Goal: Task Accomplishment & Management: Use online tool/utility

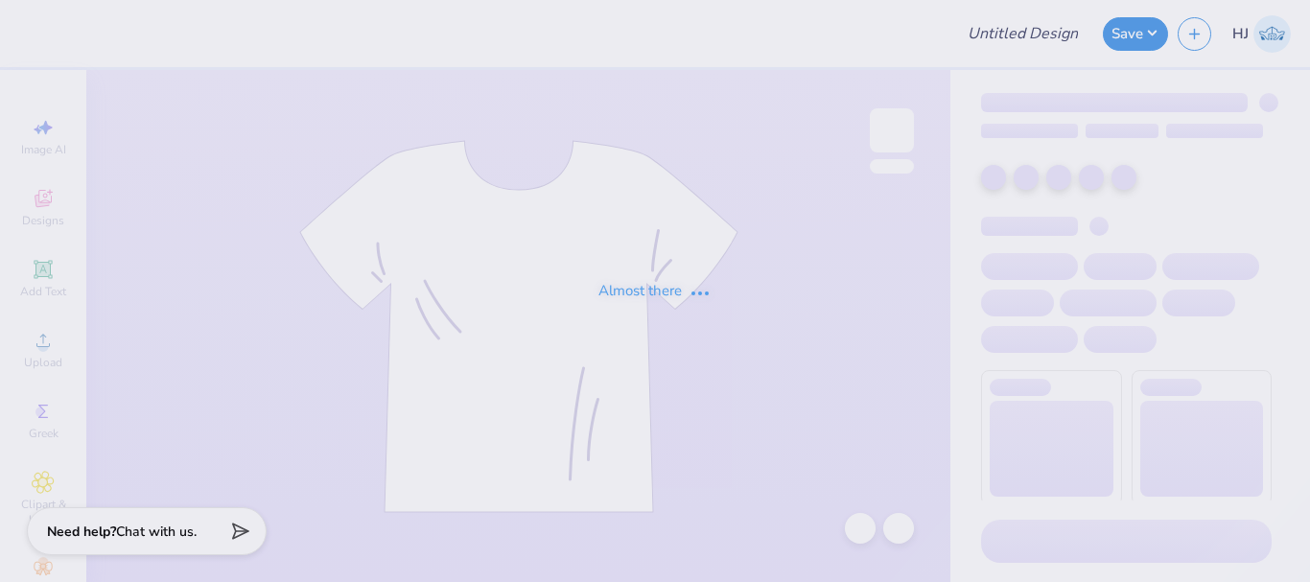
type input "Bucknell FIJI Rush Shirts 25"
type input "Widen Your Perspective"
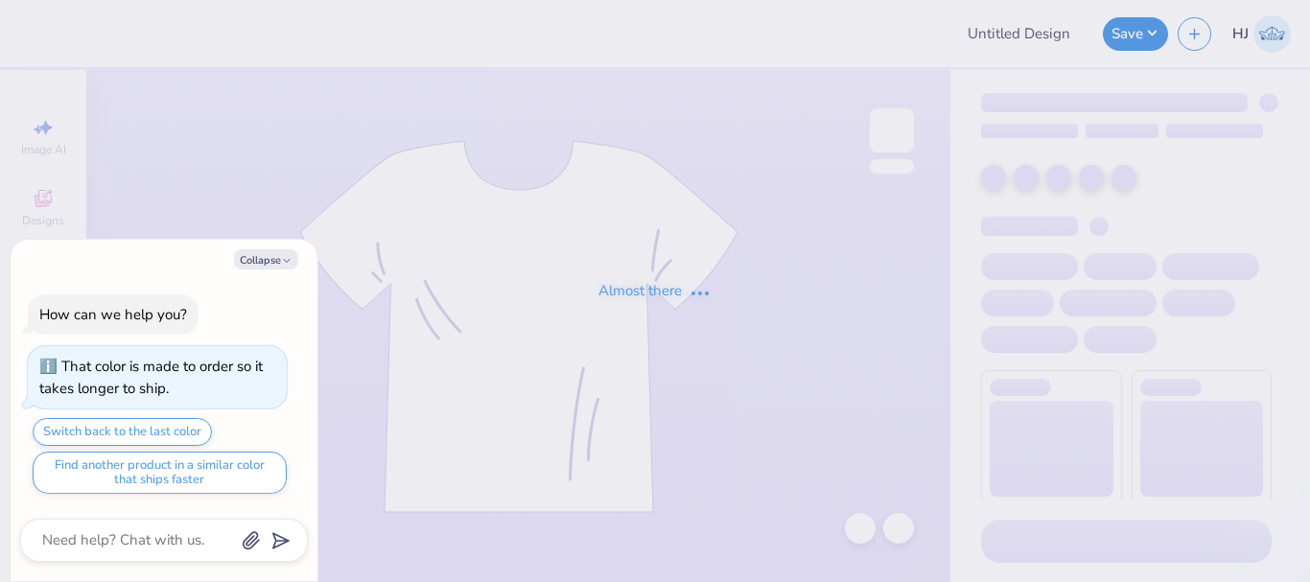
type textarea "x"
type input "SWEATS DROP"
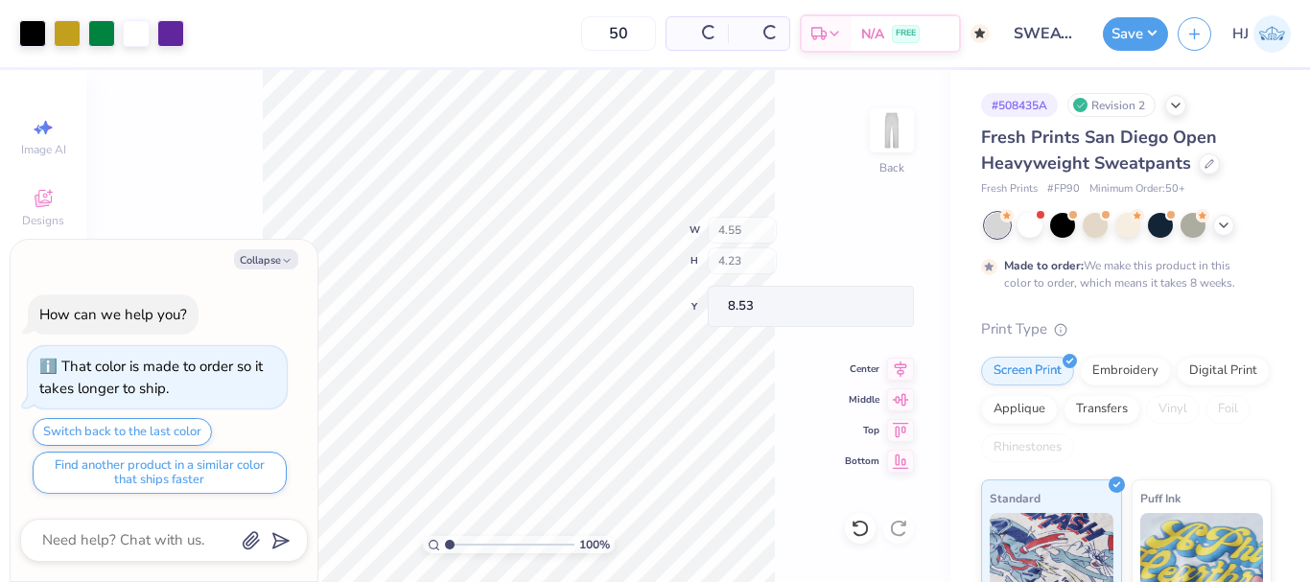
type textarea "x"
type input "2.49"
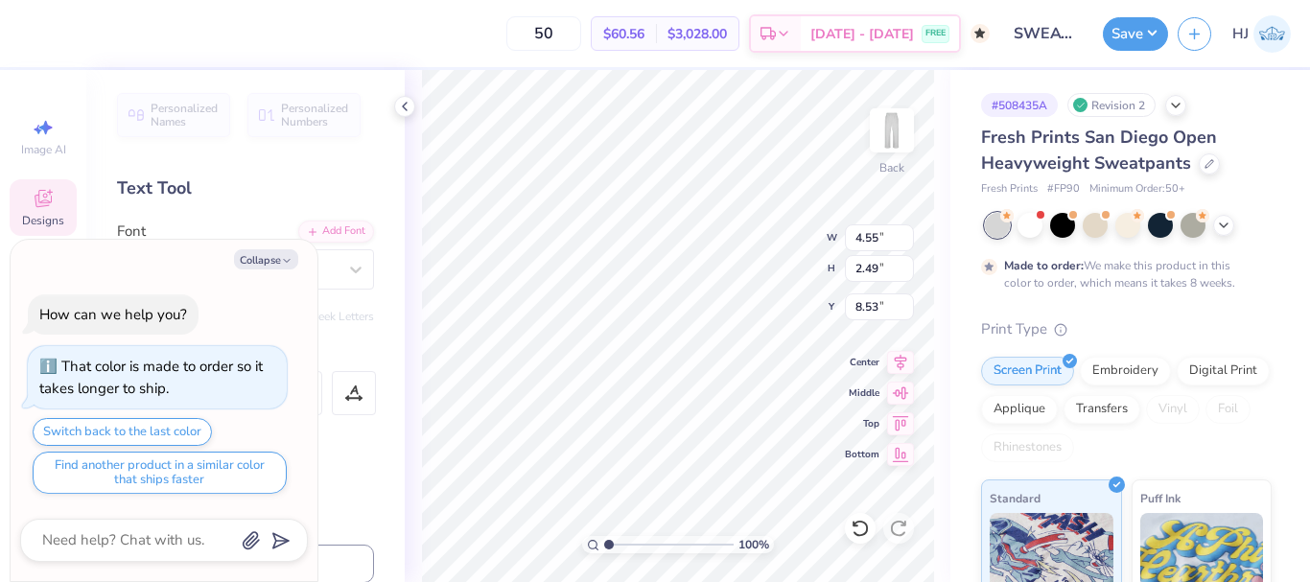
type textarea "x"
type input "4.05804149575103"
type textarea "x"
type input "4.05804149575103"
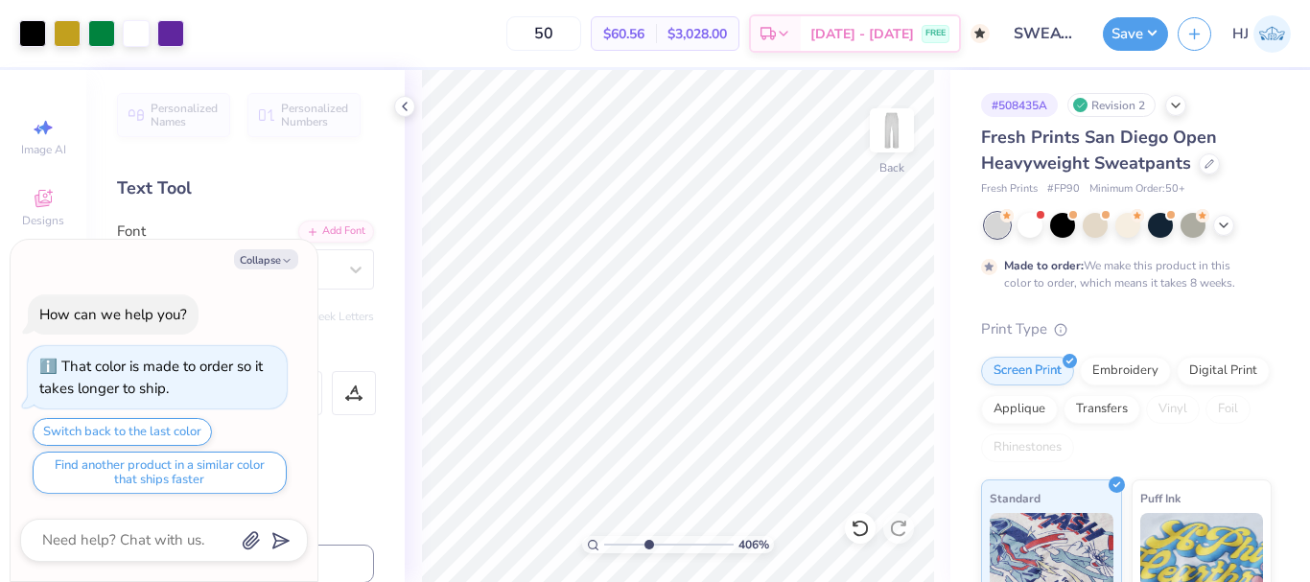
type textarea "x"
type input "4.05804149575103"
type textarea "x"
type input "4.05804149575103"
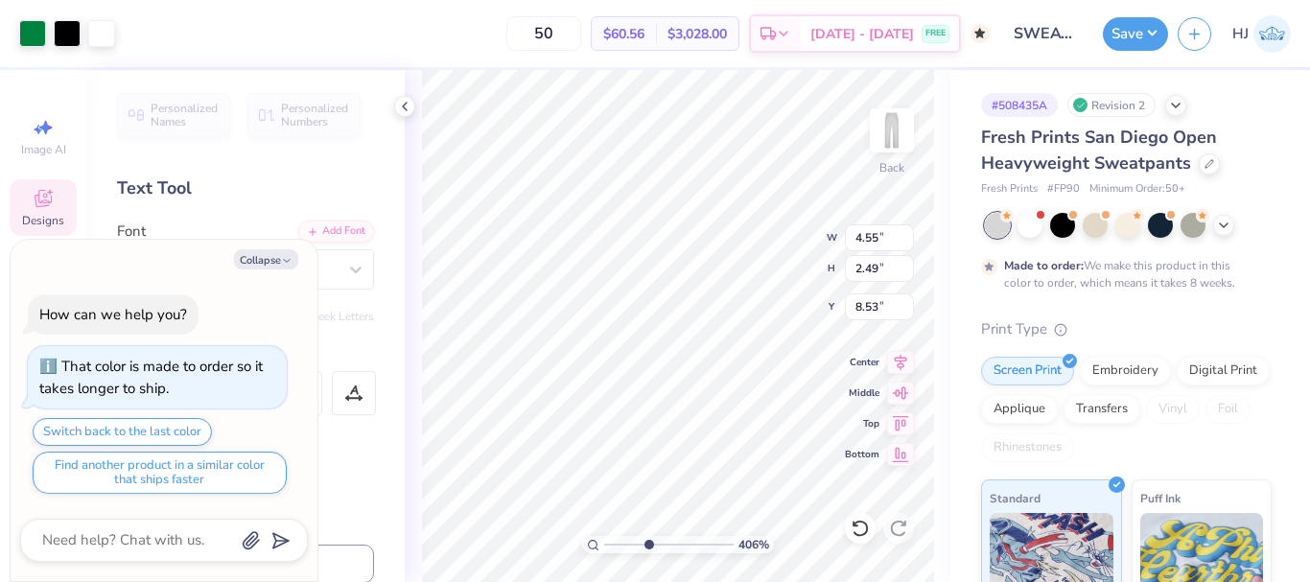
type textarea "x"
type input "4.05804149575103"
type textarea "x"
type input "4.05804149575103"
type textarea "x"
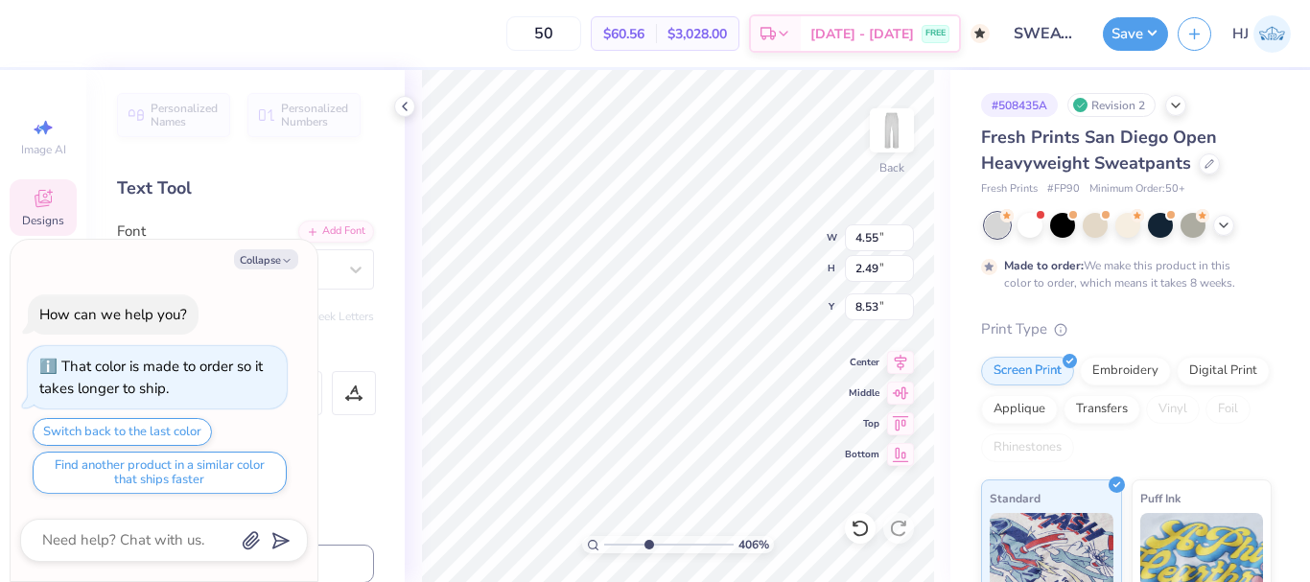
type input "4.05804149575103"
type textarea "x"
type input "4.05804149575103"
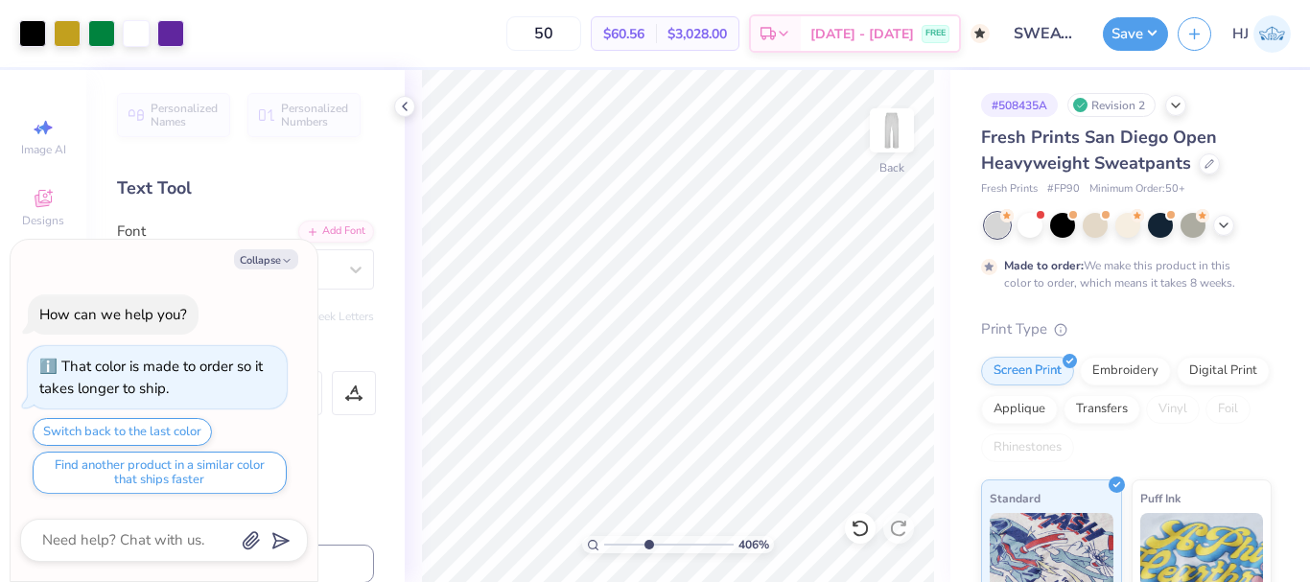
type textarea "x"
type input "4.05804149575103"
type textarea "x"
type input "4.05804149575103"
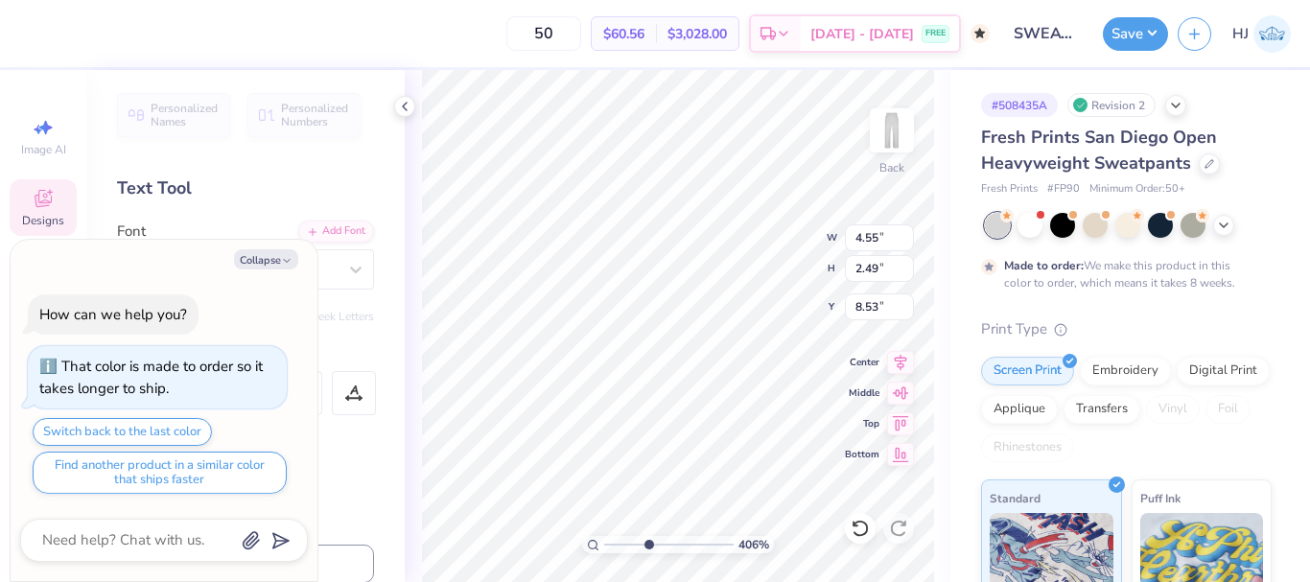
type textarea "x"
type input "4.05804149575103"
type textarea "x"
type input "4.05804149575103"
type textarea "x"
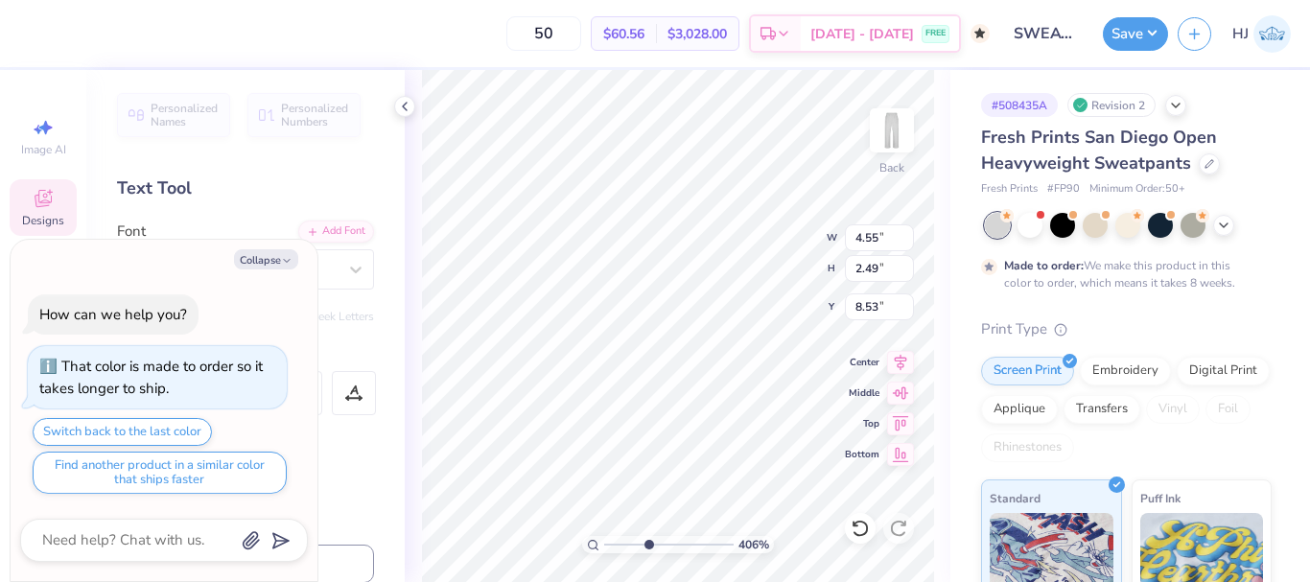
type input "4.05804149575103"
type textarea "x"
type input "4.05804149575103"
click at [274, 251] on button "Collapse" at bounding box center [266, 259] width 64 height 20
type textarea "x"
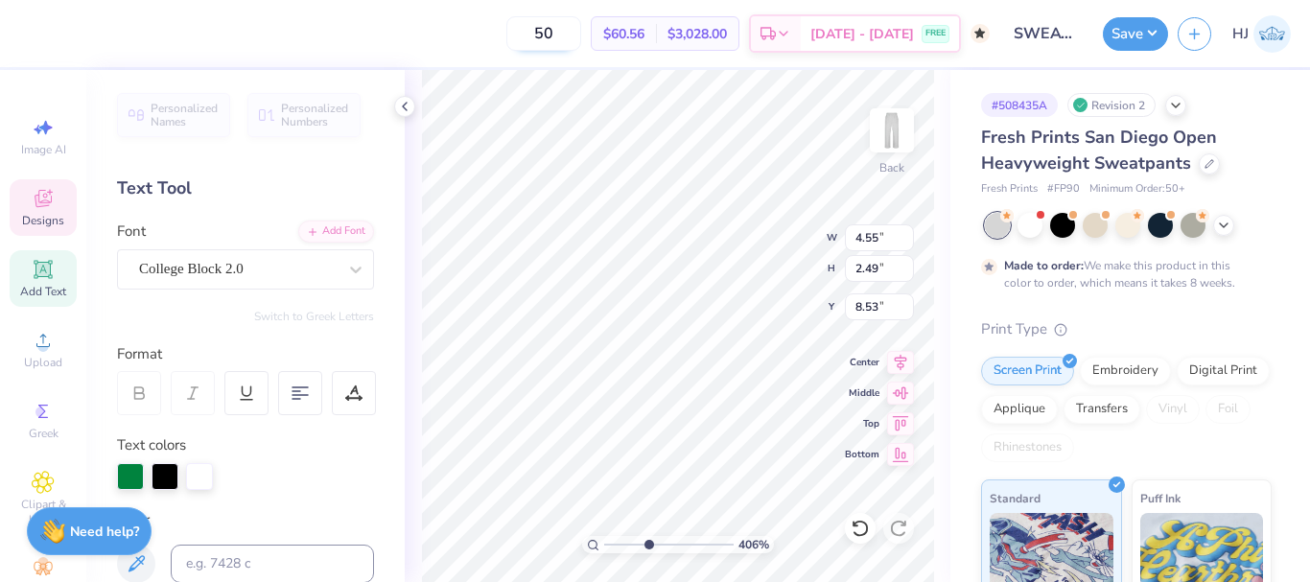
paste textarea
type input "4.05804149575103"
type textarea "XA"
type input "4.05804149575103"
type input "2.97"
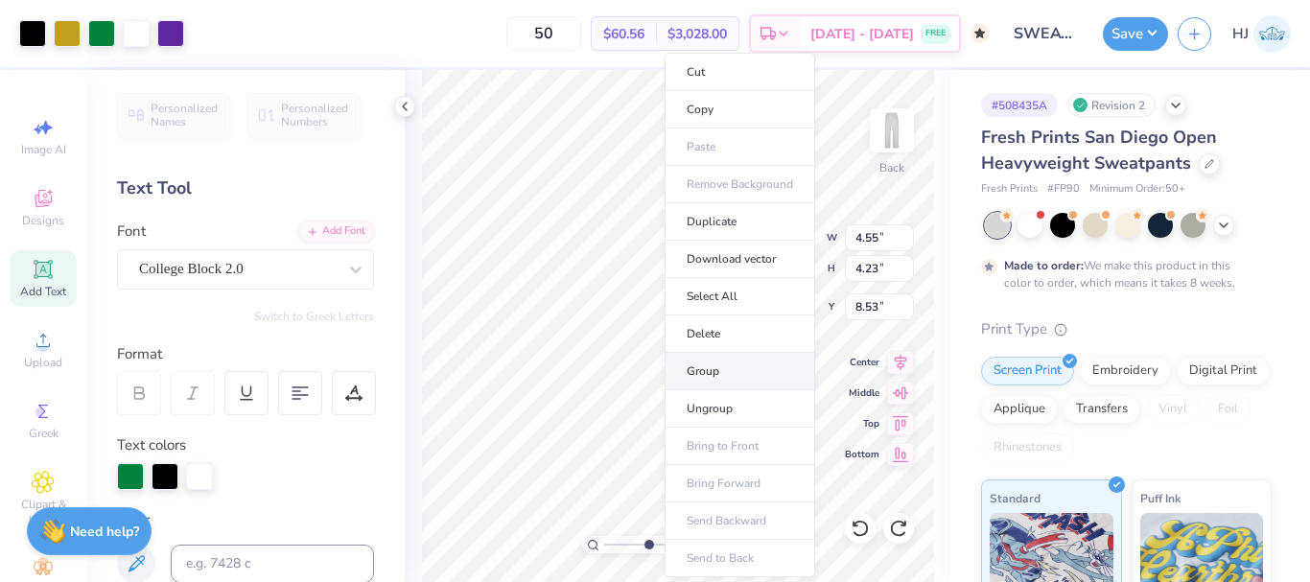
click at [728, 367] on li "Group" at bounding box center [740, 371] width 151 height 37
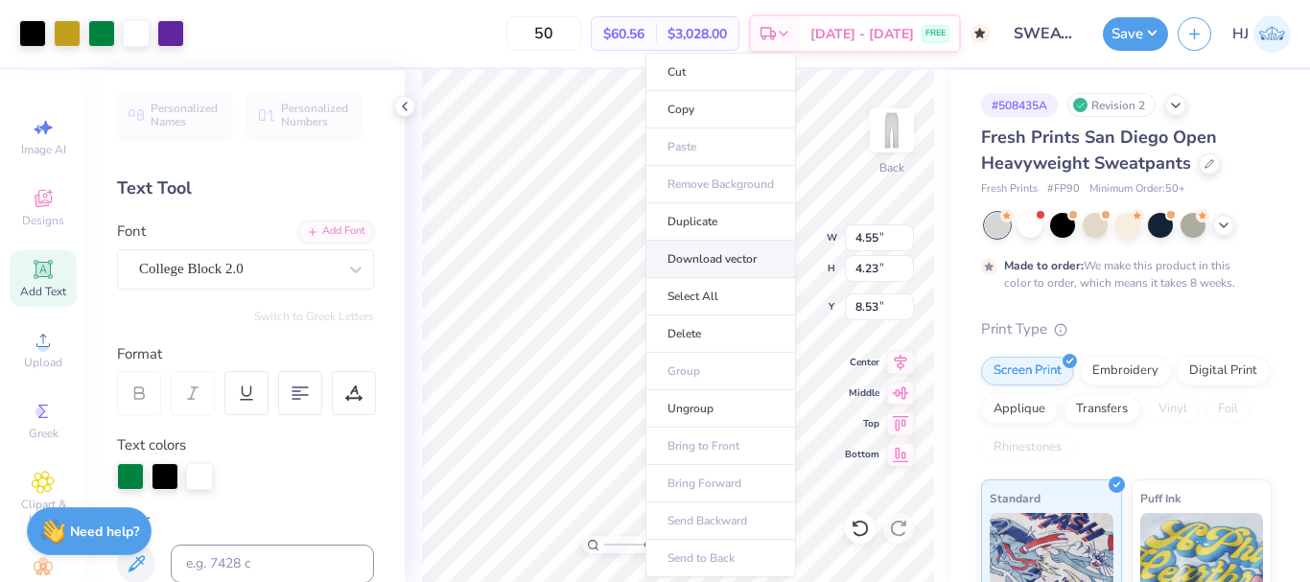
click at [734, 259] on li "Download vector" at bounding box center [720, 259] width 151 height 37
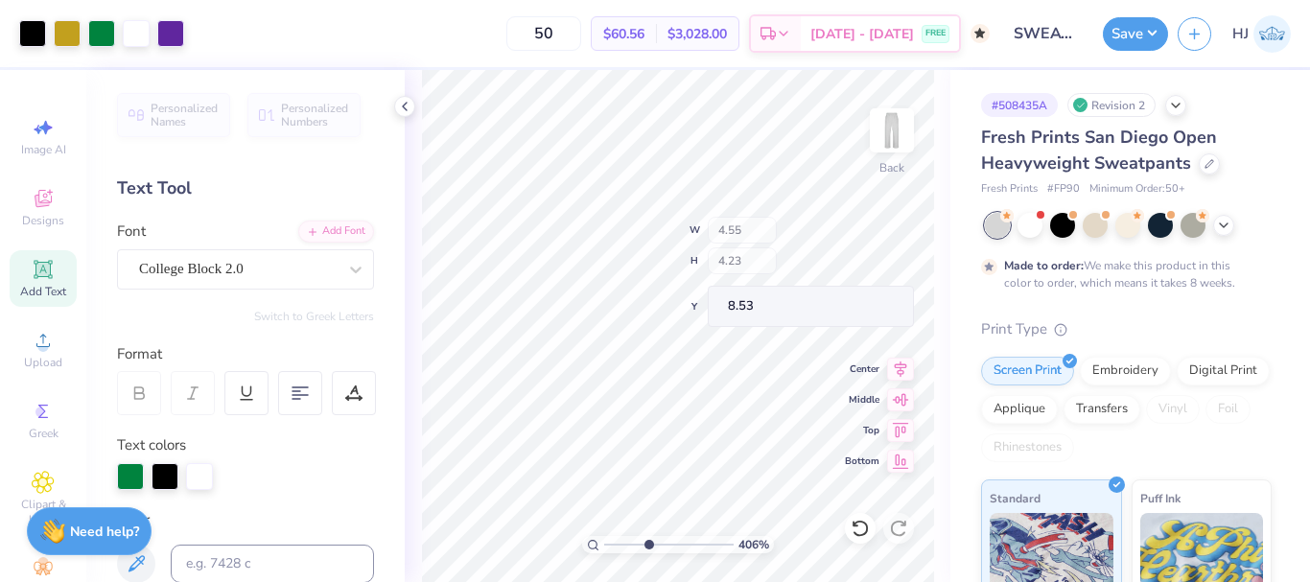
type input "4.05804149575103"
type input "2.49"
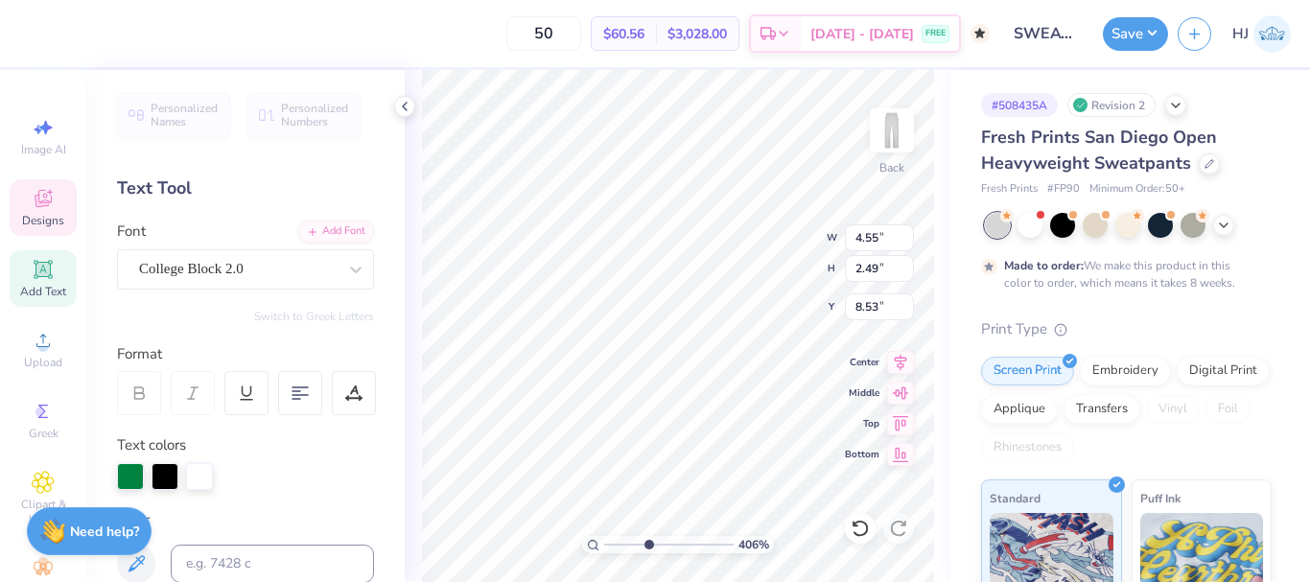
type input "4.05804149575103"
type textarea "XA"
type input "4.05804149575103"
type input "2.97"
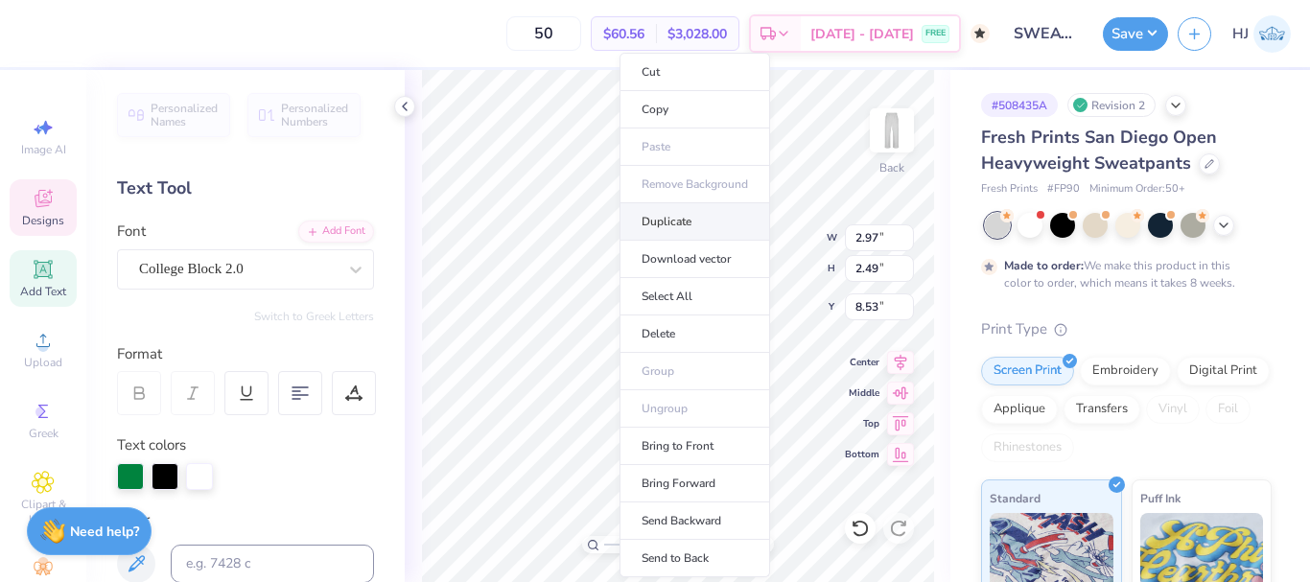
click at [685, 225] on li "Duplicate" at bounding box center [694, 221] width 151 height 37
type input "4.05804149575103"
type input "9.53"
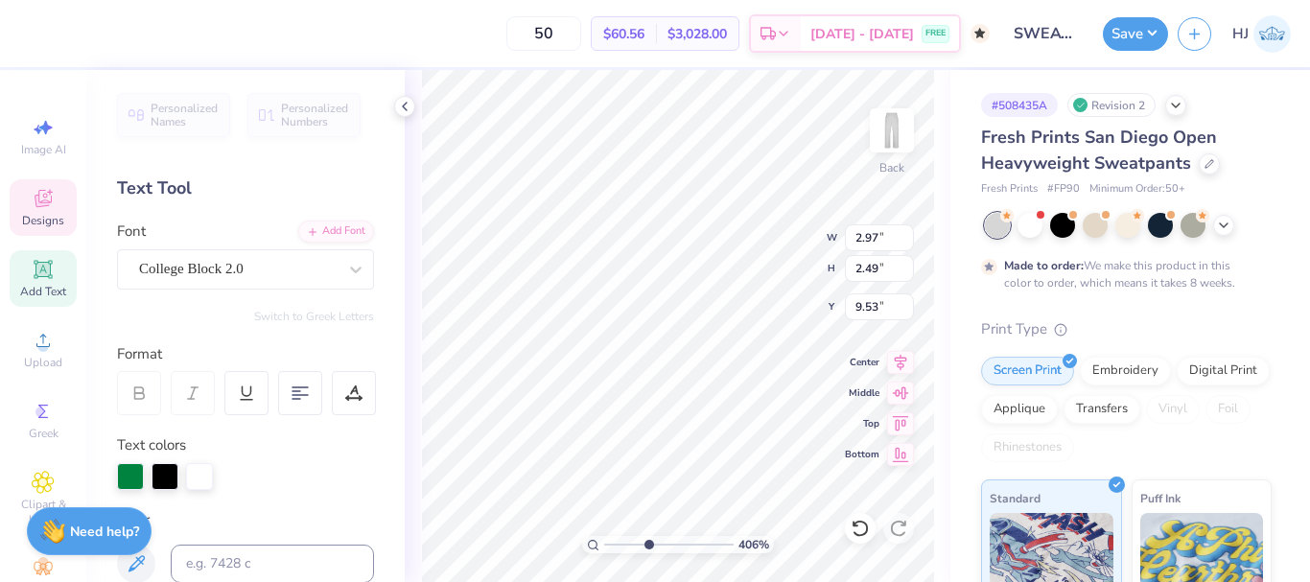
type input "4.05804149575103"
type textarea "V"
type input "4.05804149575103"
type input "1.48"
type input "4.05804149575103"
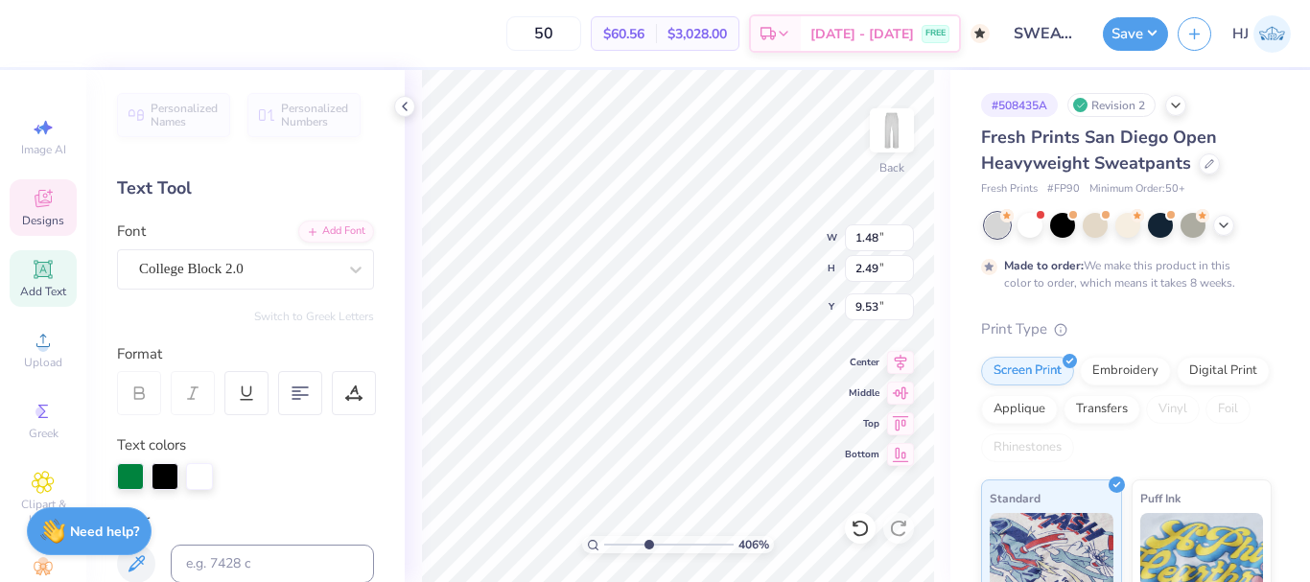
type input "8.53"
type input "4.05804149575103"
type input "2.97"
type input "4.05804149575103"
type input "1.48"
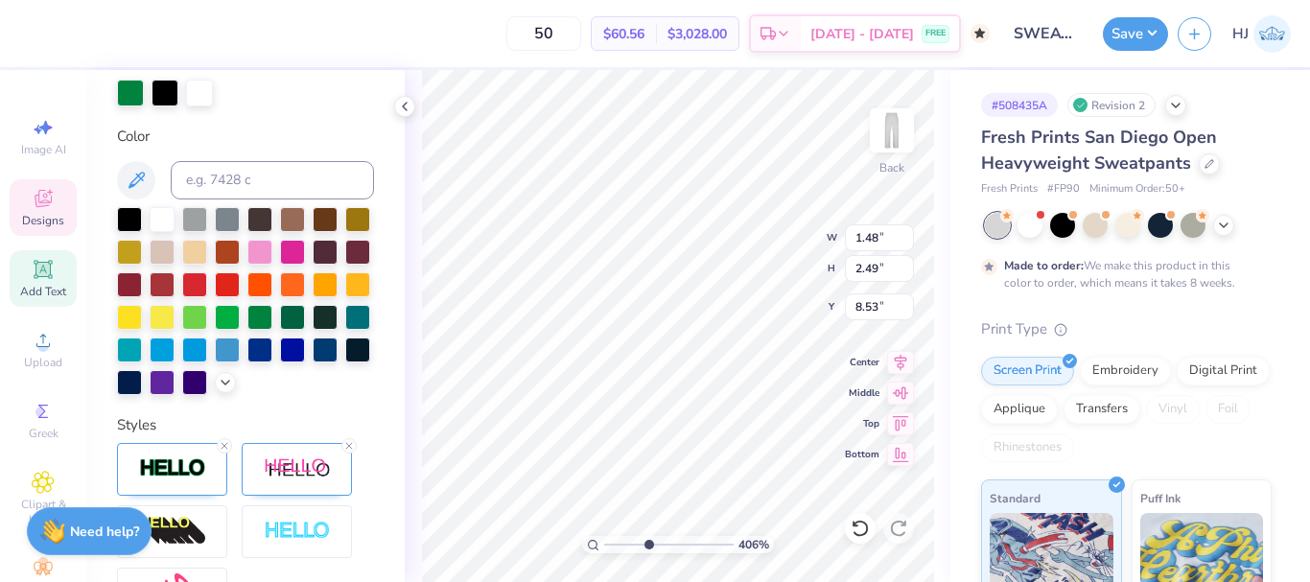
scroll to position [640, 0]
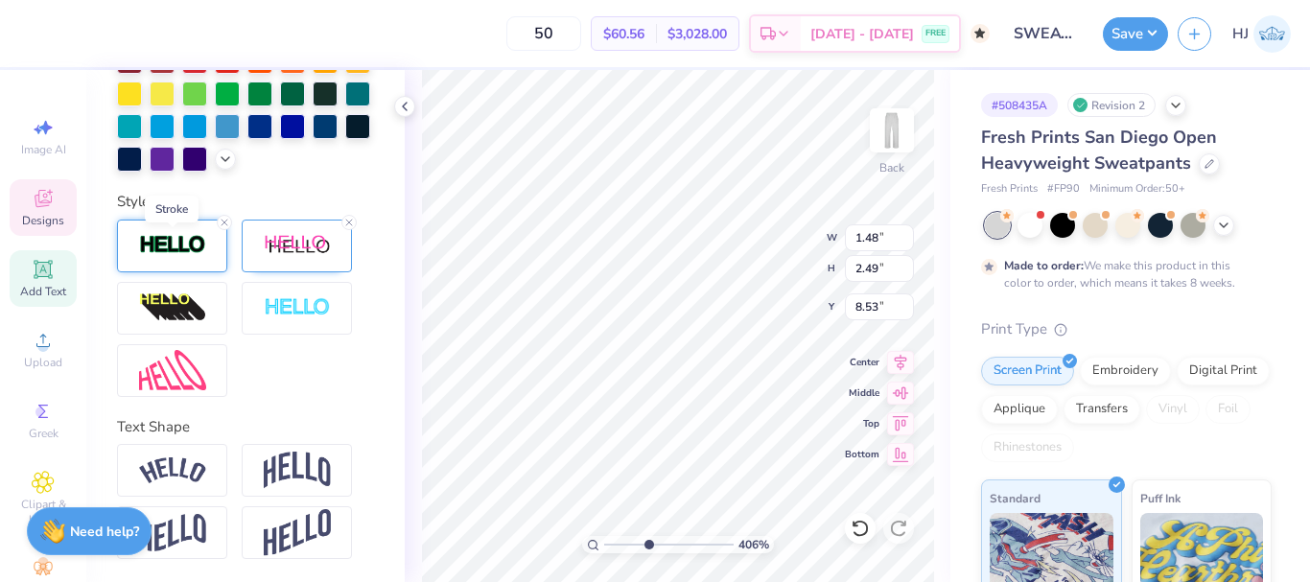
click at [197, 249] on img at bounding box center [172, 245] width 67 height 22
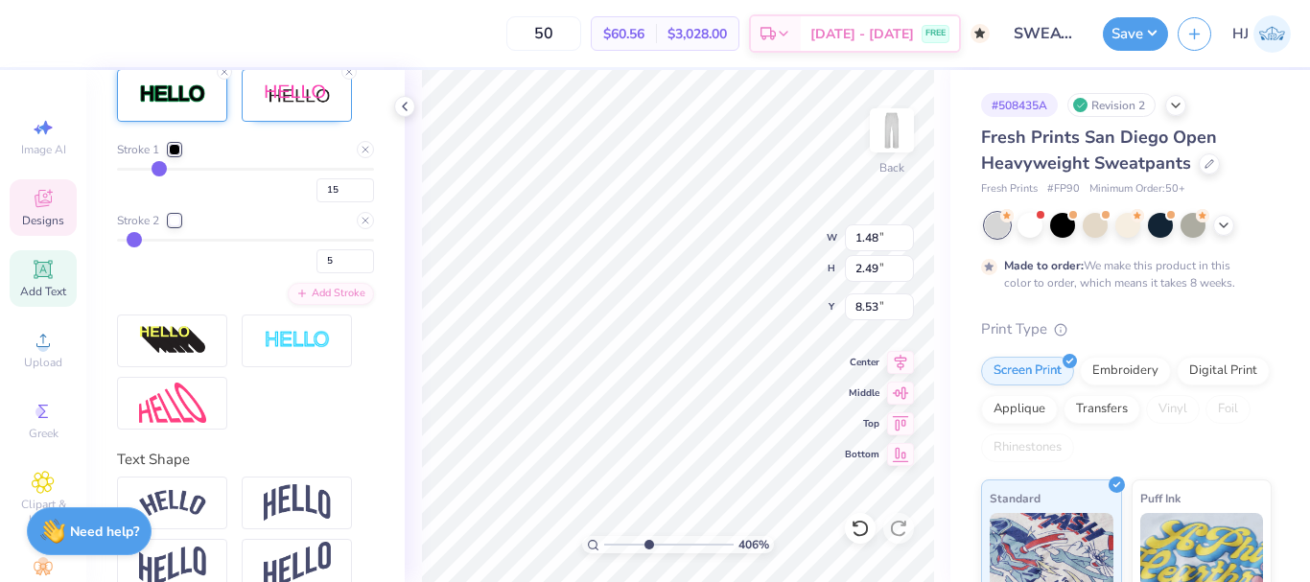
scroll to position [727, 0]
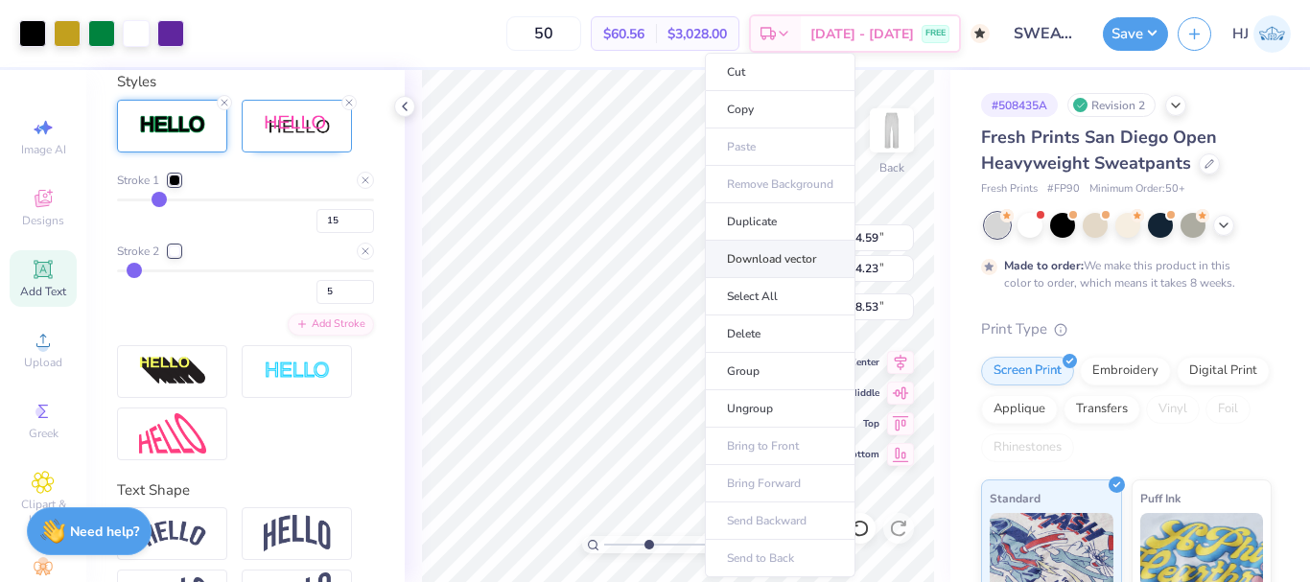
click at [778, 261] on li "Download vector" at bounding box center [780, 259] width 151 height 37
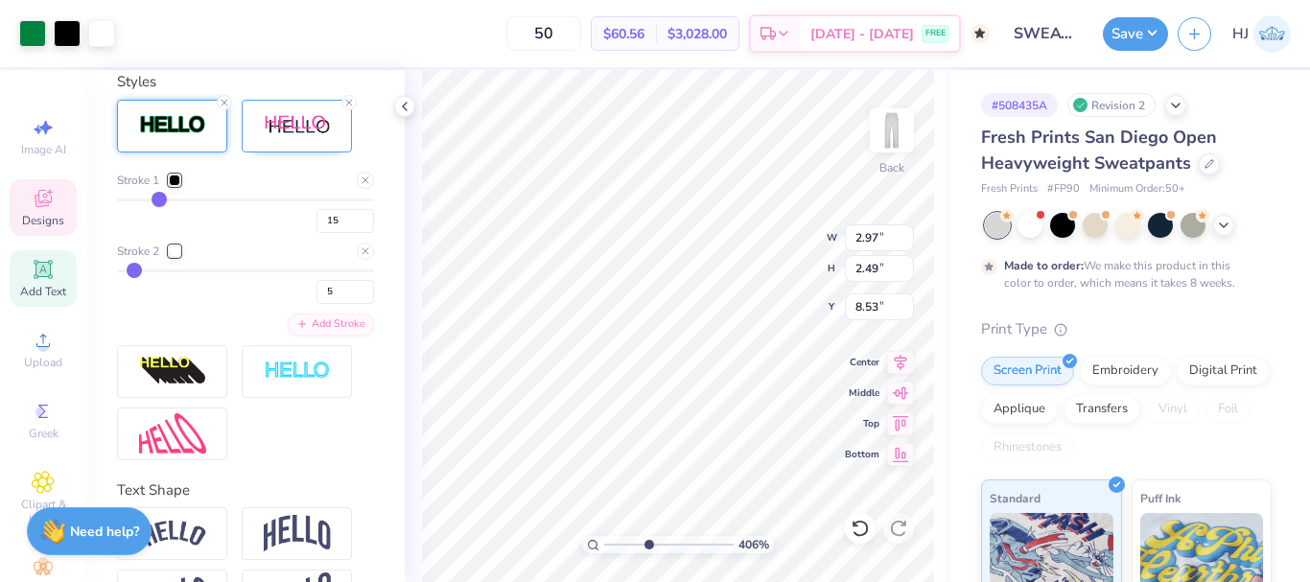
scroll to position [640, 0]
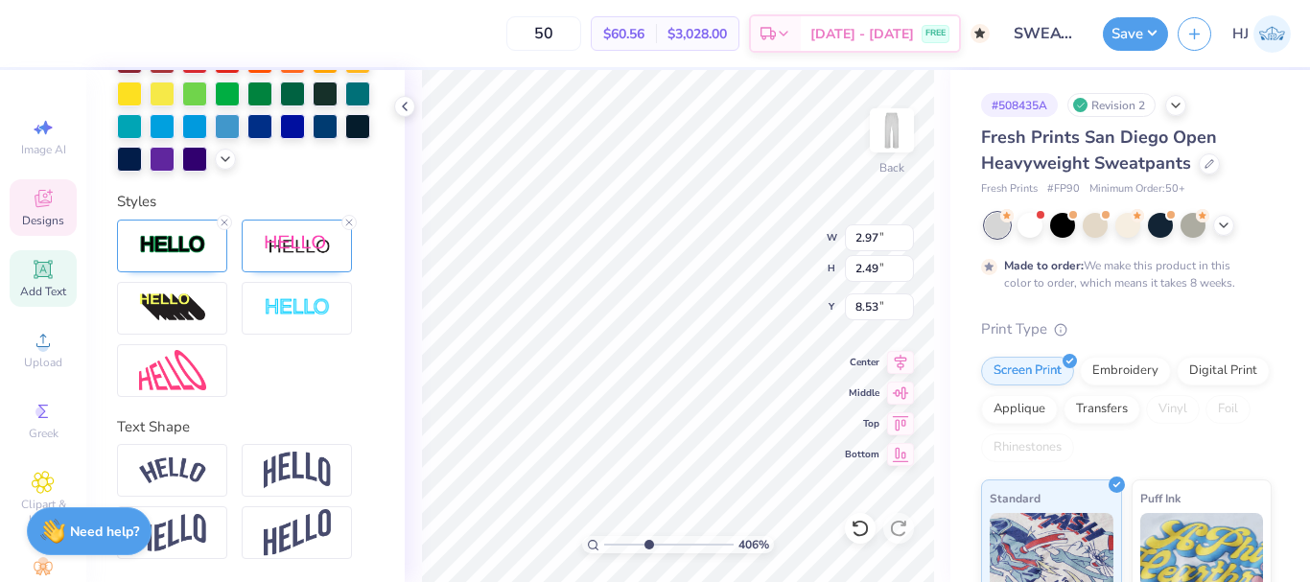
type input "4.05804149575103"
type input "4.59"
type input "4.23"
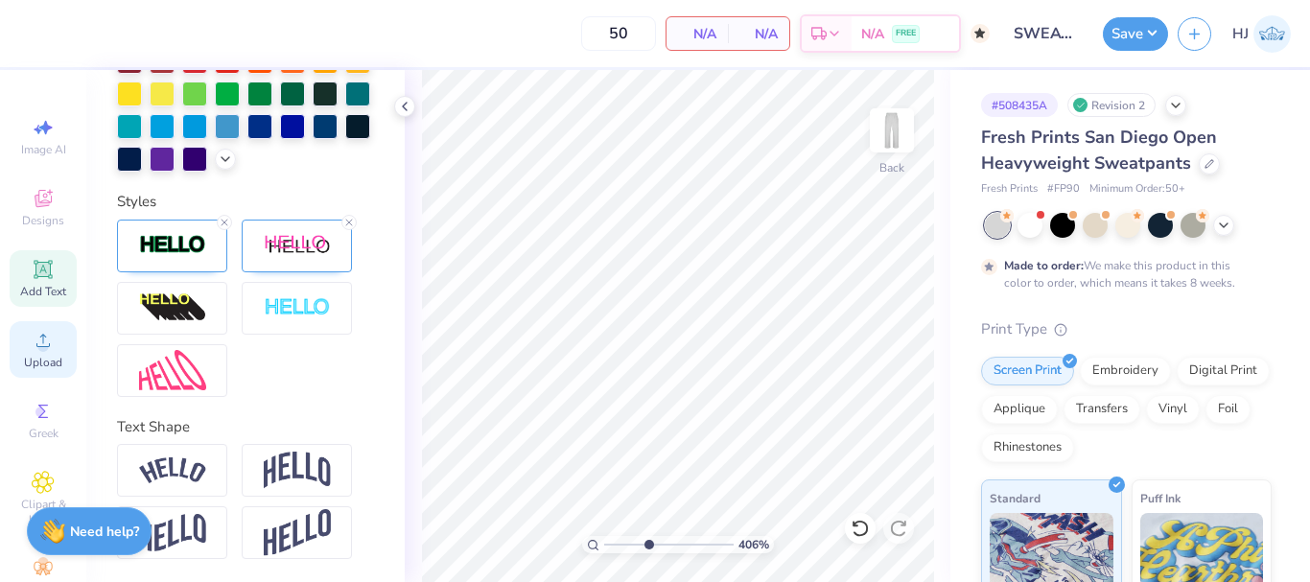
click at [44, 354] on div "Upload" at bounding box center [43, 349] width 67 height 57
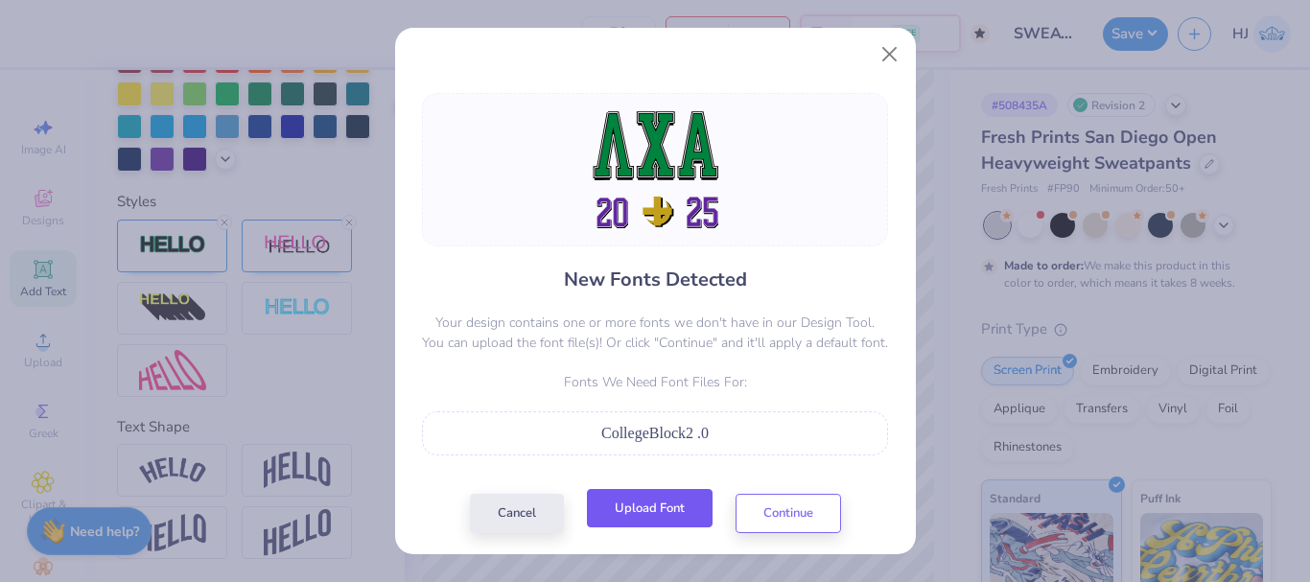
click at [637, 507] on button "Upload Font" at bounding box center [650, 508] width 126 height 39
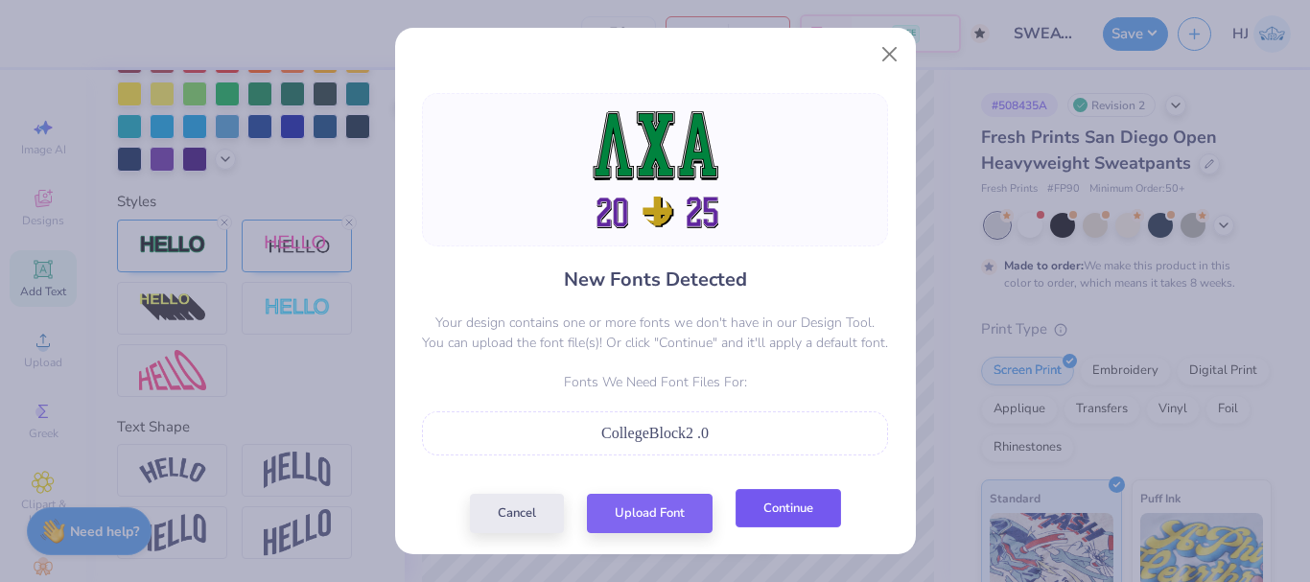
click at [774, 527] on button "Continue" at bounding box center [788, 508] width 105 height 39
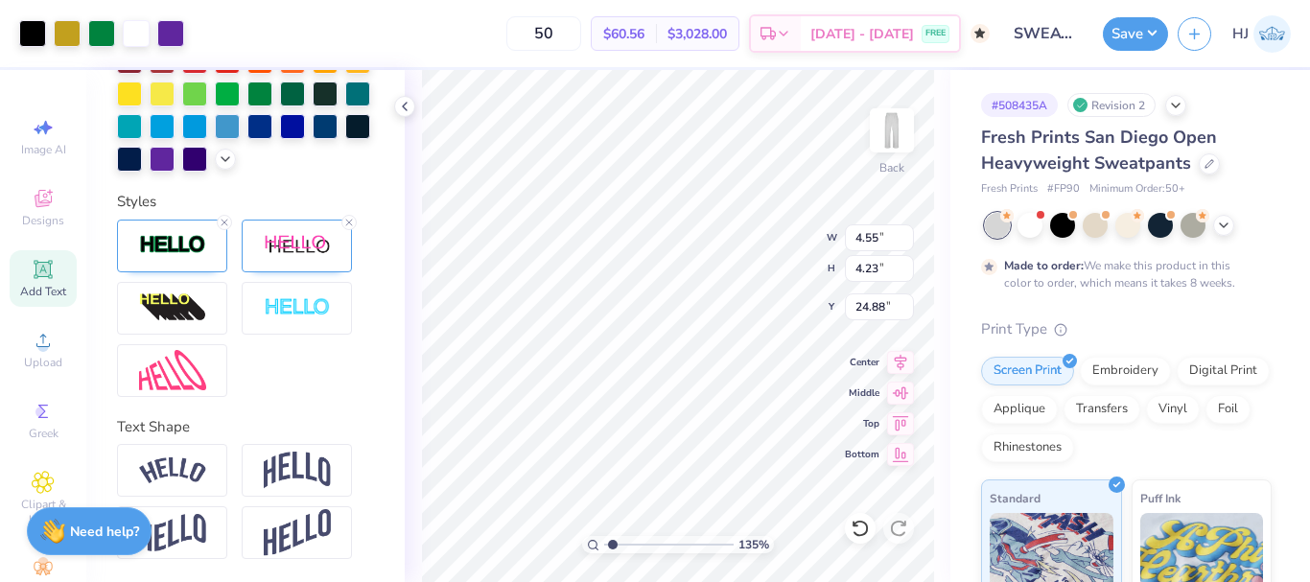
type input "1.35006143669128"
type input "10.70"
type input "3.6716840780171"
click at [873, 301] on input "10.70" at bounding box center [879, 306] width 69 height 27
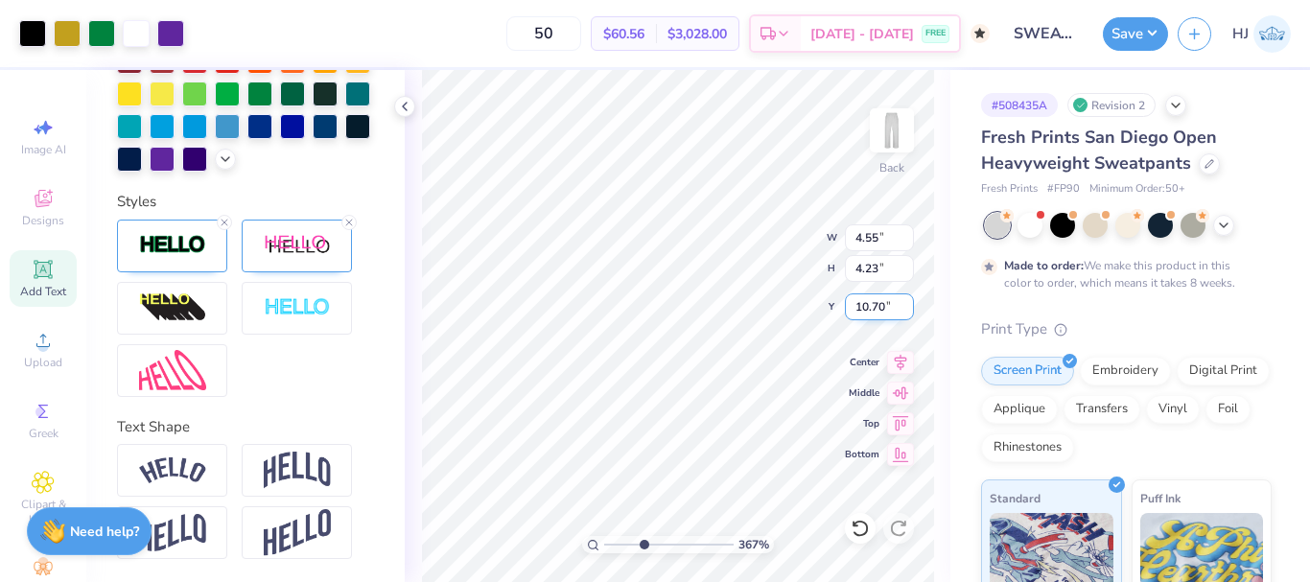
click at [872, 300] on input "10.70" at bounding box center [879, 306] width 69 height 27
type input "8.50"
click at [870, 305] on input "8.41" at bounding box center [879, 306] width 69 height 27
type input "8.50"
type input "2.46071092039641"
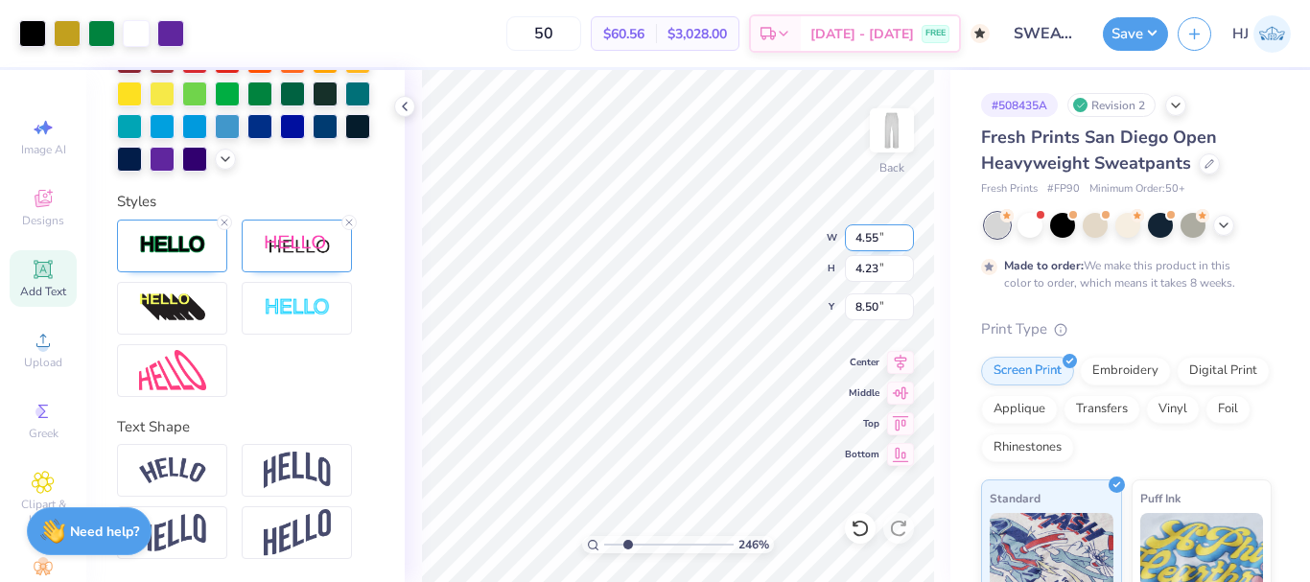
click at [872, 230] on input "4.55" at bounding box center [879, 237] width 69 height 27
type input "3.5"
type input "2.46071092039641"
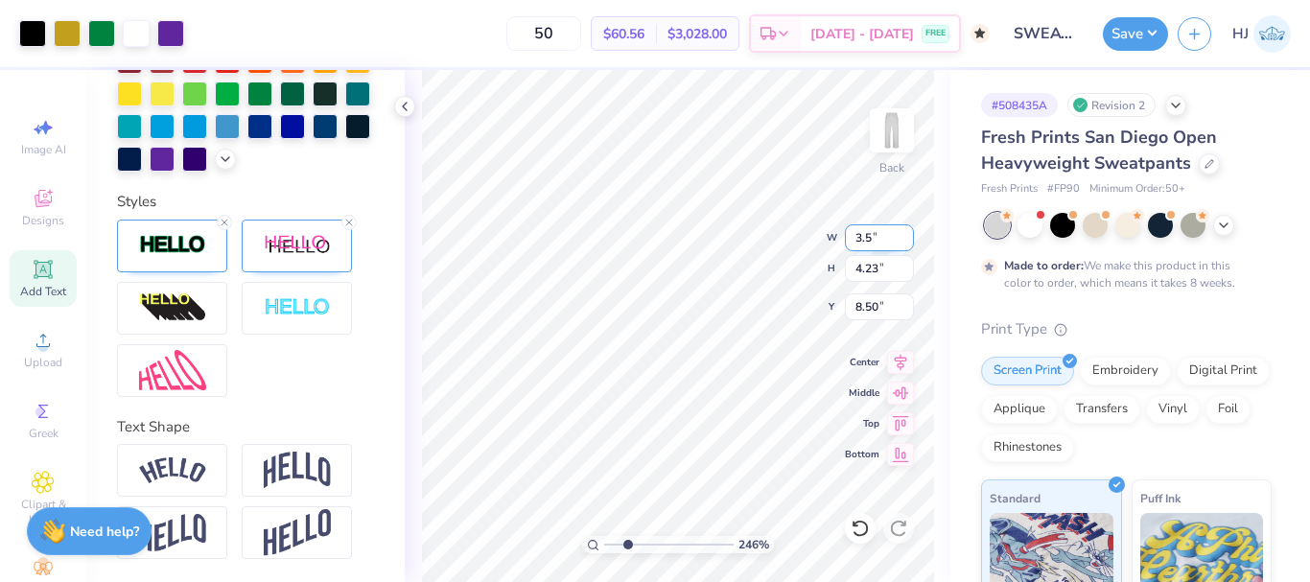
type input "3.50"
type input "3.26"
click at [883, 241] on input "3.50" at bounding box center [879, 237] width 69 height 27
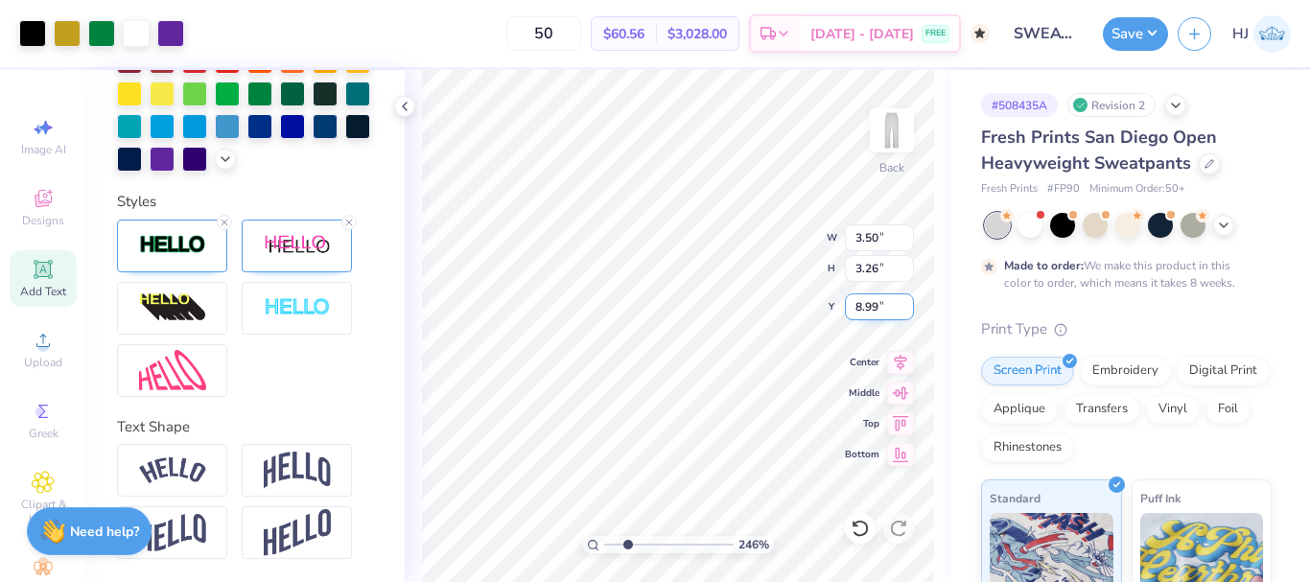
click at [870, 309] on input "8.99" at bounding box center [879, 306] width 69 height 27
type input "8.5"
type input "2.46071092039641"
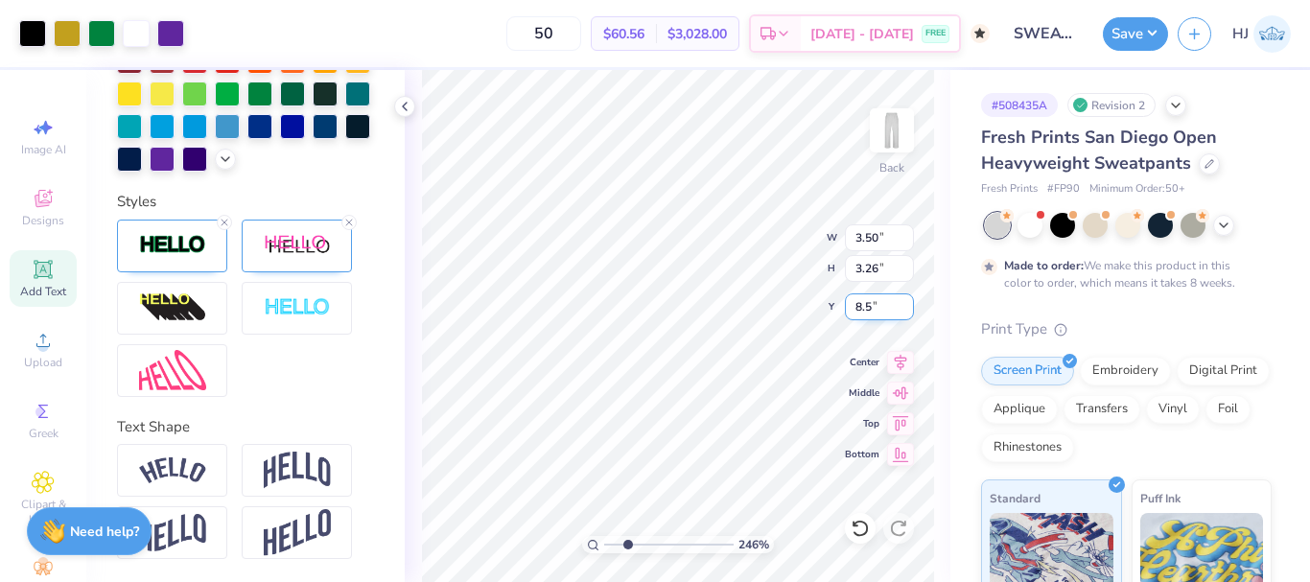
type input "8.50"
drag, startPoint x: 642, startPoint y: 547, endPoint x: 549, endPoint y: 550, distance: 94.1
click at [604, 550] on input "range" at bounding box center [668, 544] width 129 height 17
drag, startPoint x: 663, startPoint y: 540, endPoint x: 674, endPoint y: 543, distance: 11.9
type input "5.95"
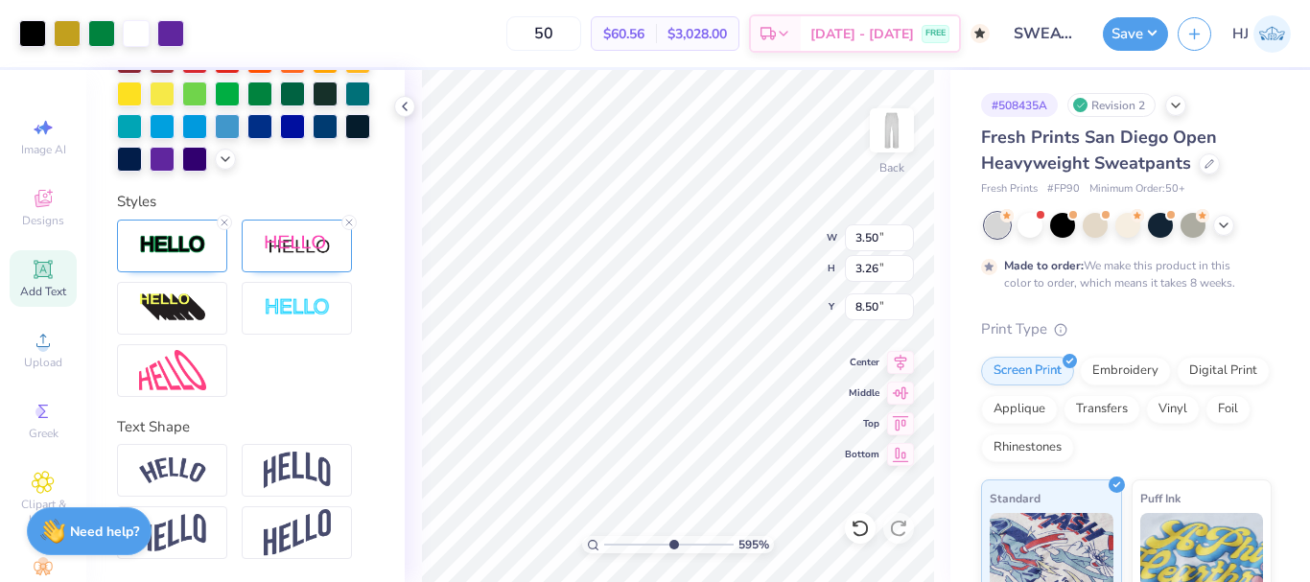
click at [672, 544] on input "range" at bounding box center [668, 544] width 129 height 17
click at [478, 29] on div "50 $60.56 Per Item $3,028.00 Total Est. Delivery Oct 11 - 14 FREE" at bounding box center [592, 33] width 796 height 67
click at [853, 239] on input "3.50" at bounding box center [879, 237] width 69 height 27
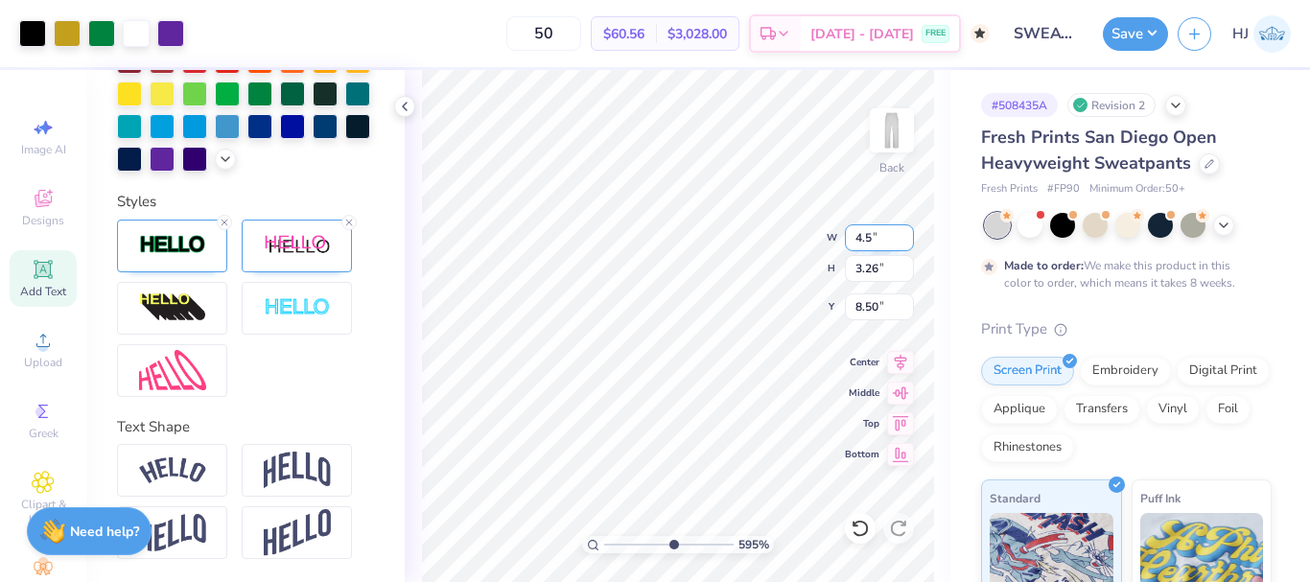
type input "4.50"
type input "4.19"
click at [884, 309] on input "8.03" at bounding box center [879, 306] width 69 height 27
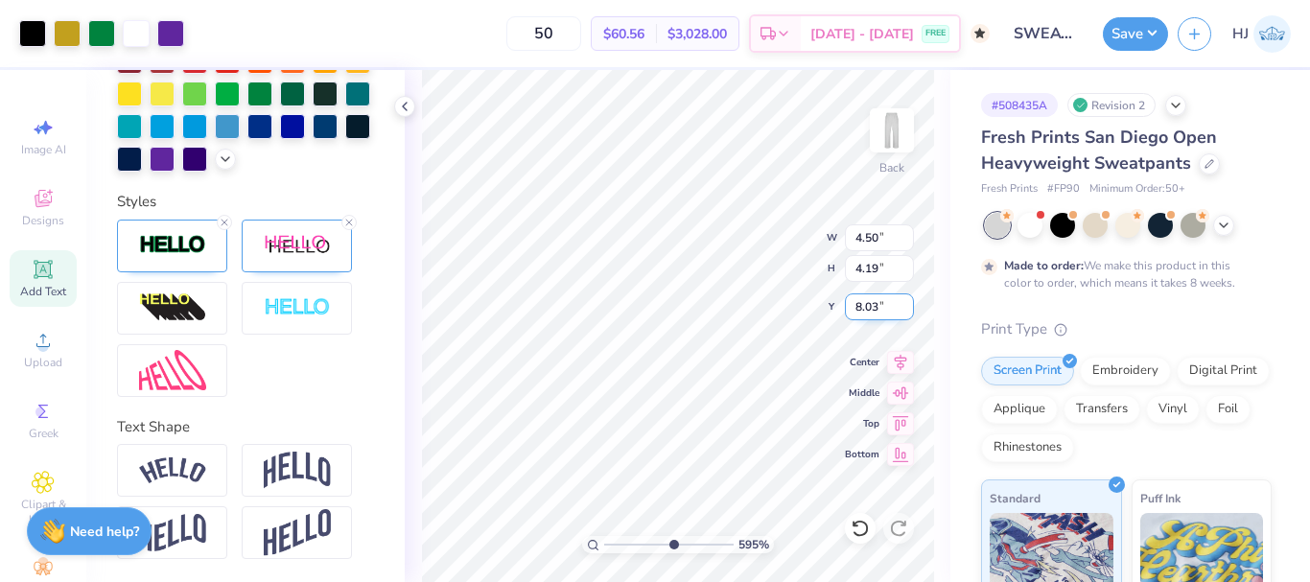
click at [876, 314] on input "8.03" at bounding box center [879, 306] width 69 height 27
type input "8.50"
drag, startPoint x: 663, startPoint y: 545, endPoint x: 464, endPoint y: 551, distance: 198.6
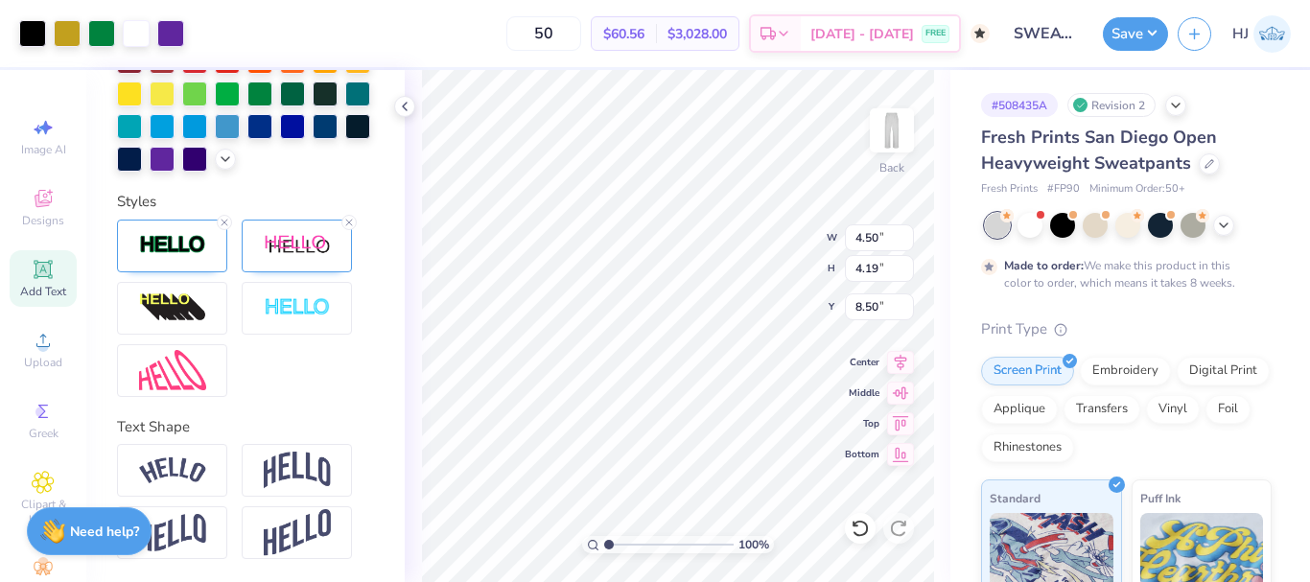
click at [604, 551] on input "range" at bounding box center [668, 544] width 129 height 17
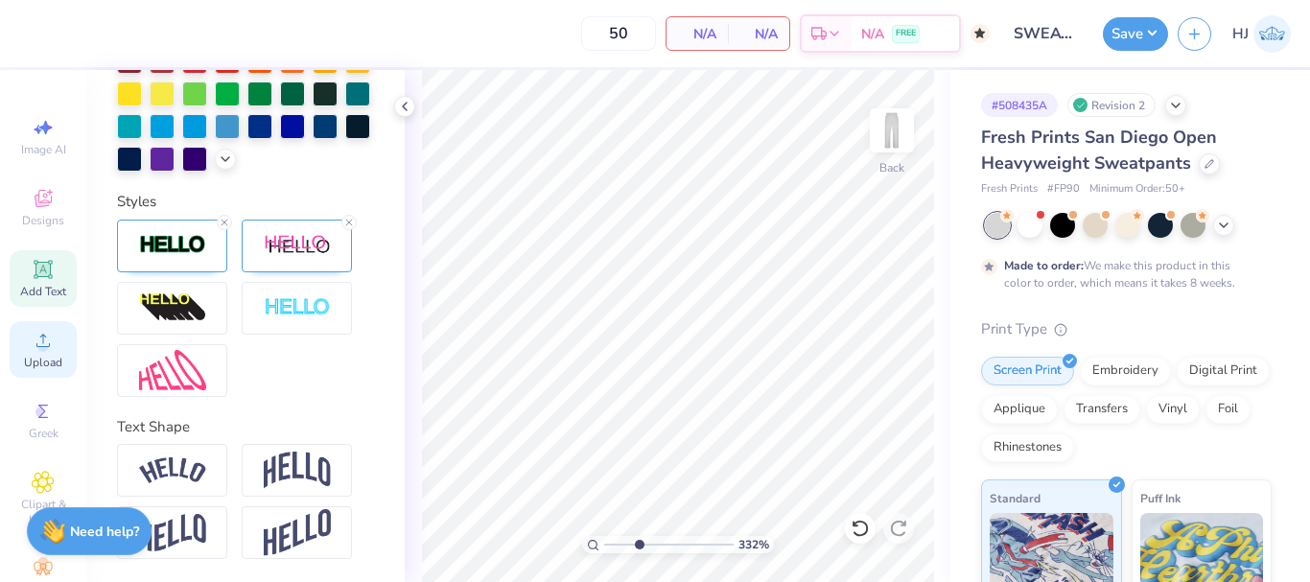
click at [36, 345] on icon at bounding box center [42, 340] width 13 height 13
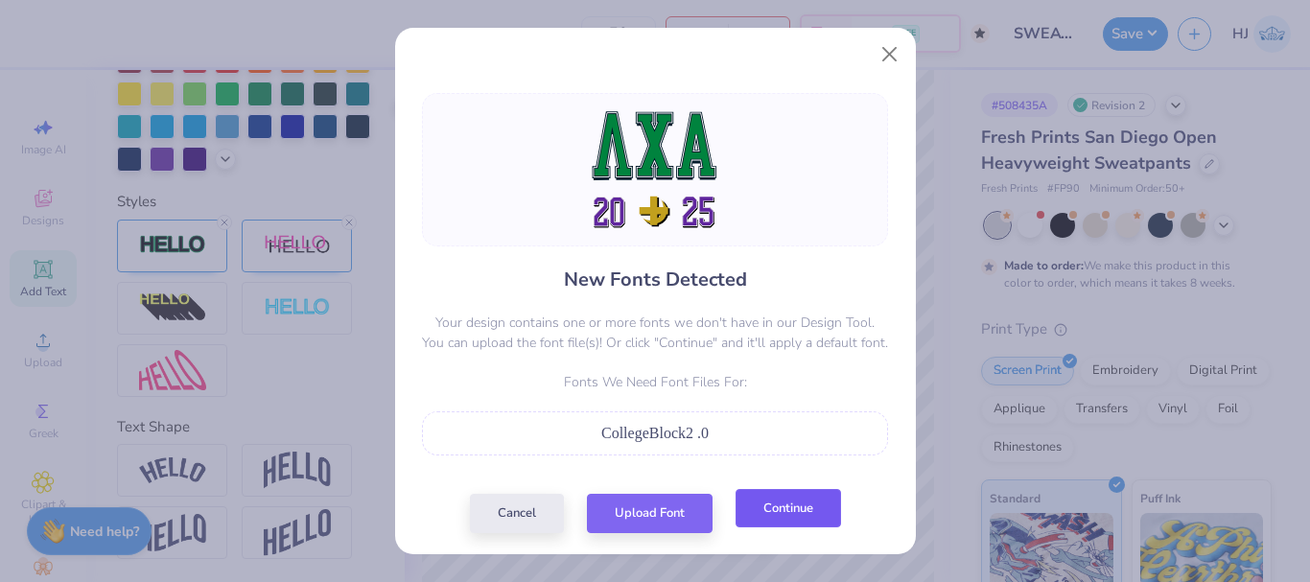
click at [767, 510] on button "Continue" at bounding box center [788, 508] width 105 height 39
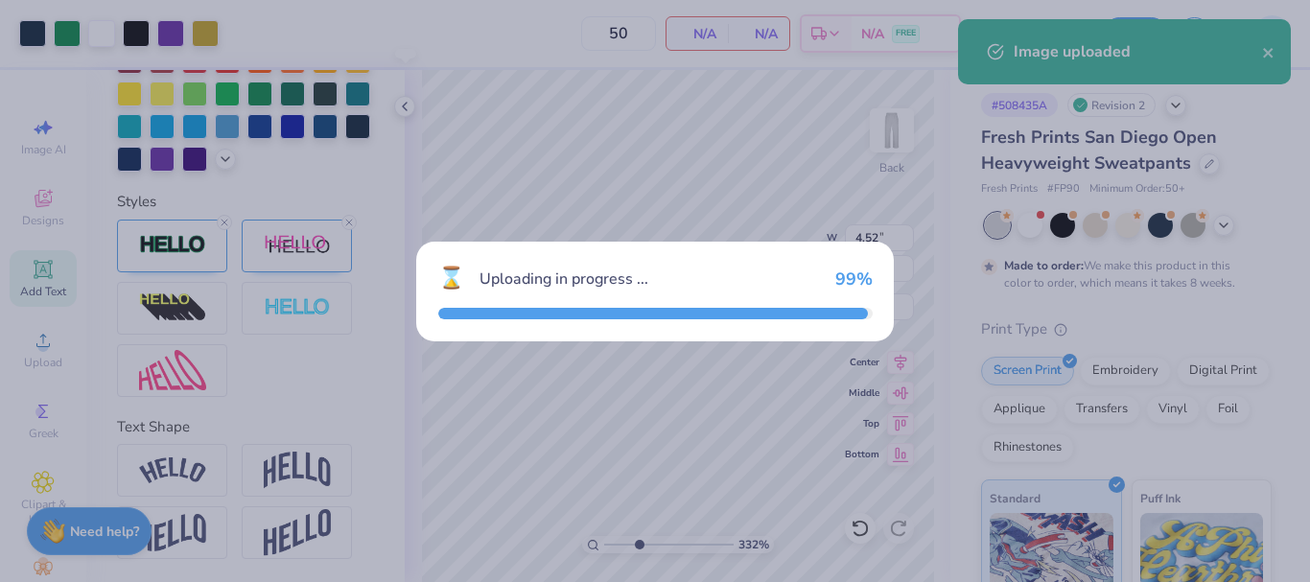
type input "3.32211092047231"
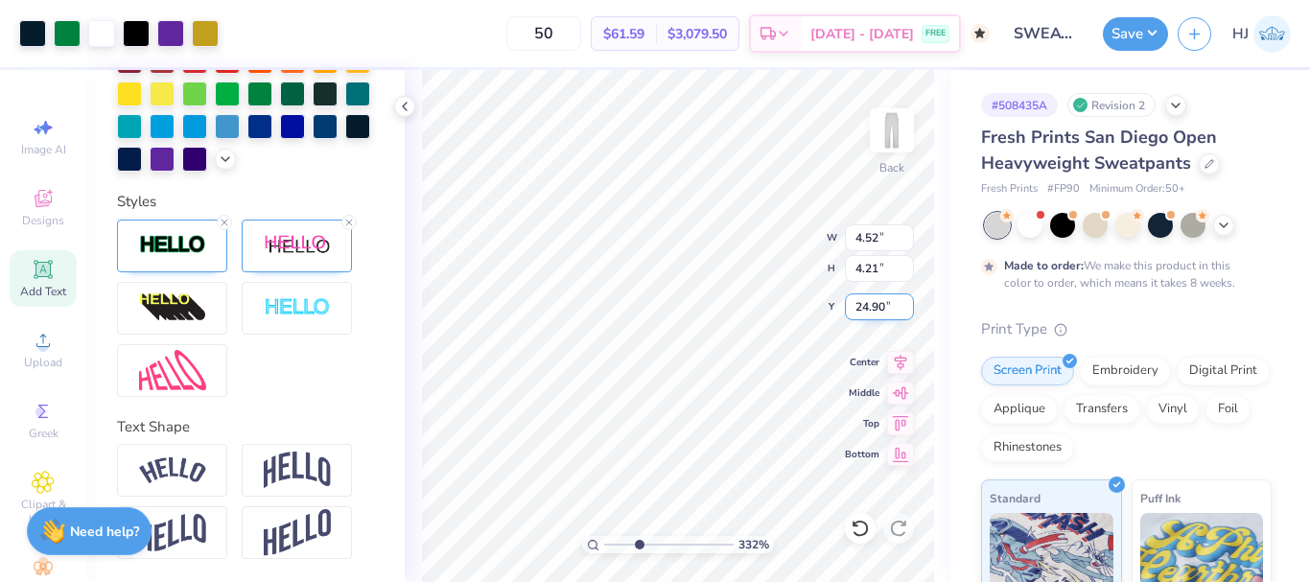
click at [869, 310] on input "24.90" at bounding box center [879, 306] width 69 height 27
click at [868, 310] on input "24.90" at bounding box center [879, 306] width 69 height 27
type input "8.5"
type input "3.32211092047231"
type input "8.50"
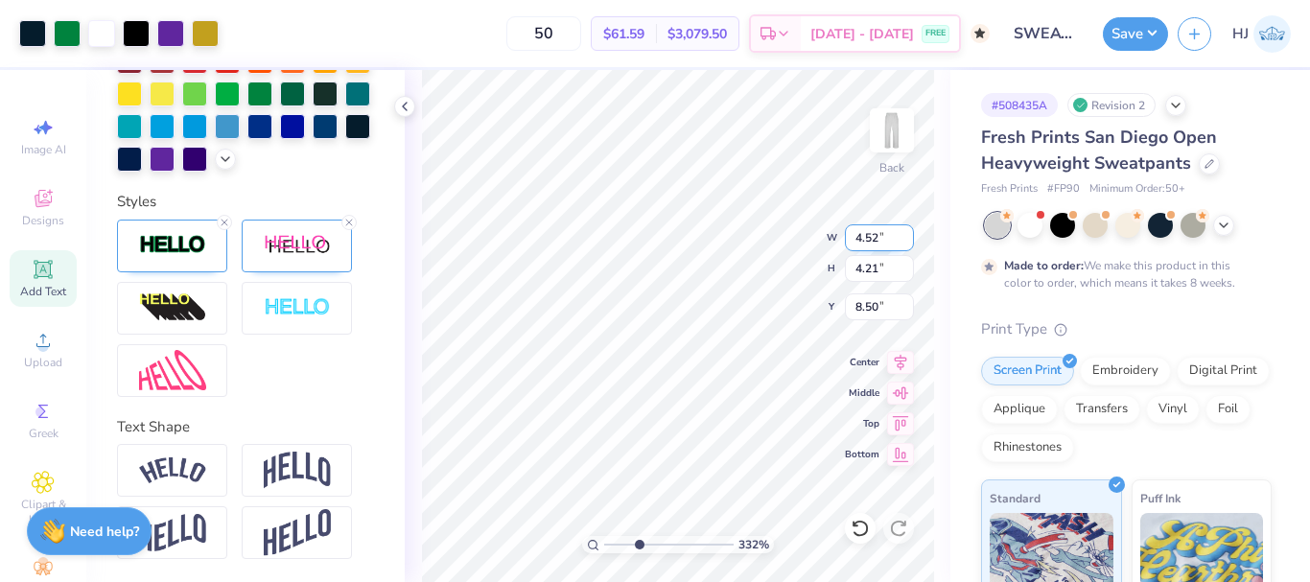
click at [756, 226] on div "332 % Back W 4.52 4.52 " H 4.21 4.21 " Y 8.50 8.50 " Center Middle Top Bottom" at bounding box center [678, 326] width 546 height 512
type input "3.32211092047231"
type input "8.60"
type input "3.32211092047231"
click at [876, 312] on input "8.64" at bounding box center [879, 306] width 69 height 27
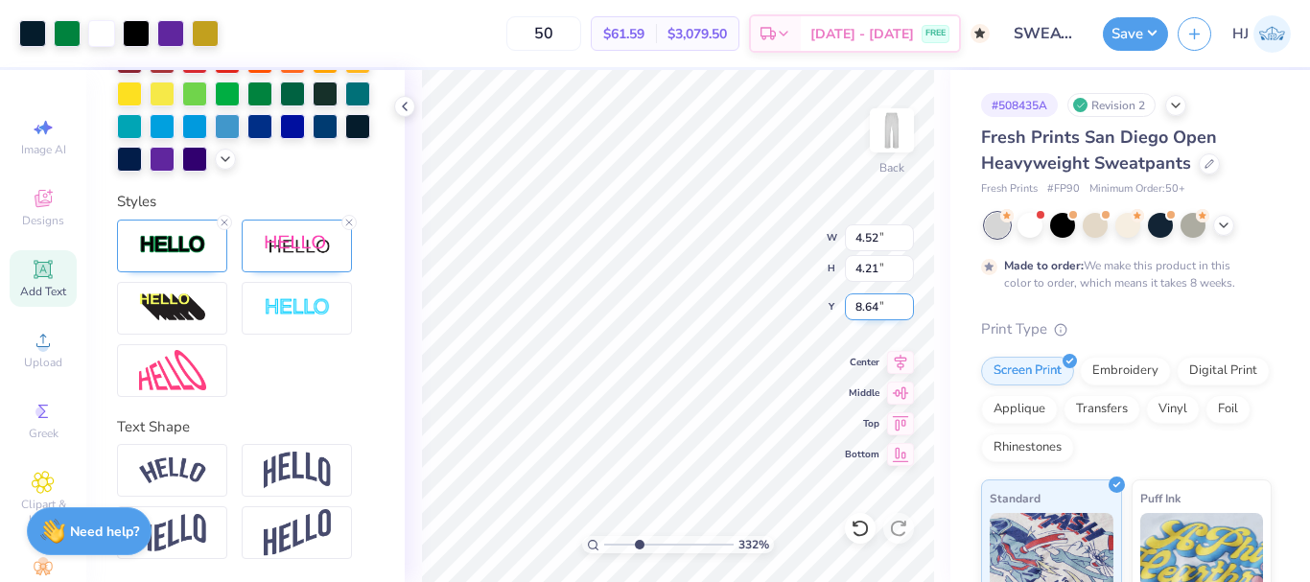
click at [876, 312] on input "8.64" at bounding box center [879, 306] width 69 height 27
type input "8.5"
type input "3.32211092047231"
type input "8.50"
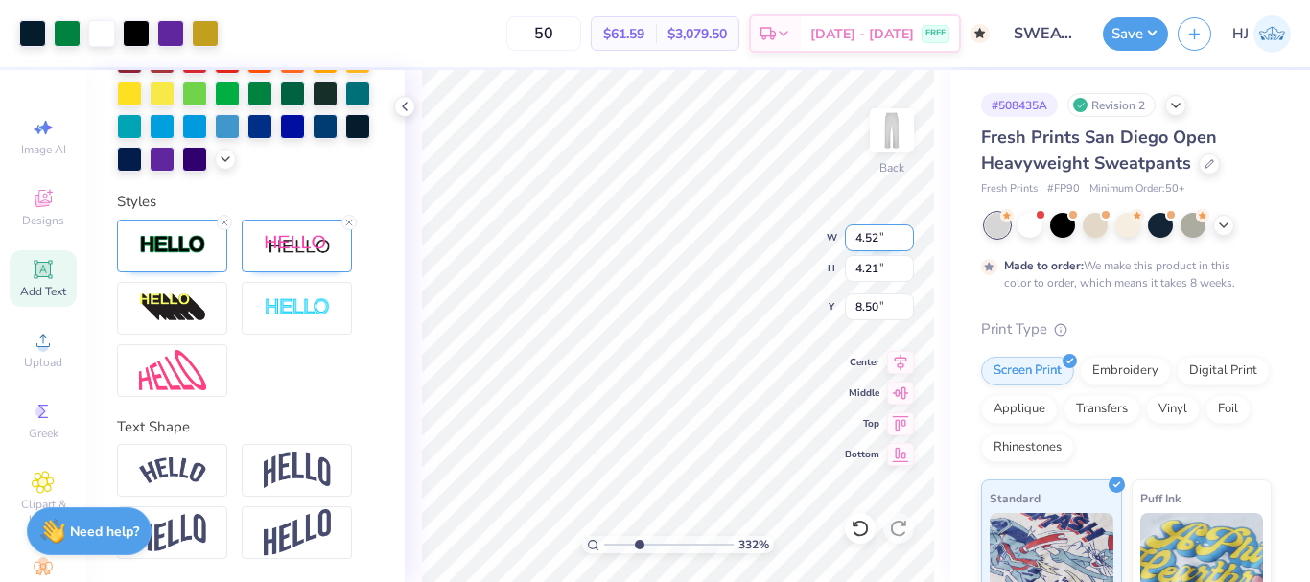
drag, startPoint x: 872, startPoint y: 239, endPoint x: 890, endPoint y: 240, distance: 18.2
click at [890, 239] on input "4.52" at bounding box center [879, 237] width 69 height 27
type input "4.50"
type input "3.32211092047231"
type input "4.19"
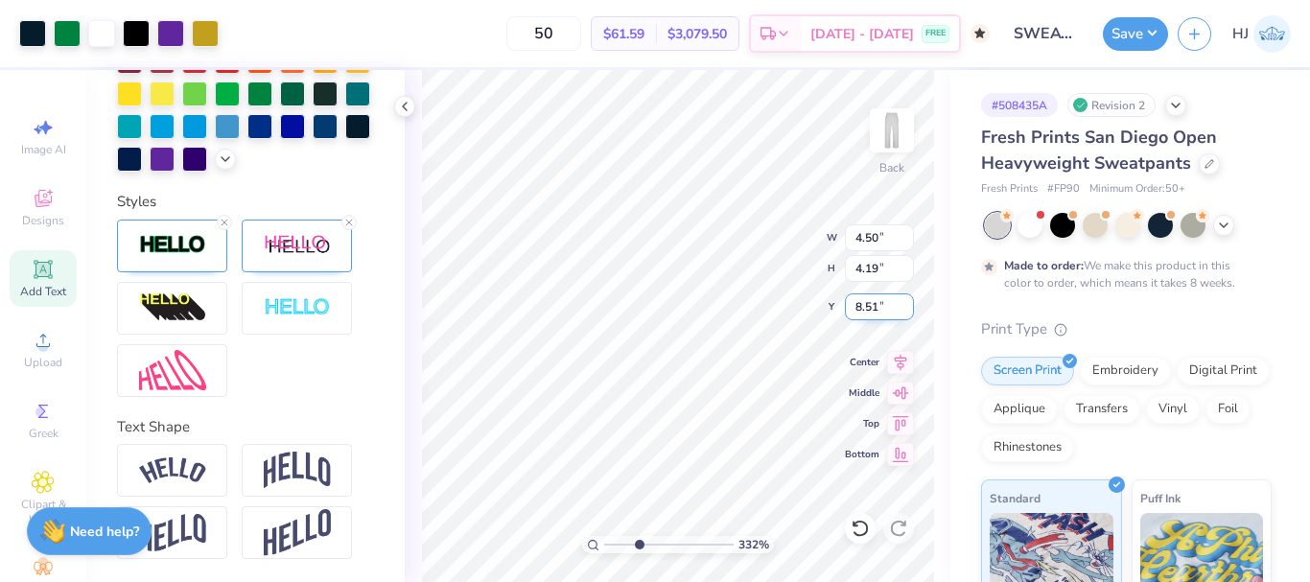
click at [859, 302] on input "8.51" at bounding box center [879, 306] width 69 height 27
click at [873, 305] on input "8.51" at bounding box center [879, 306] width 69 height 27
type input "8.5"
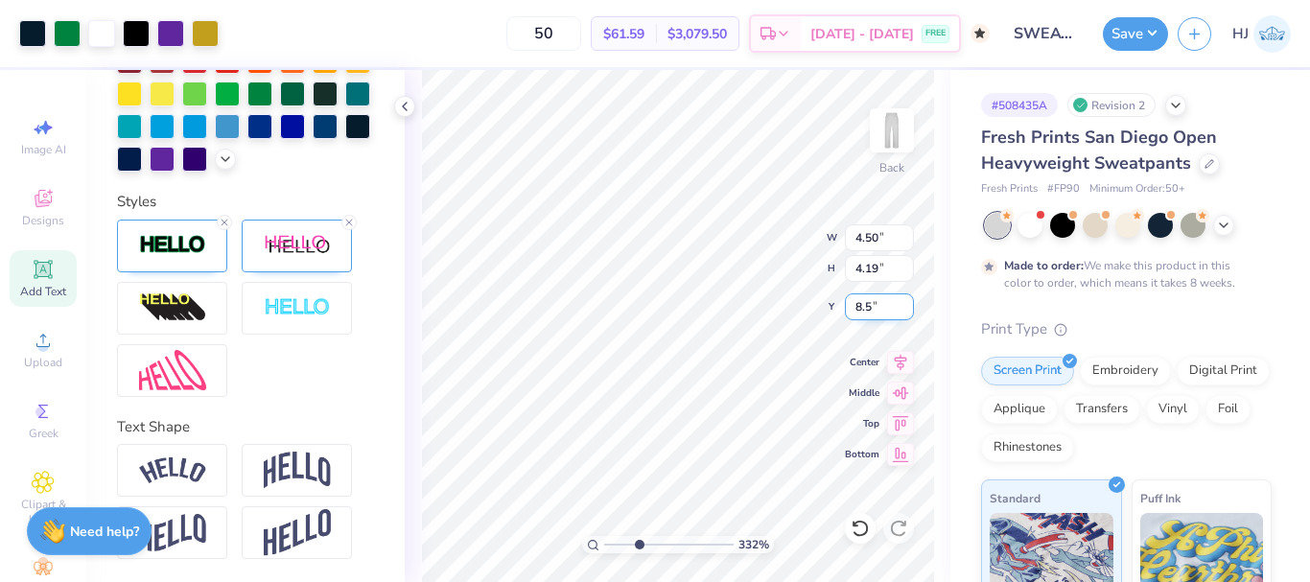
type input "3.32211092047231"
type input "8.50"
drag, startPoint x: 648, startPoint y: 542, endPoint x: 506, endPoint y: 542, distance: 141.9
type input "1"
click at [604, 542] on input "range" at bounding box center [668, 544] width 129 height 17
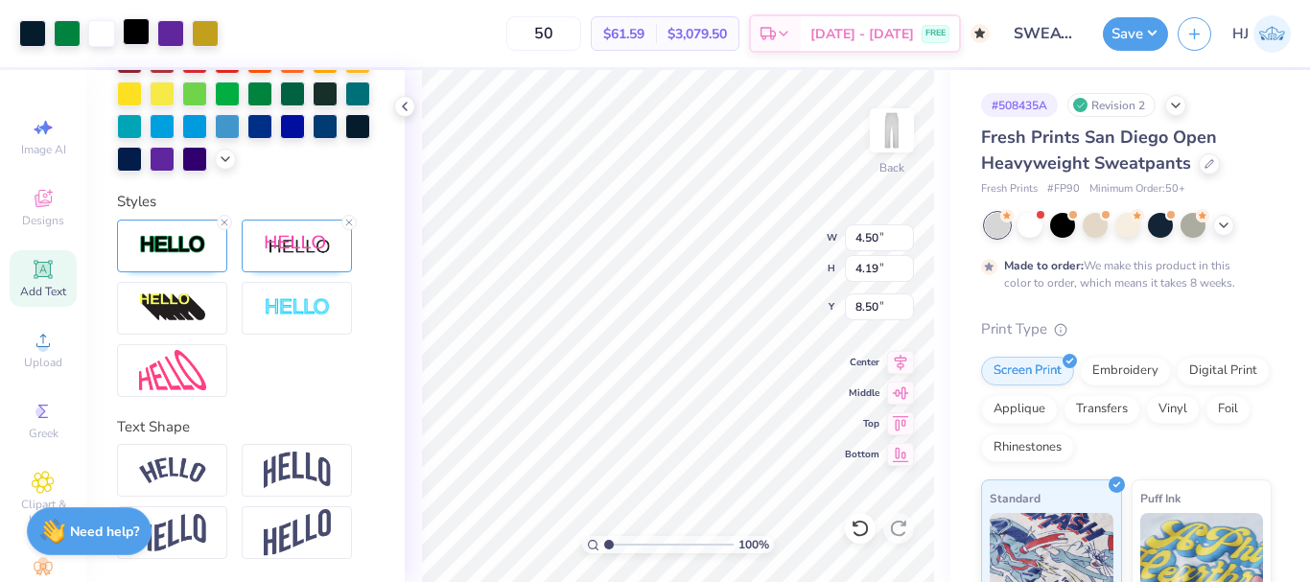
click at [137, 34] on div at bounding box center [136, 31] width 27 height 27
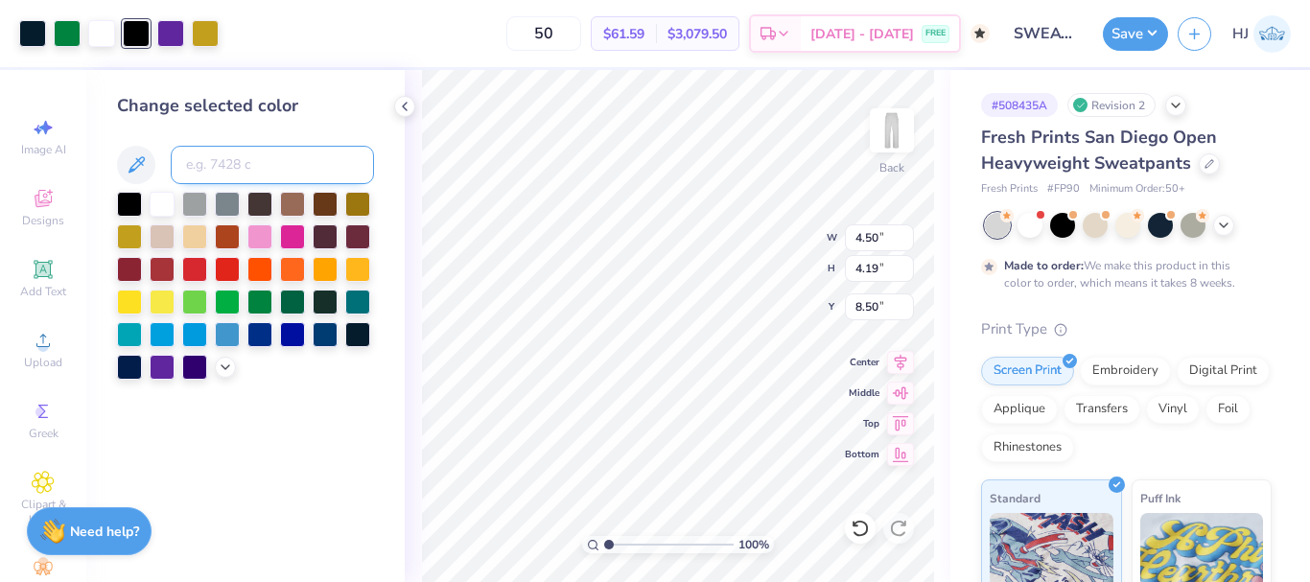
click at [233, 169] on input at bounding box center [272, 165] width 203 height 38
type input "296"
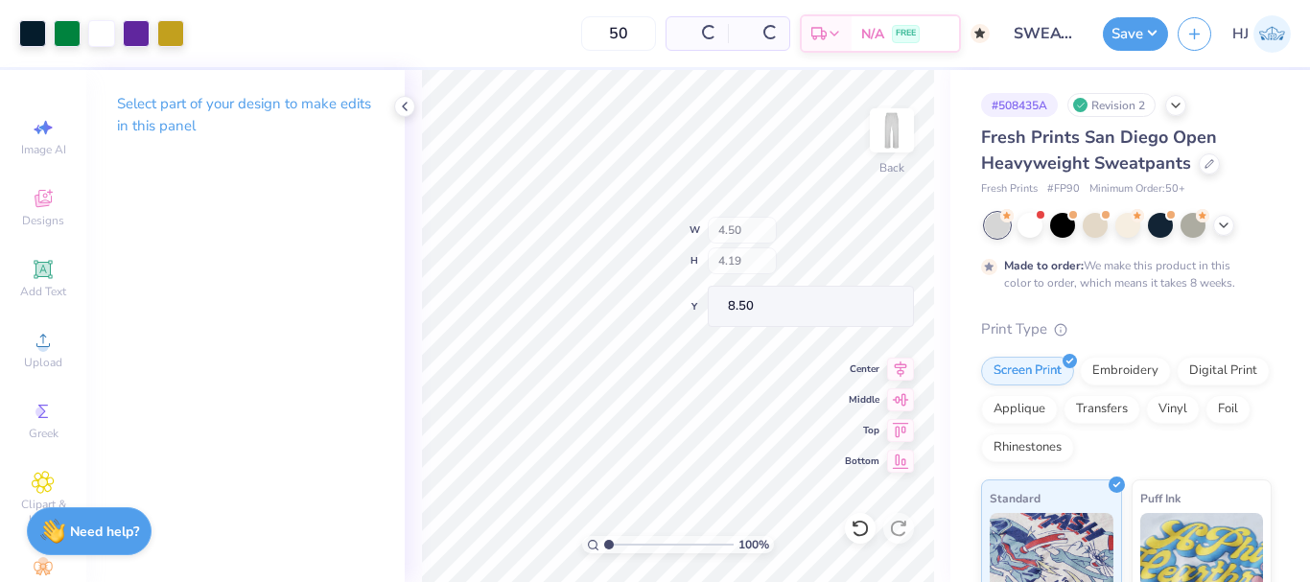
click at [742, 271] on div "100 % Back W 4.50 H 4.19 Y 8.50 Center Middle Top Bottom" at bounding box center [678, 326] width 546 height 512
drag, startPoint x: 644, startPoint y: 546, endPoint x: 689, endPoint y: 542, distance: 44.3
type input "7.15"
click at [688, 545] on input "range" at bounding box center [668, 544] width 129 height 17
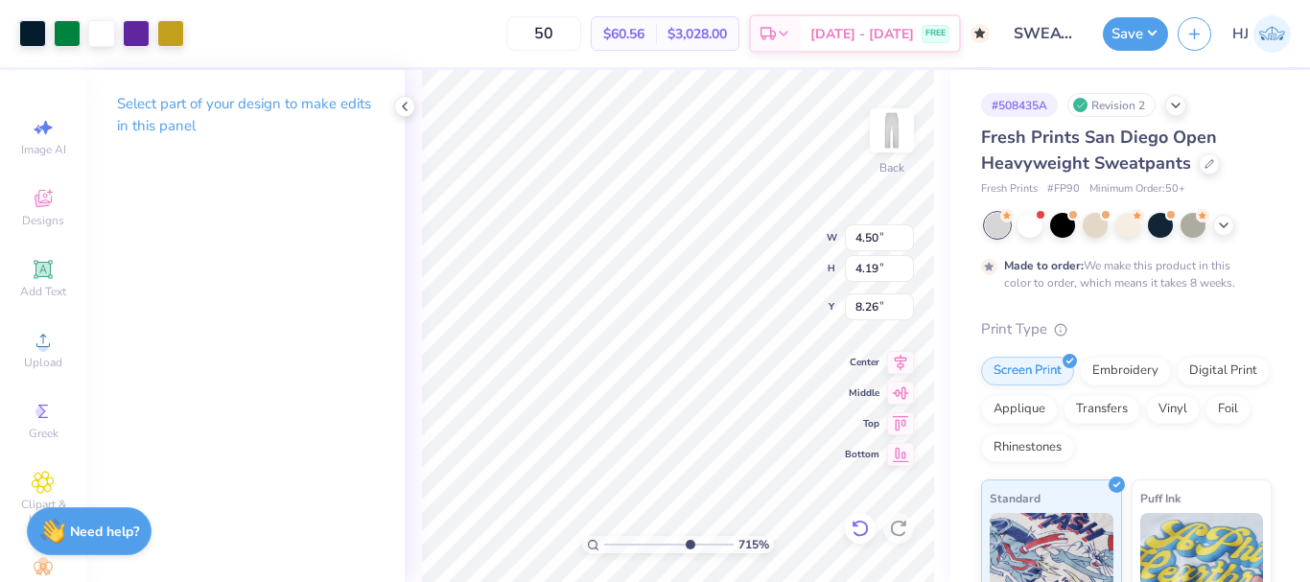
click at [856, 531] on icon at bounding box center [860, 528] width 19 height 19
type input "8.50"
drag, startPoint x: 690, startPoint y: 550, endPoint x: 523, endPoint y: 543, distance: 168.0
click at [604, 543] on input "range" at bounding box center [668, 544] width 129 height 17
click at [854, 530] on icon at bounding box center [860, 528] width 19 height 19
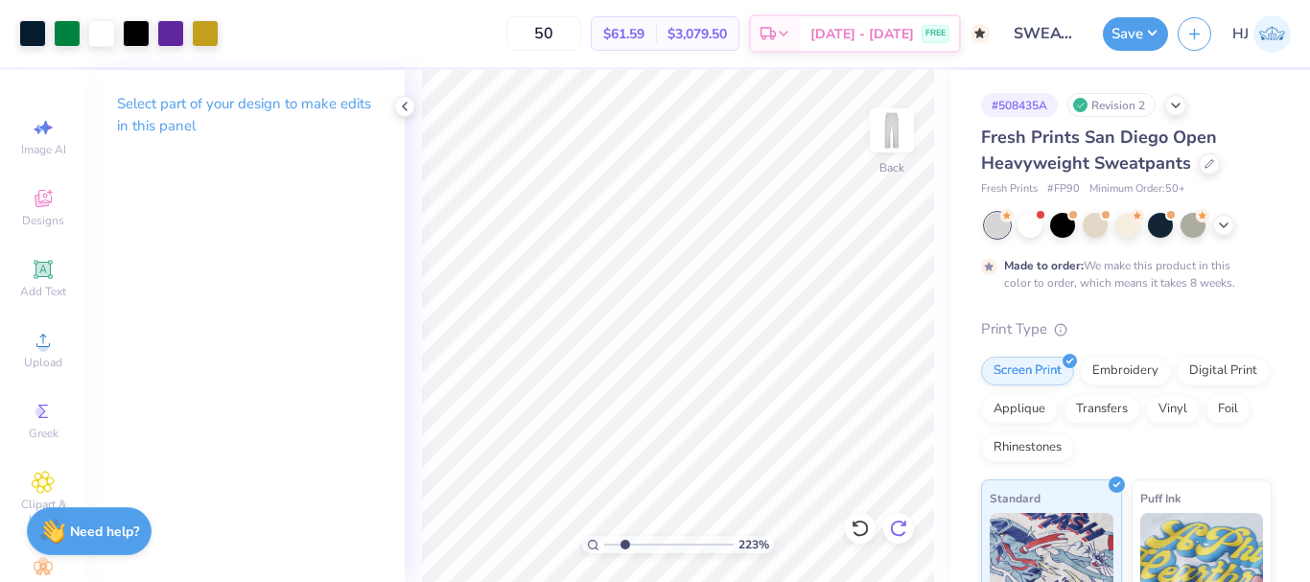
click at [899, 531] on icon at bounding box center [898, 528] width 19 height 19
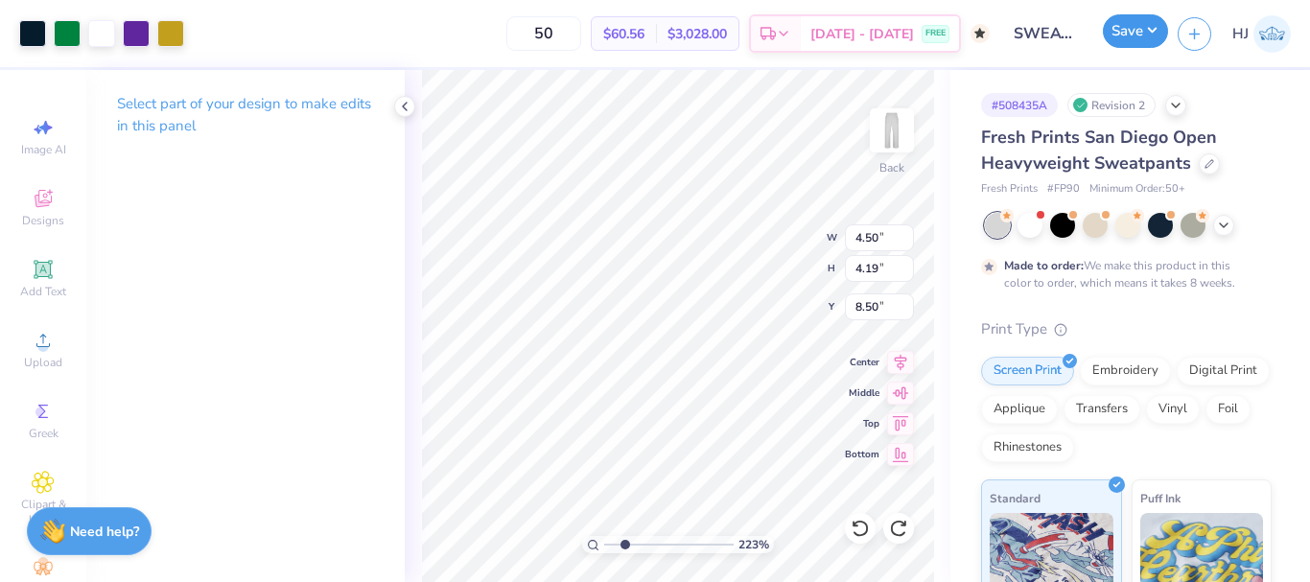
click at [1148, 26] on button "Save" at bounding box center [1135, 31] width 65 height 34
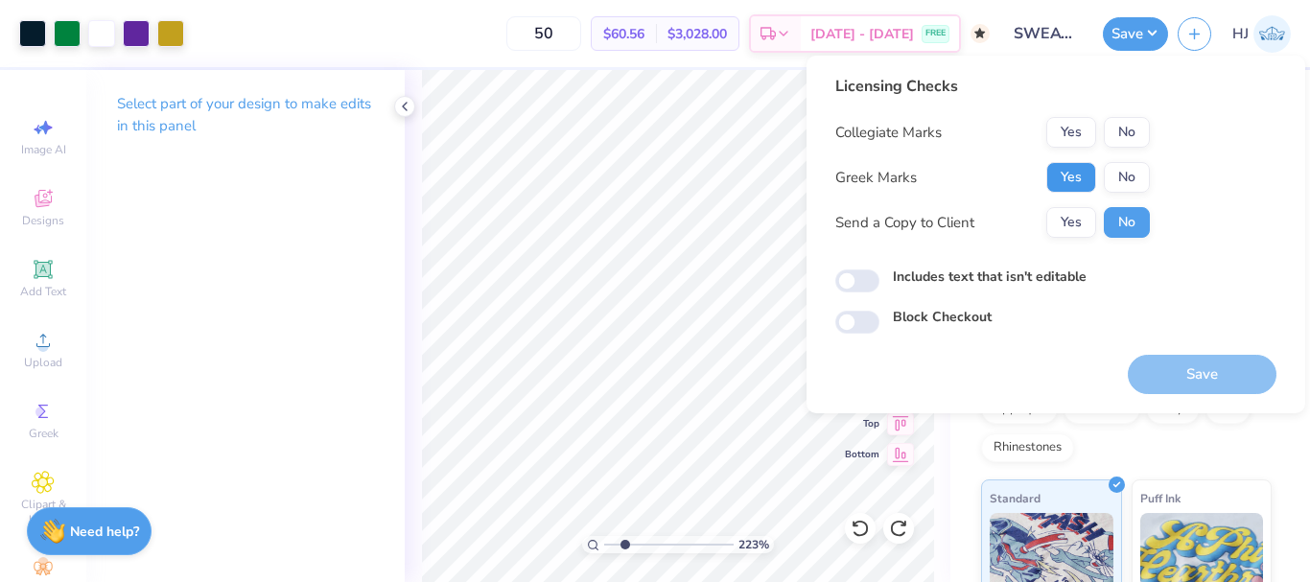
click at [1081, 188] on button "Yes" at bounding box center [1071, 177] width 50 height 31
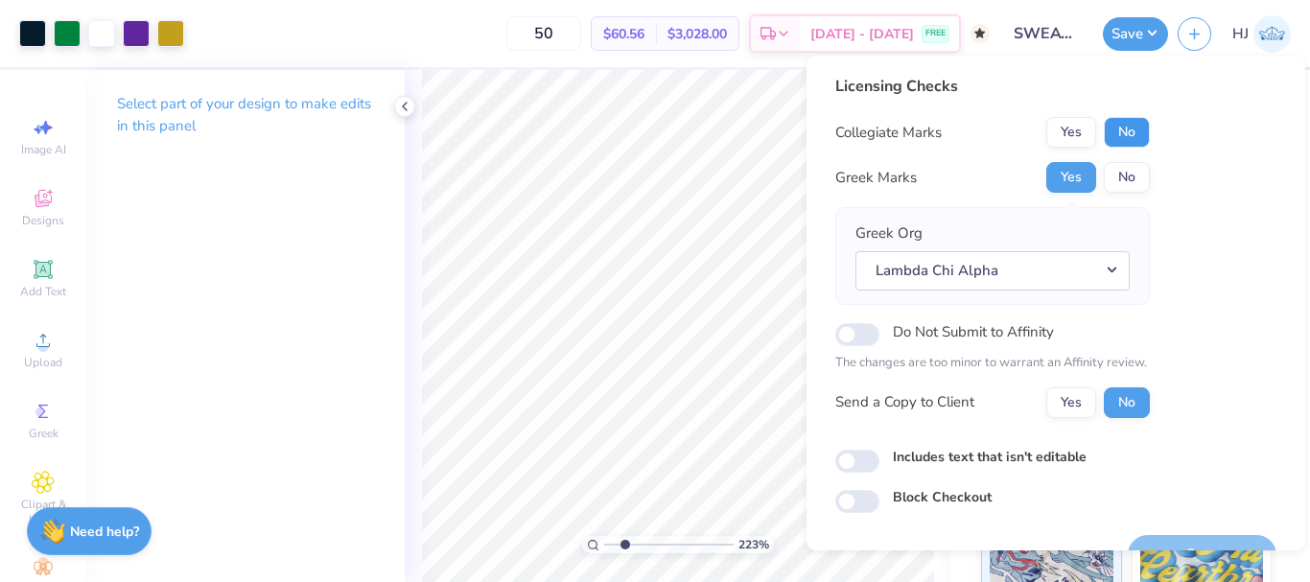
click at [1126, 131] on button "No" at bounding box center [1127, 132] width 46 height 31
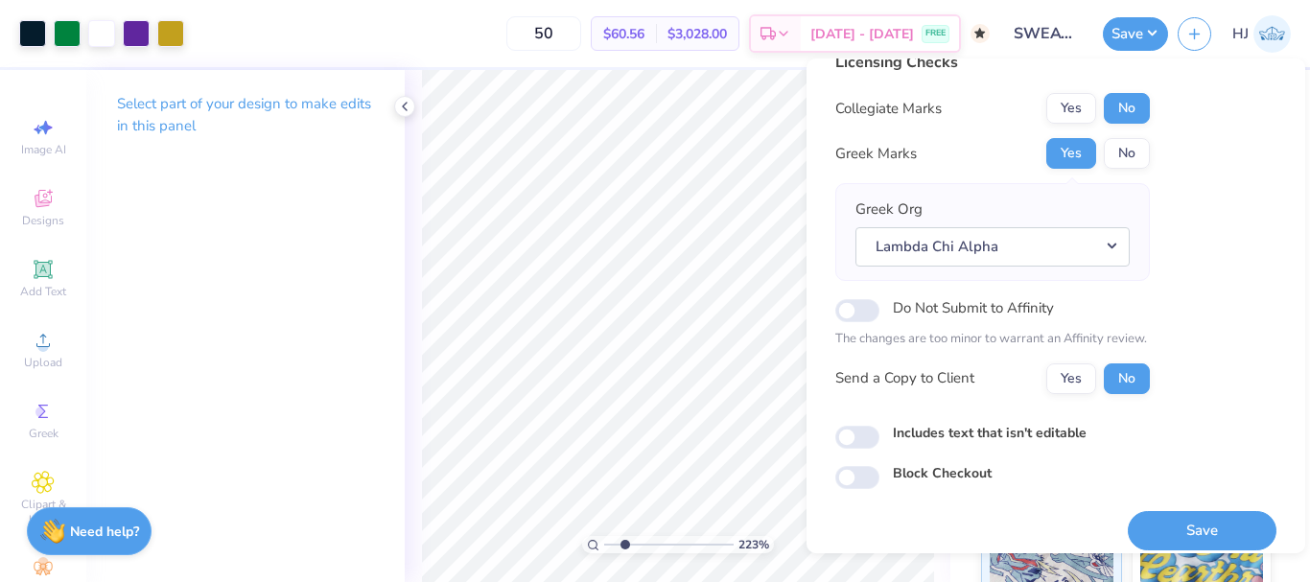
scroll to position [42, 0]
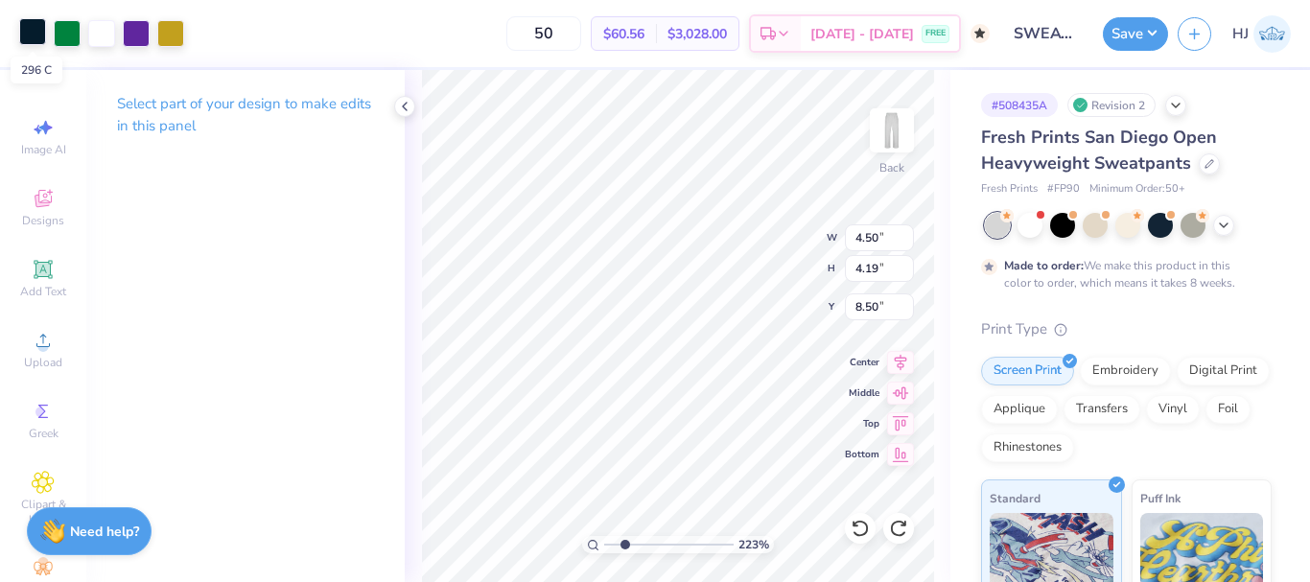
click at [20, 38] on div at bounding box center [32, 31] width 27 height 27
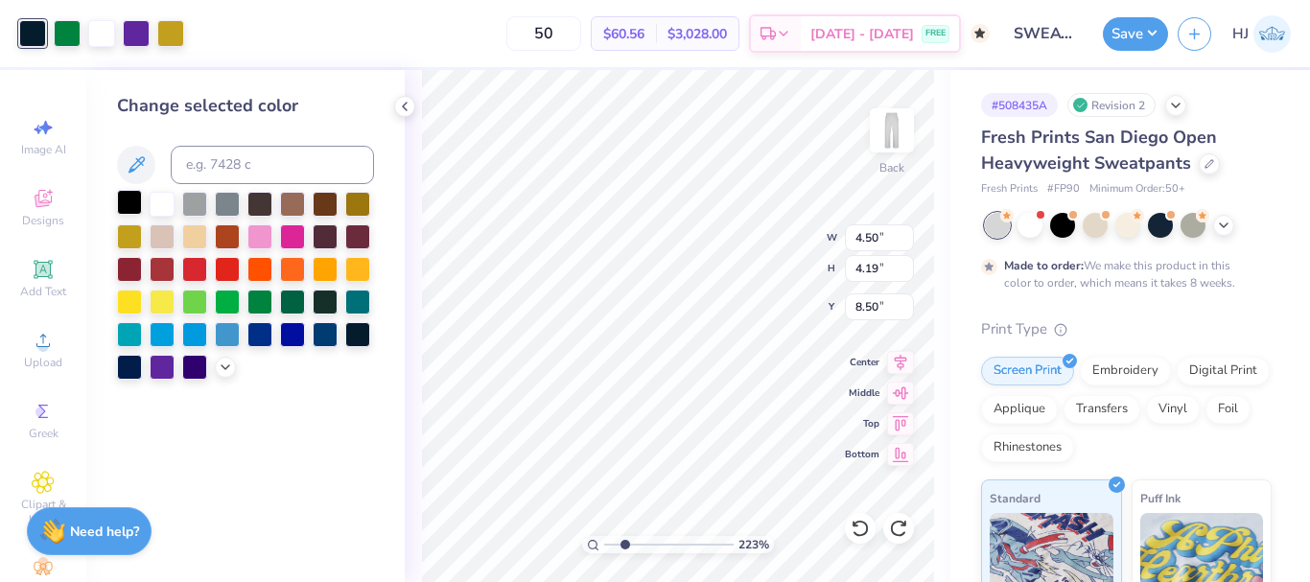
click at [121, 197] on div at bounding box center [129, 202] width 25 height 25
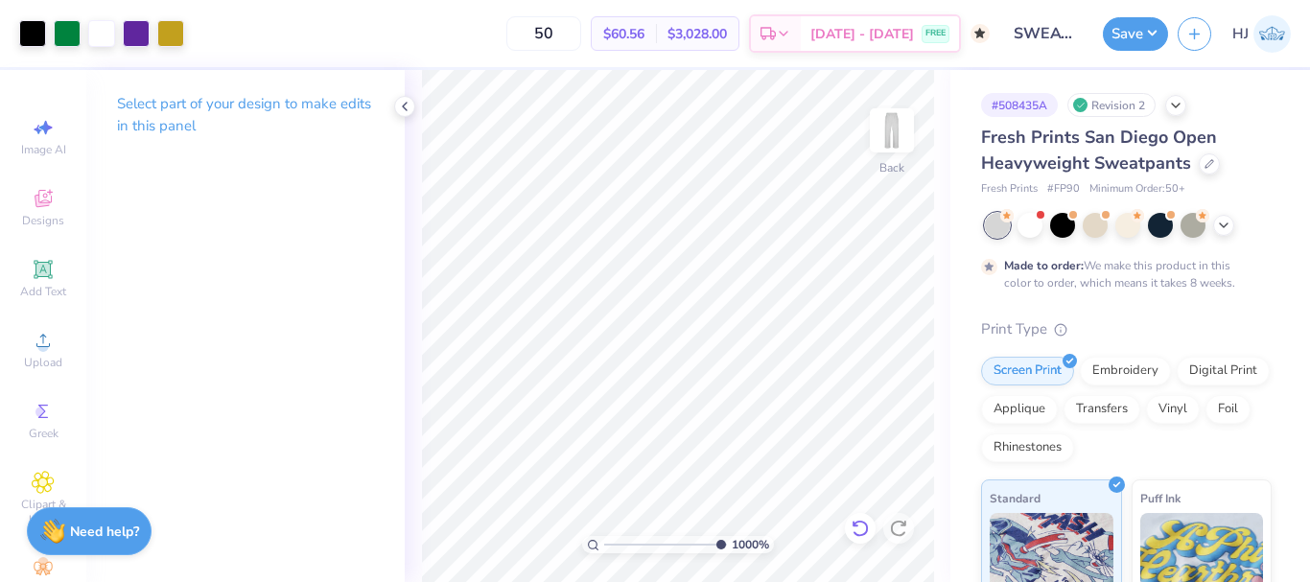
click at [861, 526] on icon at bounding box center [860, 528] width 19 height 19
click at [901, 537] on icon at bounding box center [898, 528] width 19 height 19
click at [864, 530] on icon at bounding box center [860, 528] width 19 height 19
click at [901, 526] on icon at bounding box center [898, 528] width 19 height 19
click at [1156, 35] on button "Save" at bounding box center [1135, 31] width 65 height 34
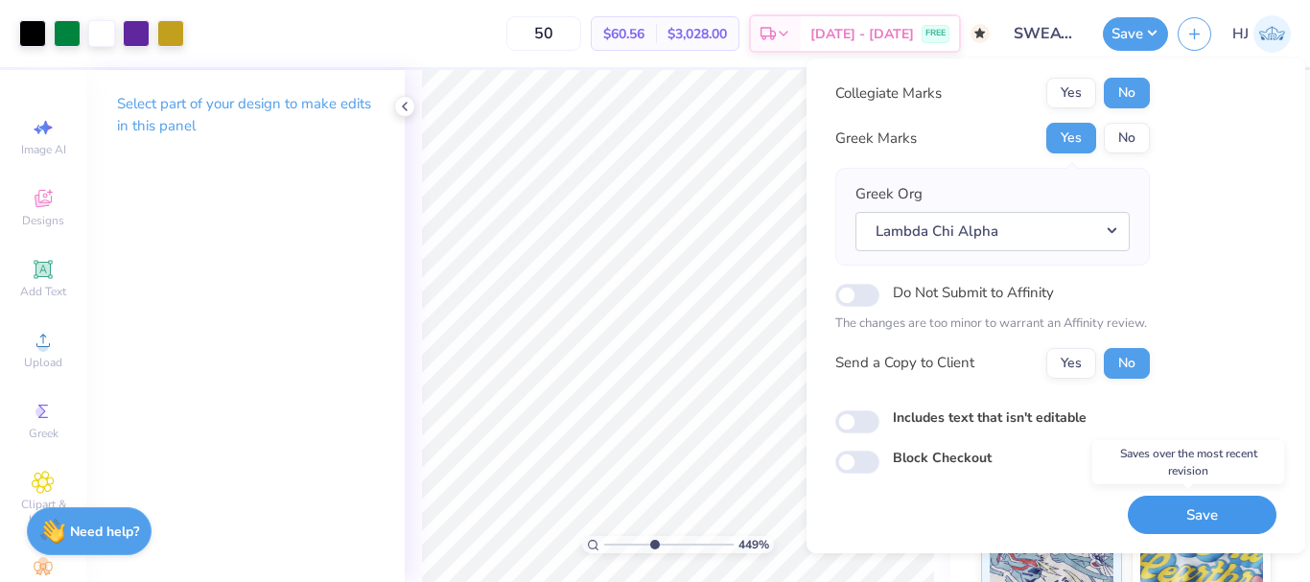
click at [1209, 518] on button "Save" at bounding box center [1202, 515] width 149 height 39
type input "4.49149148610074"
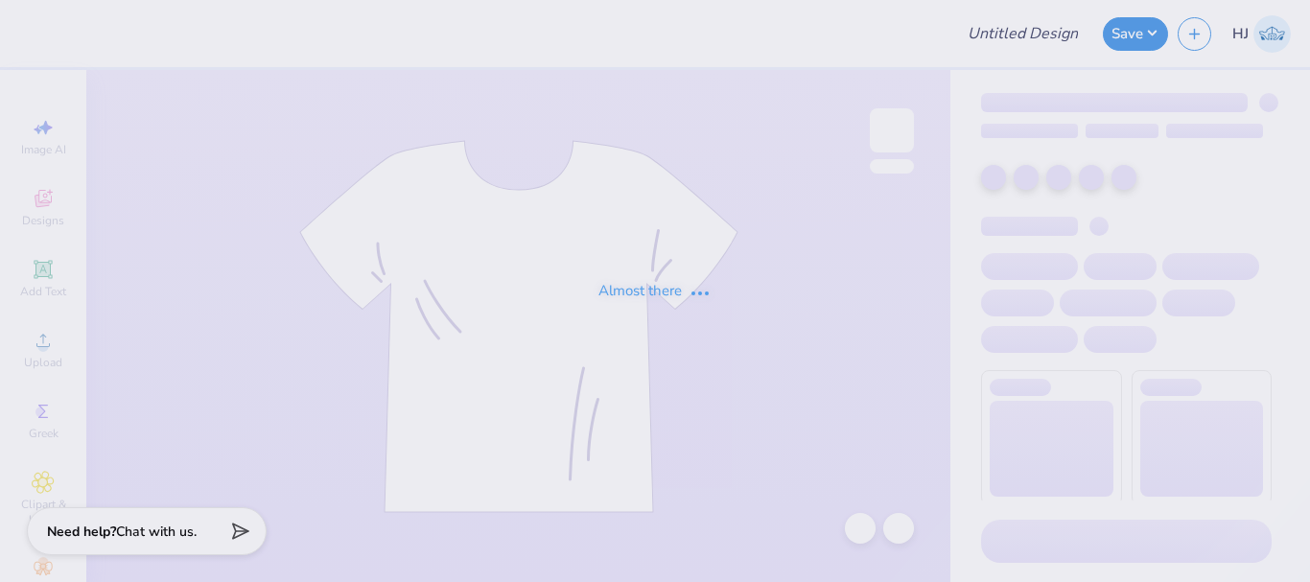
type input "MEDLIFE"
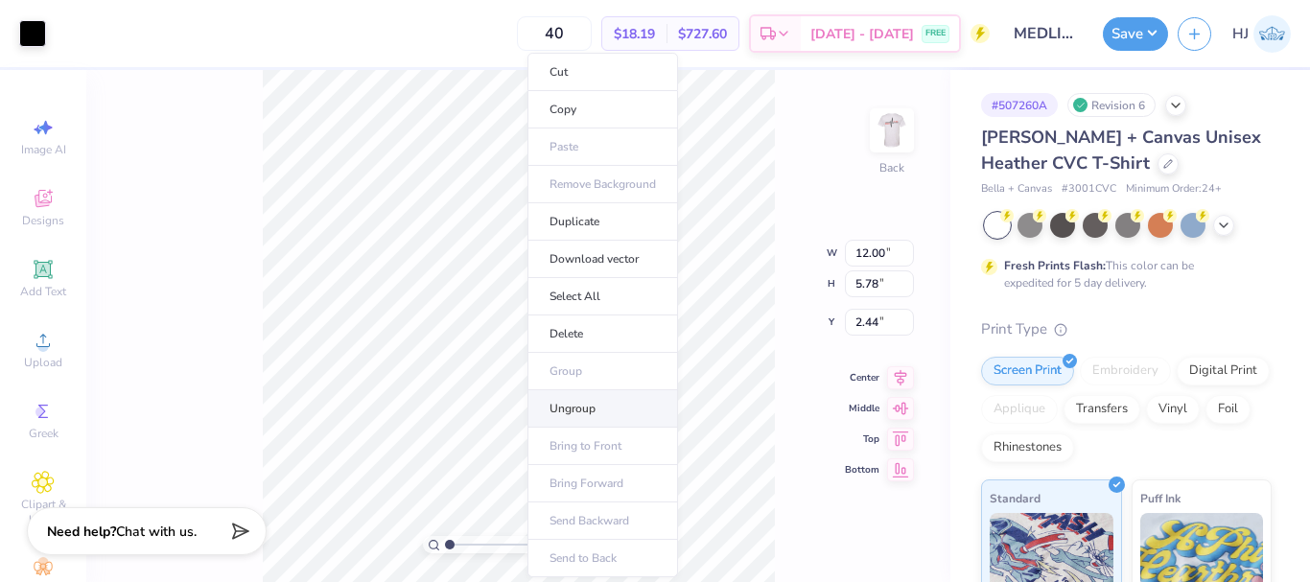
click at [599, 406] on li "Ungroup" at bounding box center [602, 408] width 151 height 37
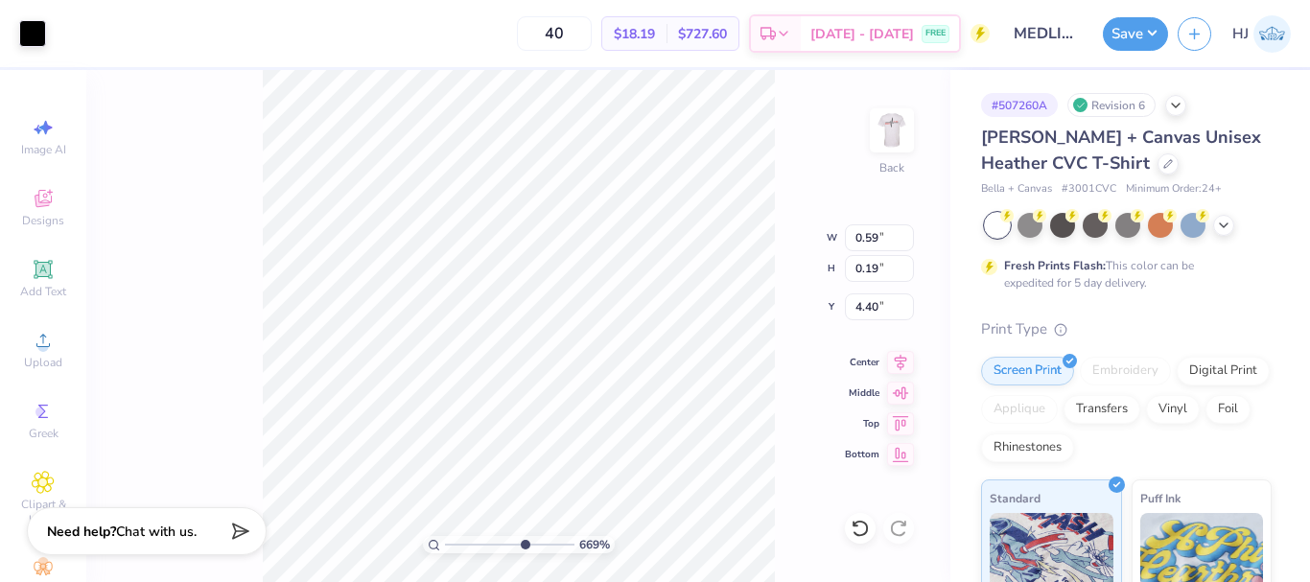
type input "6.69225330157204"
type input "1.08"
type input "0.66"
type input "3.93"
click at [43, 25] on div at bounding box center [32, 31] width 27 height 27
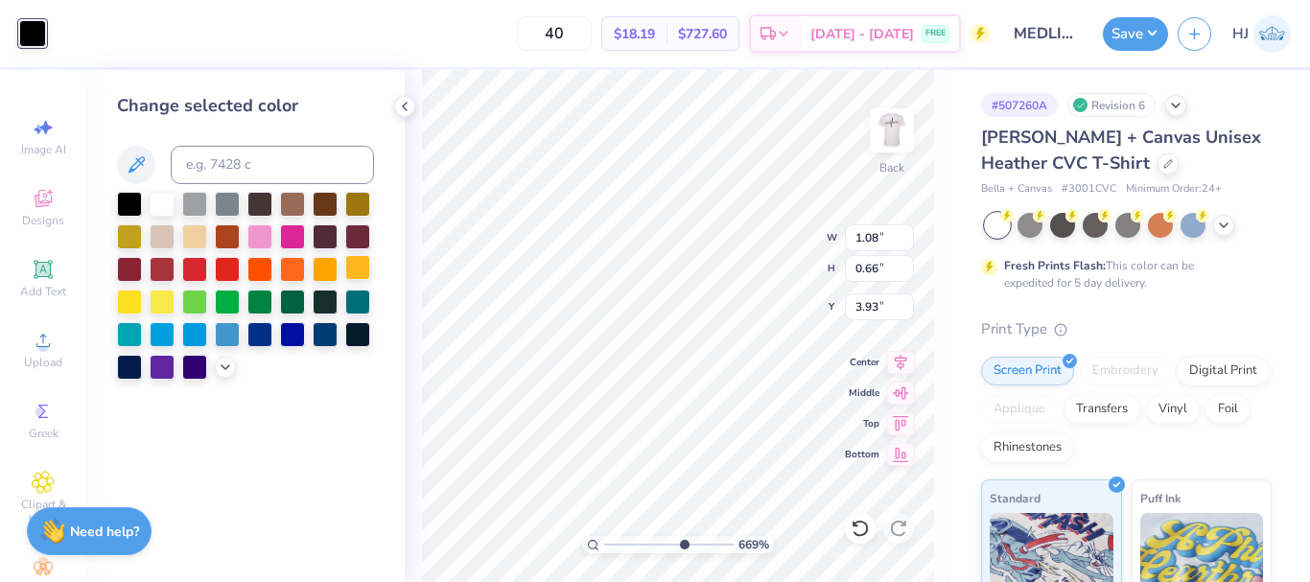
click at [353, 269] on div at bounding box center [357, 267] width 25 height 25
type input "6.69225330157204"
type input "3.53"
type input "2.15"
type input "2.44"
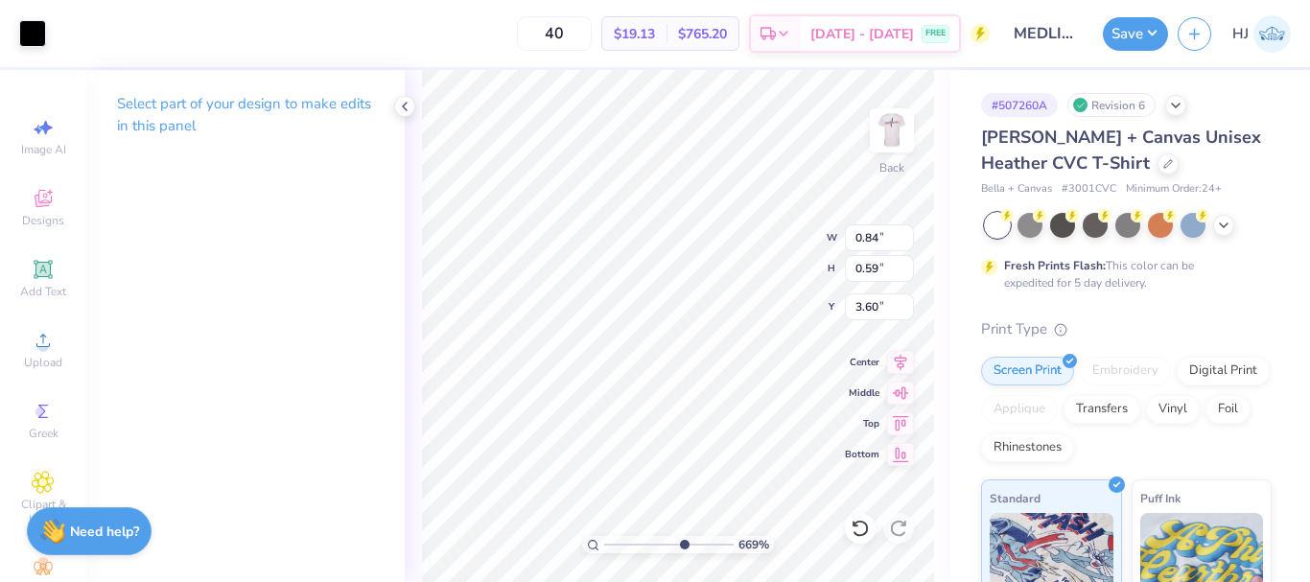
type input "6.69225330157204"
type input "1.00"
type input "0.92"
type input "3.27"
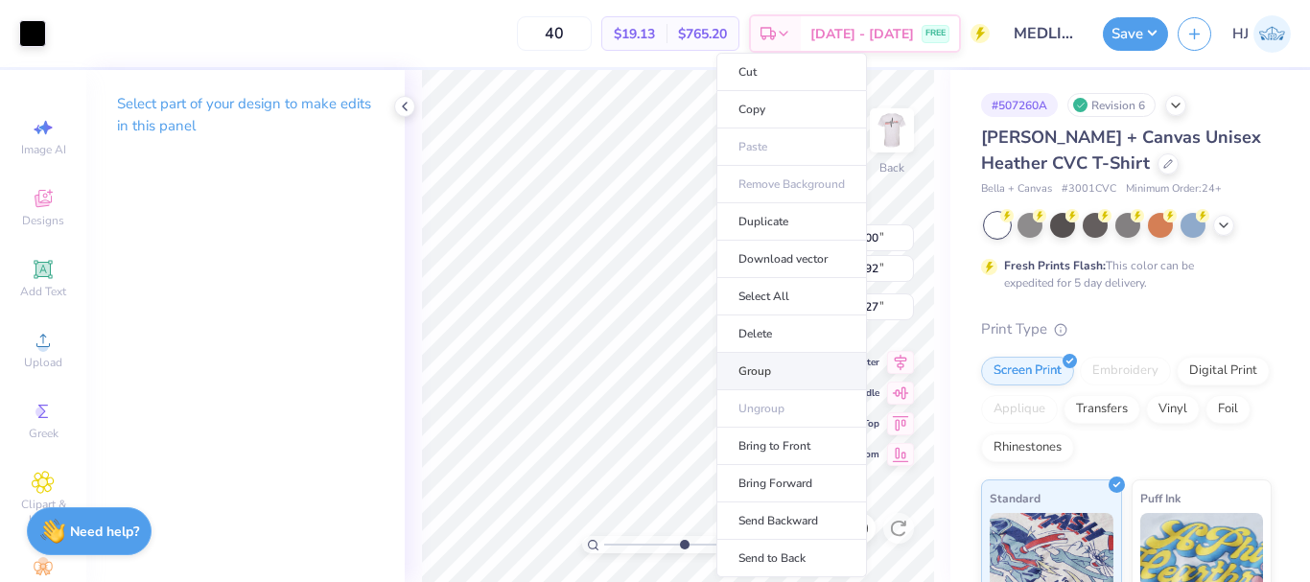
click at [770, 366] on li "Group" at bounding box center [791, 371] width 151 height 37
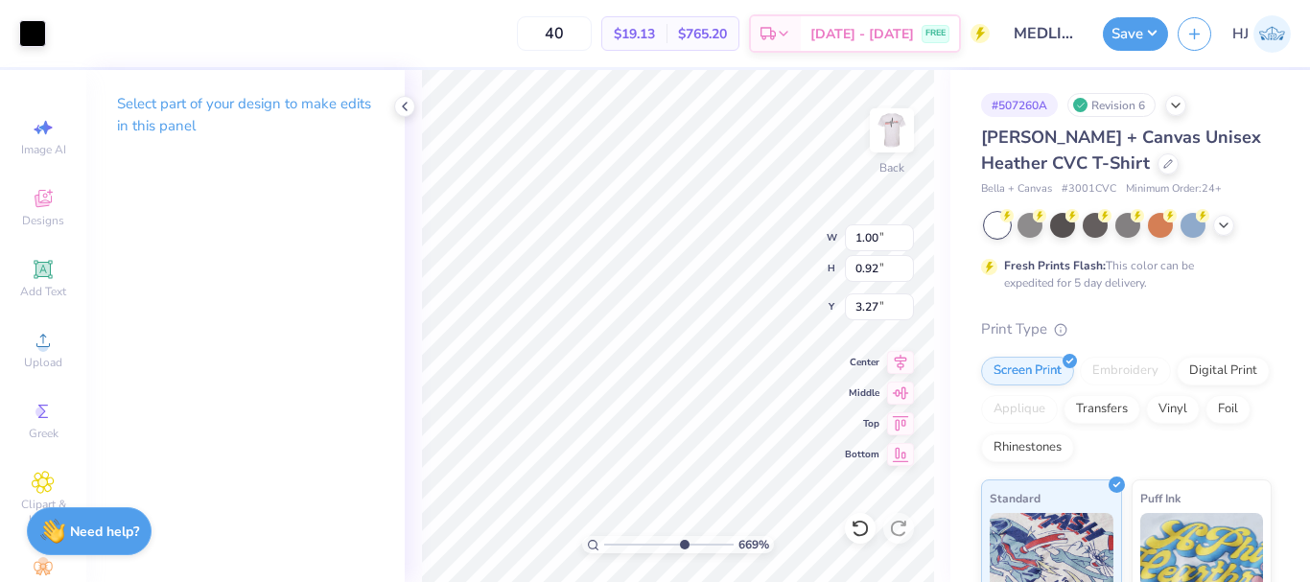
type input "6.69225330157204"
type input "3.53"
type input "2.15"
type input "2.44"
click at [73, 33] on div at bounding box center [67, 31] width 27 height 27
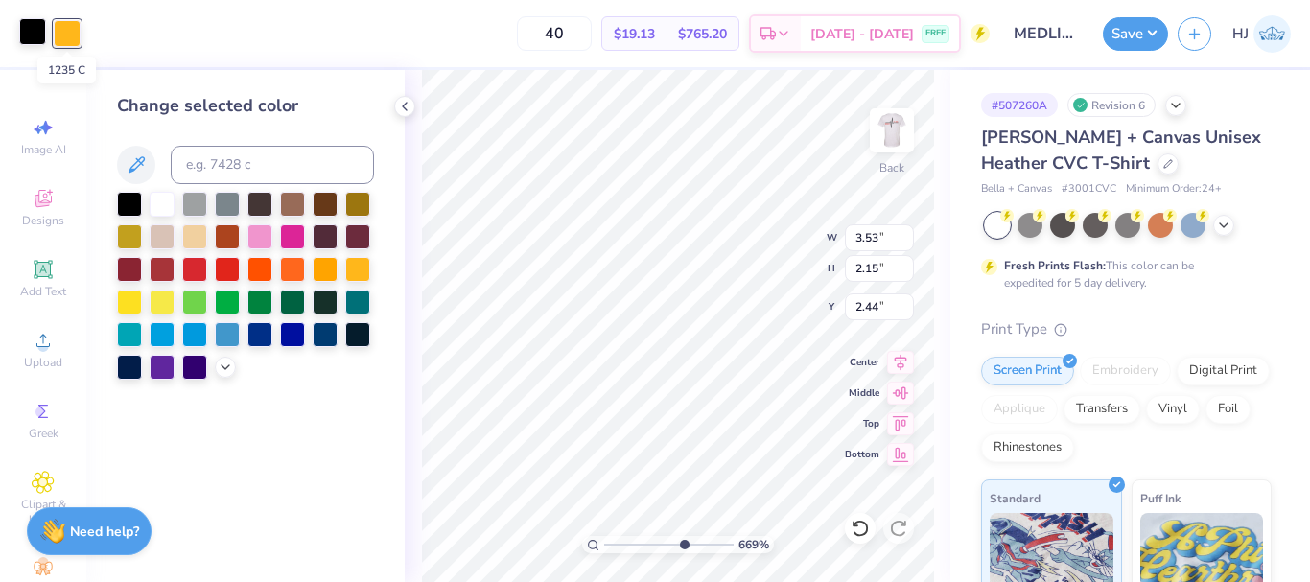
click at [21, 29] on div at bounding box center [32, 31] width 27 height 27
click at [326, 269] on div at bounding box center [325, 267] width 25 height 25
click at [359, 267] on div at bounding box center [357, 267] width 25 height 25
click at [128, 240] on div at bounding box center [129, 234] width 25 height 25
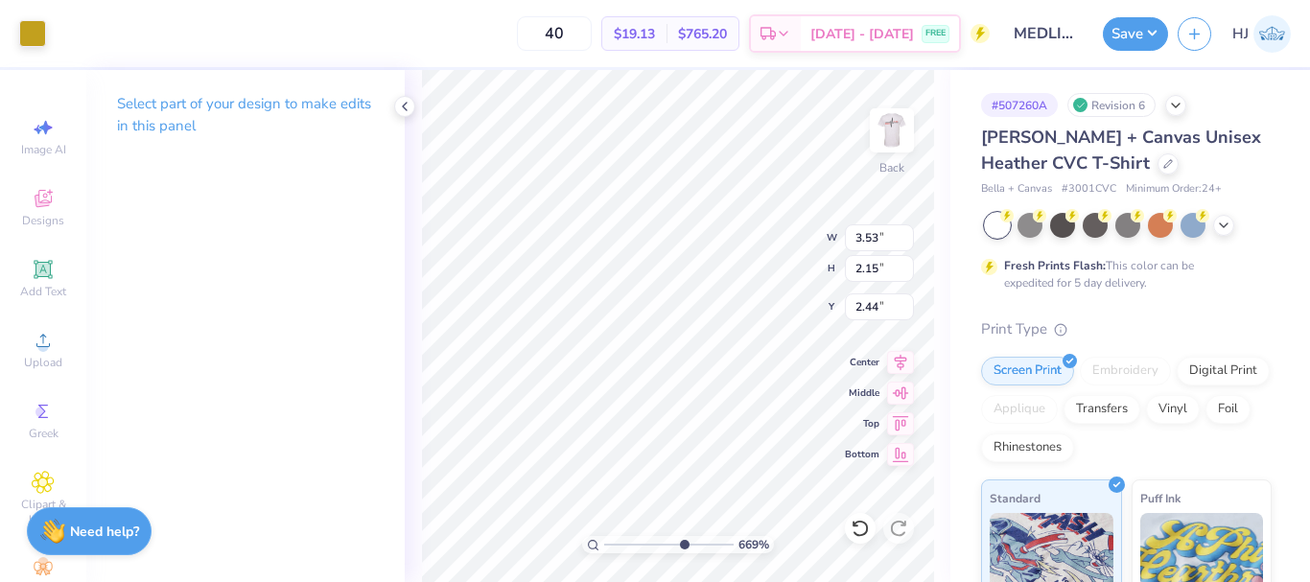
type input "6.69225330157204"
type input "3.00"
click at [854, 533] on icon at bounding box center [860, 528] width 16 height 17
type input "6.69225330157204"
type input "2.44"
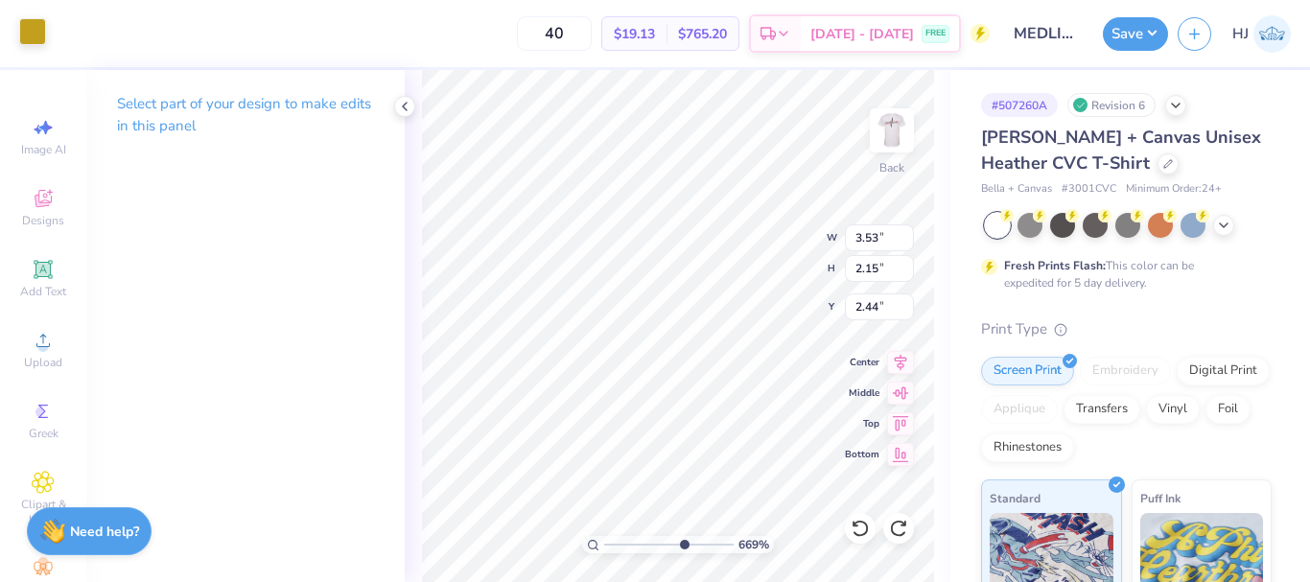
click at [33, 22] on div at bounding box center [32, 31] width 27 height 27
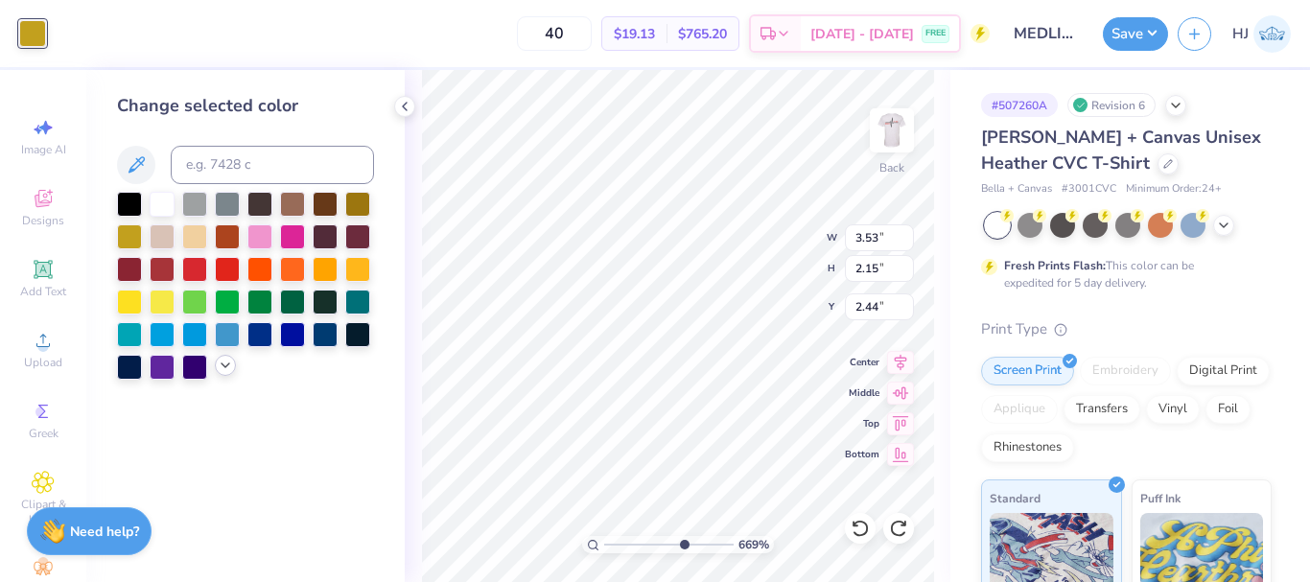
click at [220, 365] on icon at bounding box center [225, 365] width 15 height 15
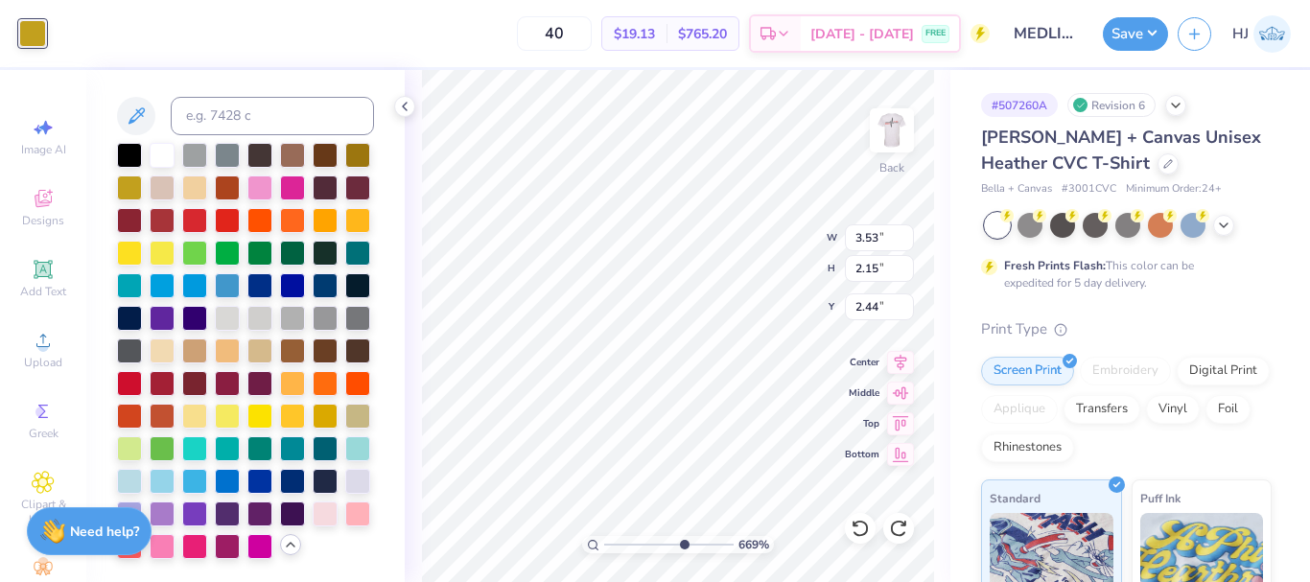
scroll to position [114, 0]
click at [313, 414] on div at bounding box center [325, 414] width 25 height 25
type input "6.69225330157204"
type input "2.63"
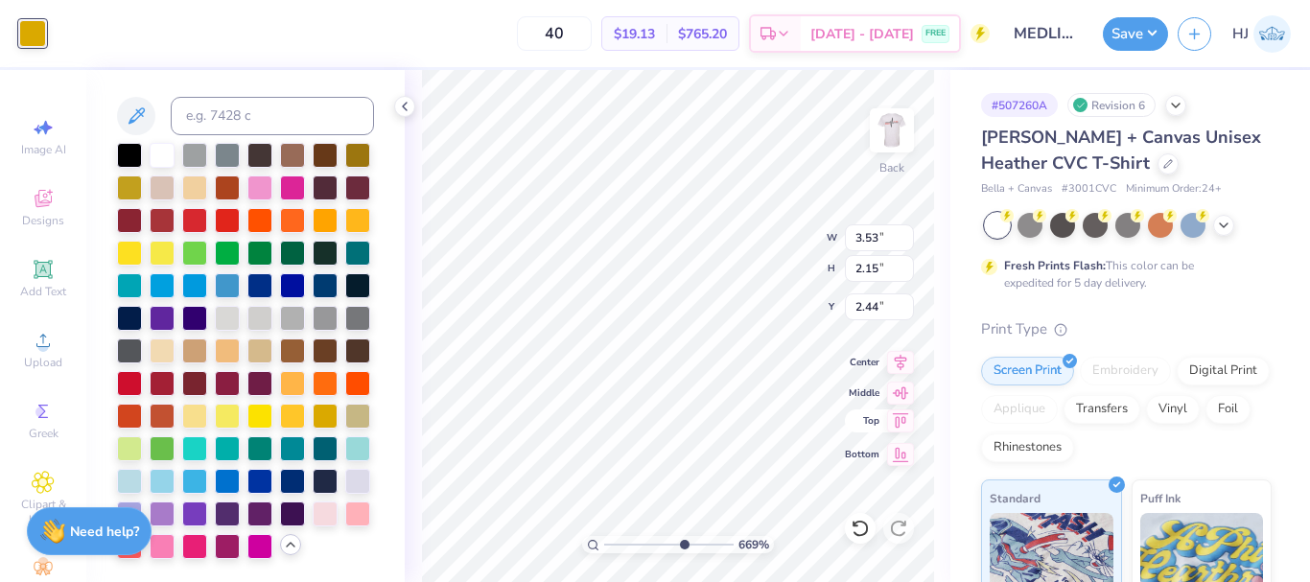
type input "5.41"
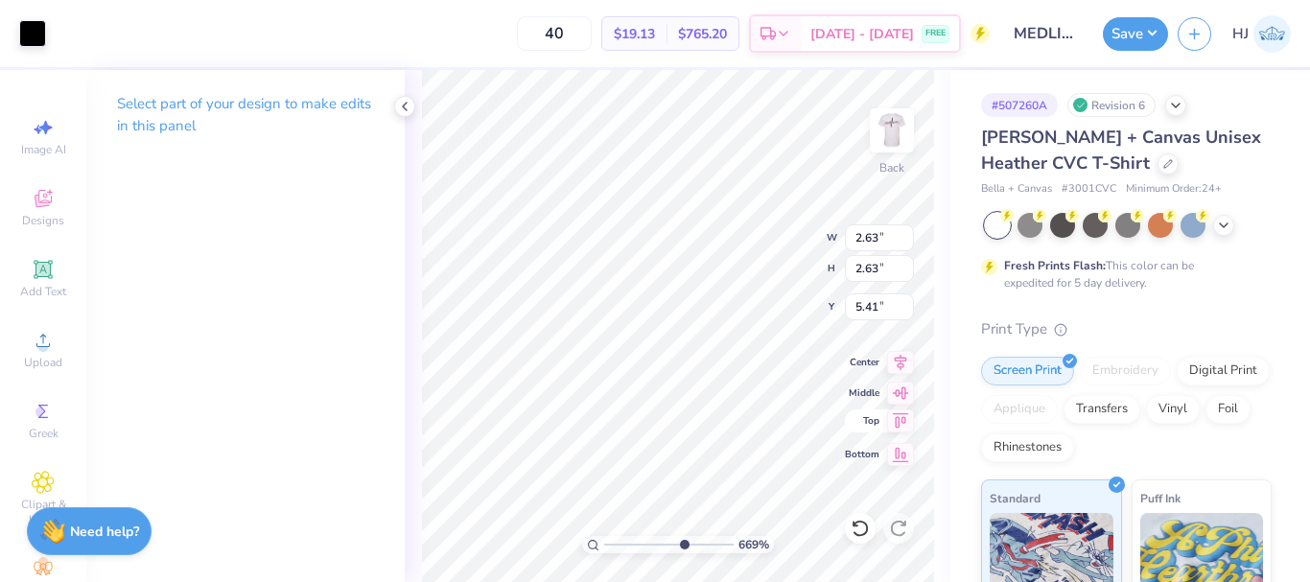
type input "6.69225330157204"
type input "6.06"
type input "6.69225330157204"
type input "5.41"
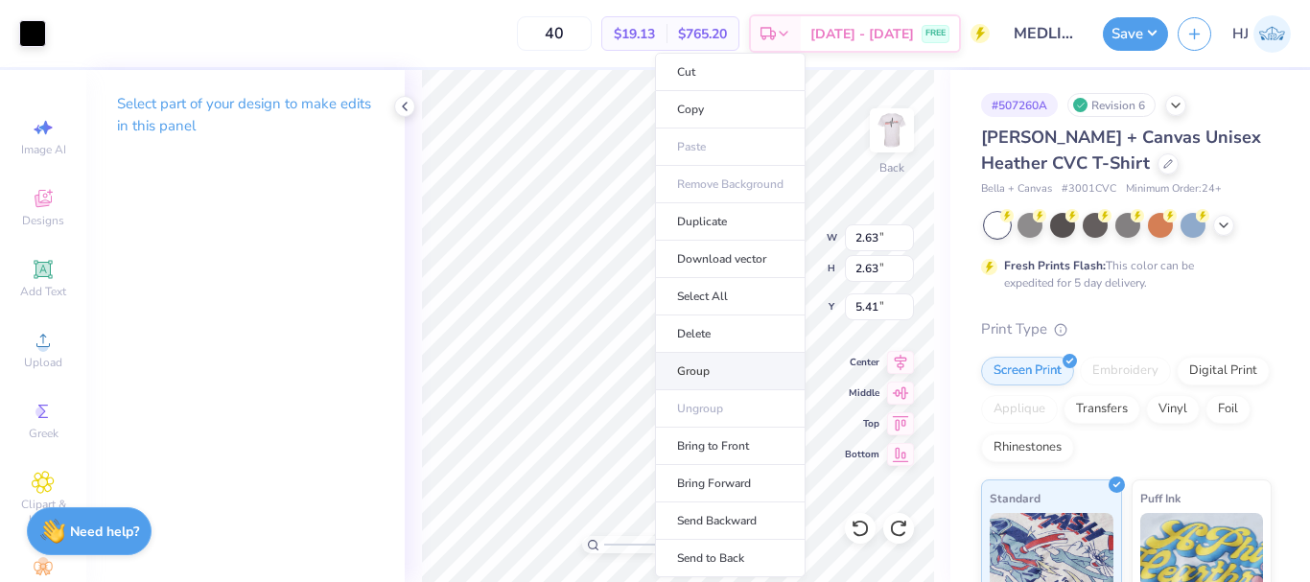
click at [710, 373] on li "Group" at bounding box center [730, 371] width 151 height 37
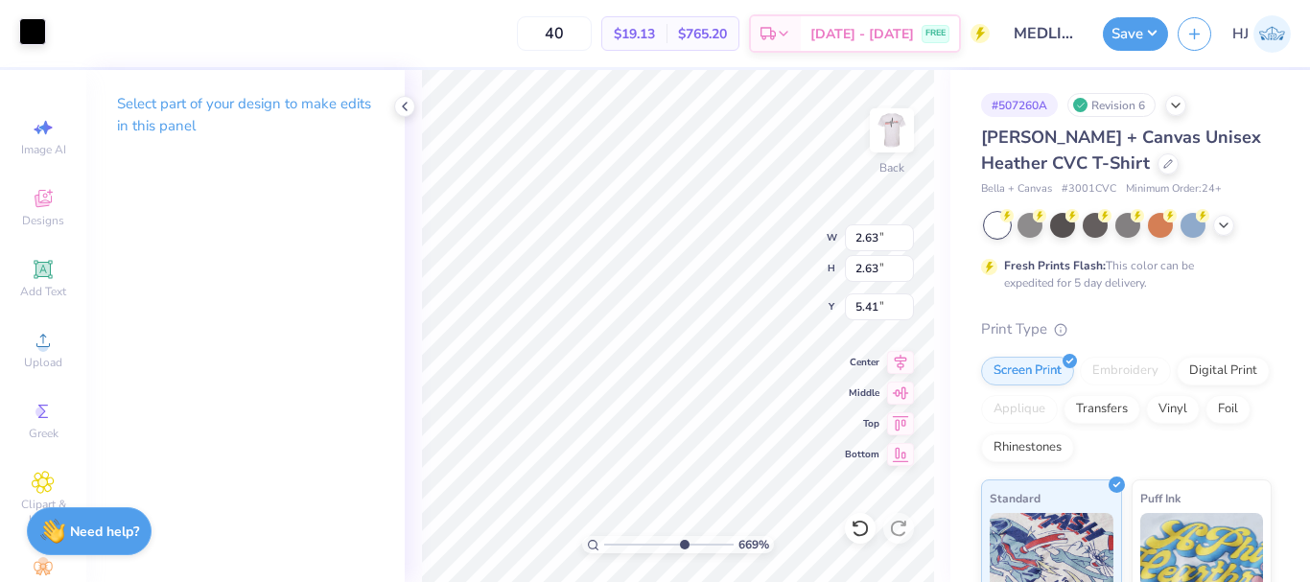
click at [40, 35] on div at bounding box center [32, 31] width 27 height 27
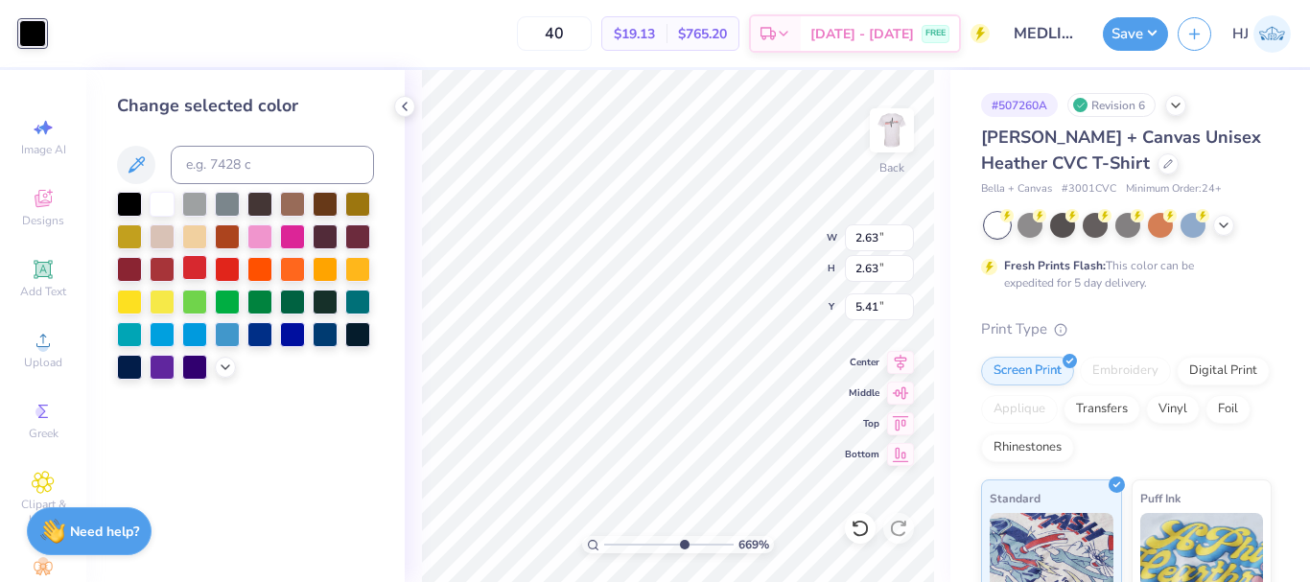
click at [192, 270] on div at bounding box center [194, 267] width 25 height 25
click at [199, 266] on div at bounding box center [194, 267] width 25 height 25
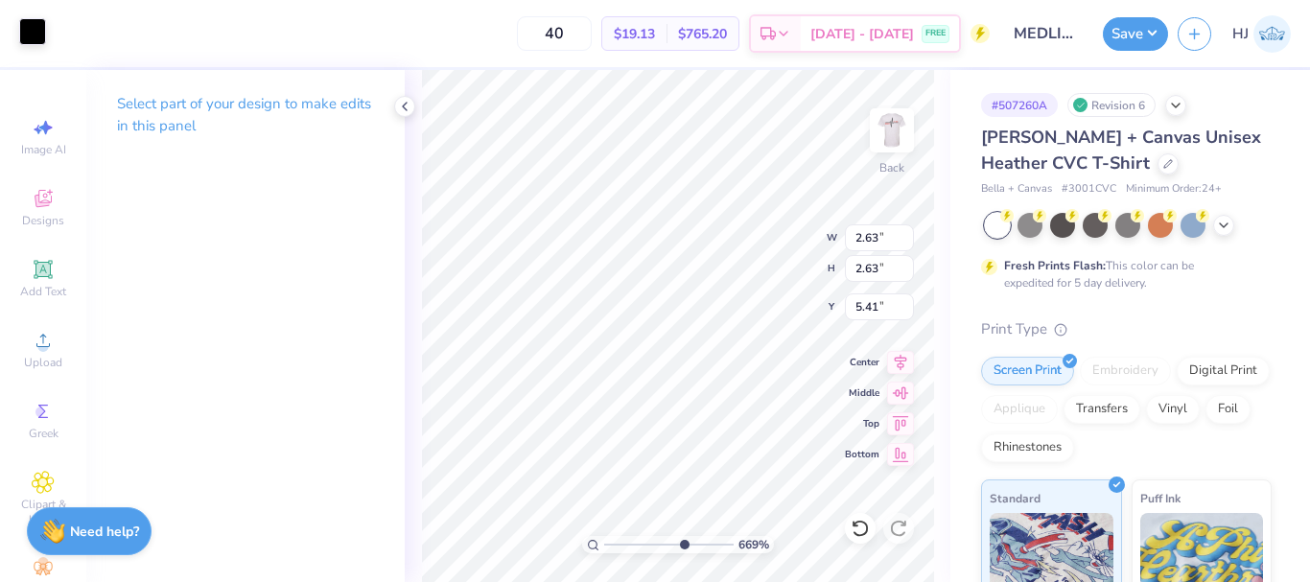
click at [34, 29] on div at bounding box center [32, 31] width 27 height 27
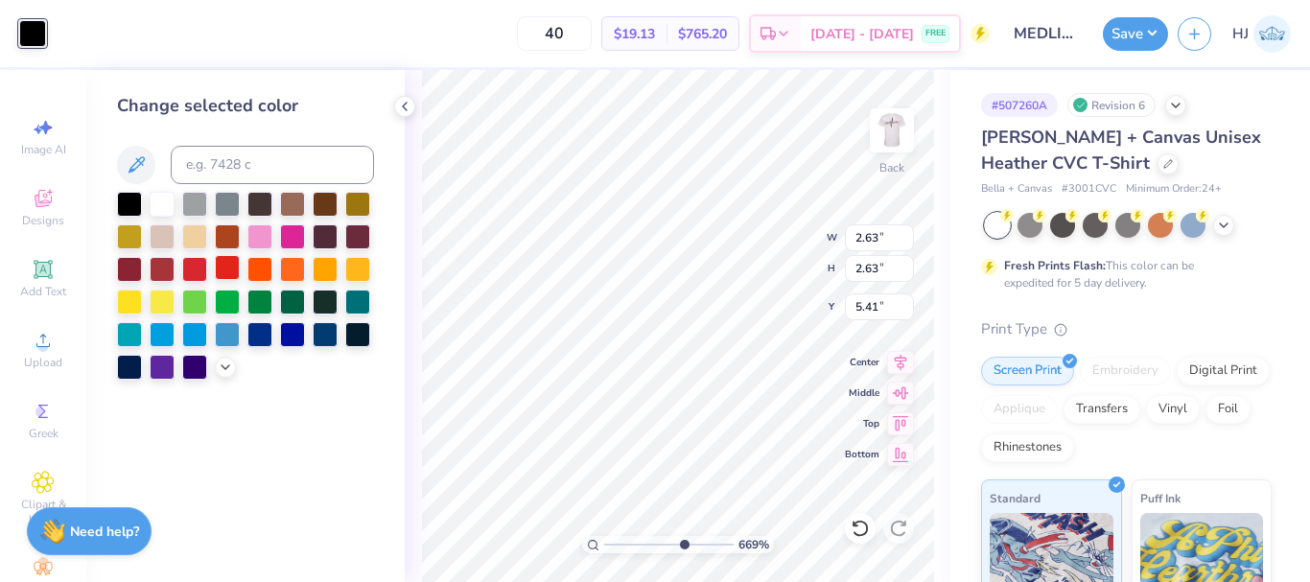
click at [218, 263] on div at bounding box center [227, 267] width 25 height 25
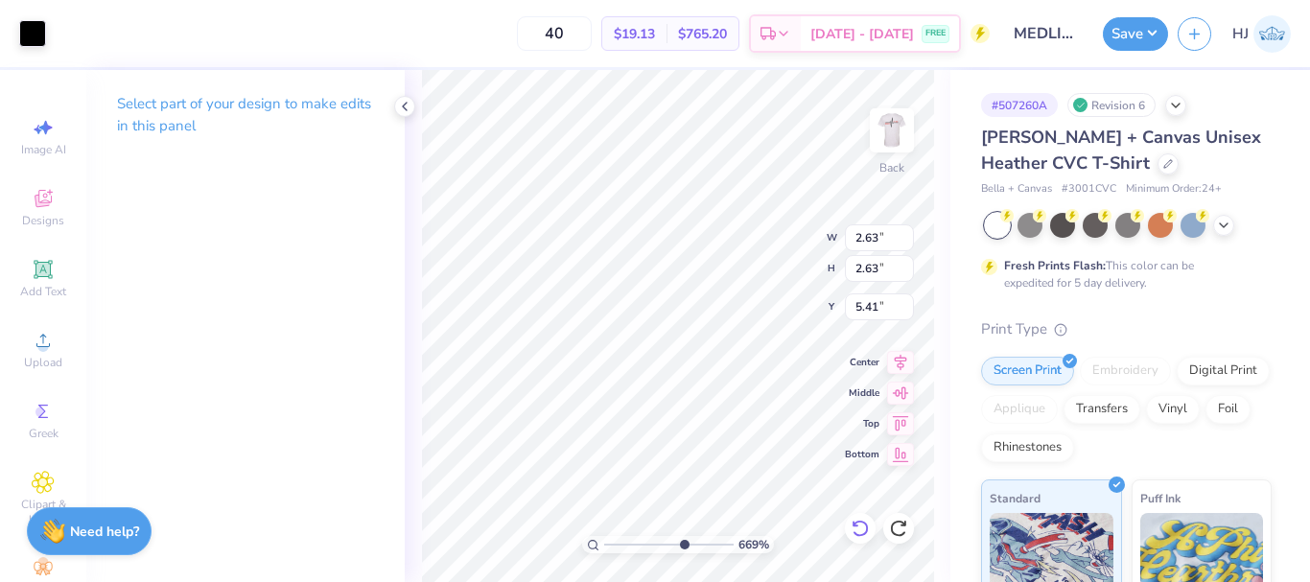
click at [870, 527] on div at bounding box center [860, 528] width 31 height 31
type input "6.69225330157204"
type input "11.96"
type input "4.71"
type input "3.51"
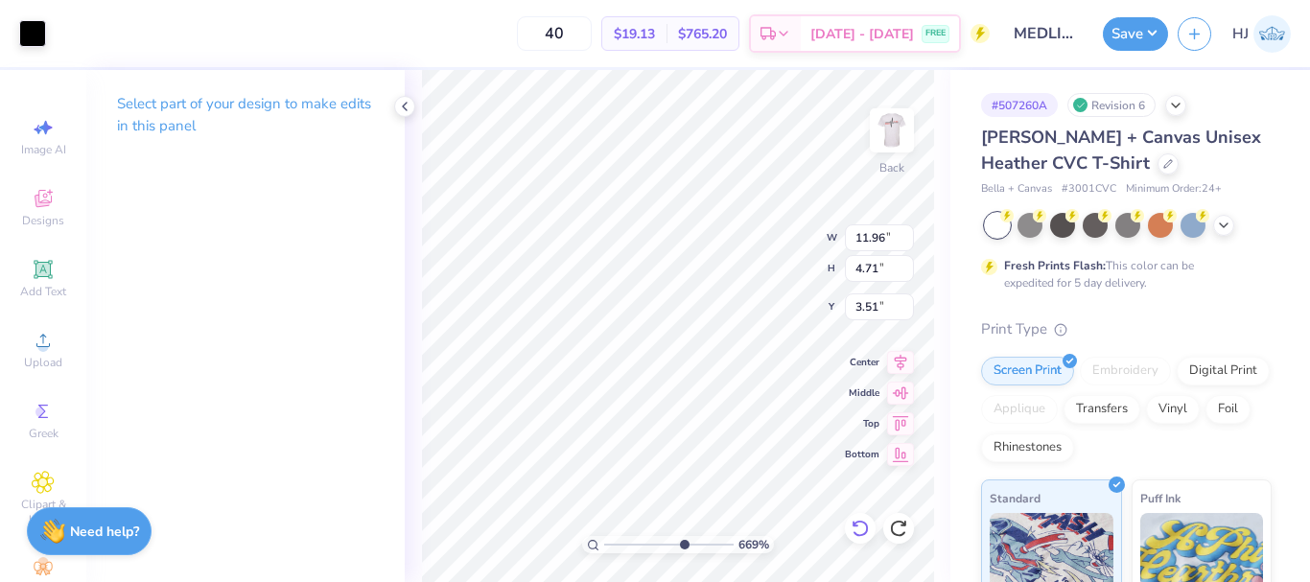
click at [857, 530] on icon at bounding box center [860, 528] width 19 height 19
type input "6.69225330157204"
type input "2.63"
type input "5.41"
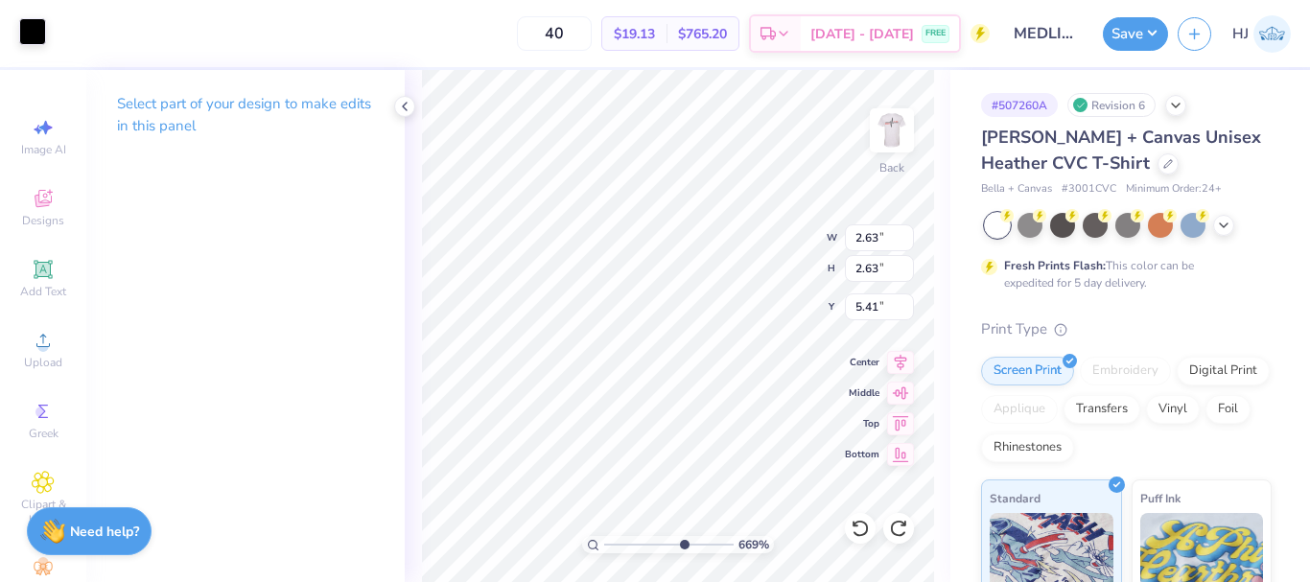
click at [30, 18] on div at bounding box center [32, 31] width 27 height 27
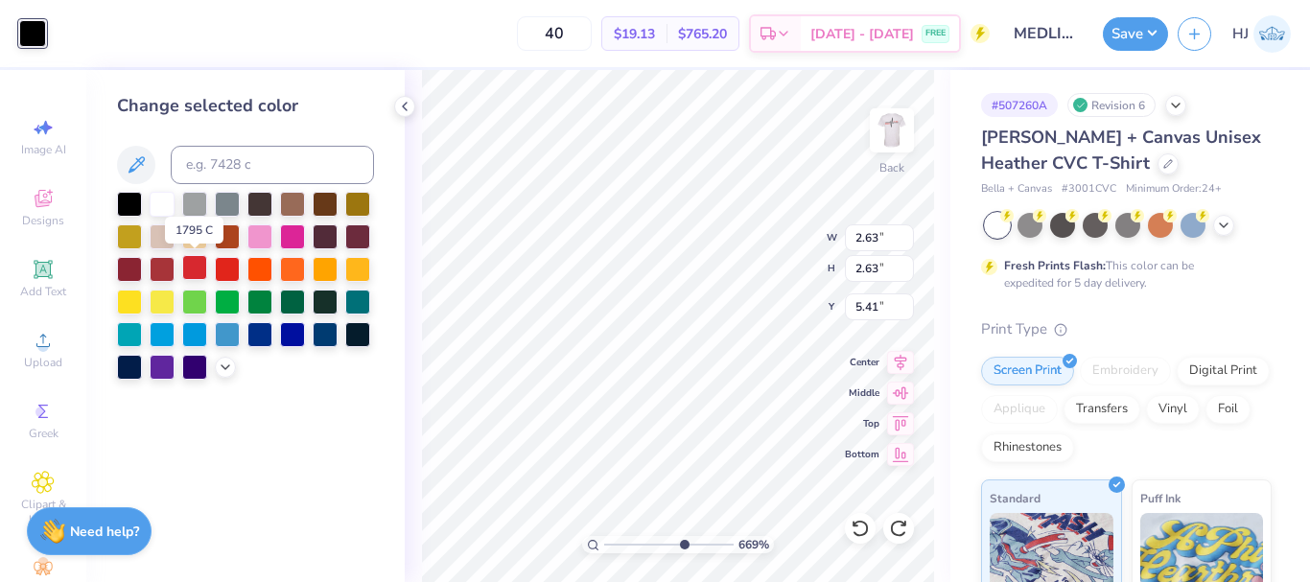
click at [198, 263] on div at bounding box center [194, 267] width 25 height 25
click at [226, 368] on icon at bounding box center [225, 365] width 15 height 15
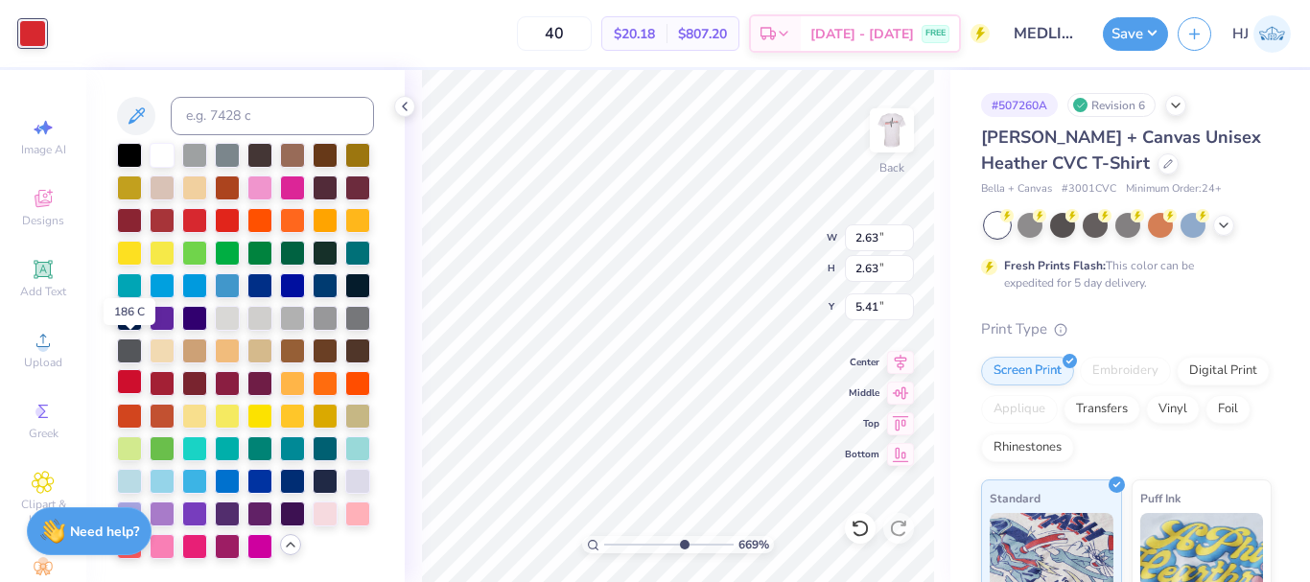
click at [128, 369] on div at bounding box center [129, 381] width 25 height 25
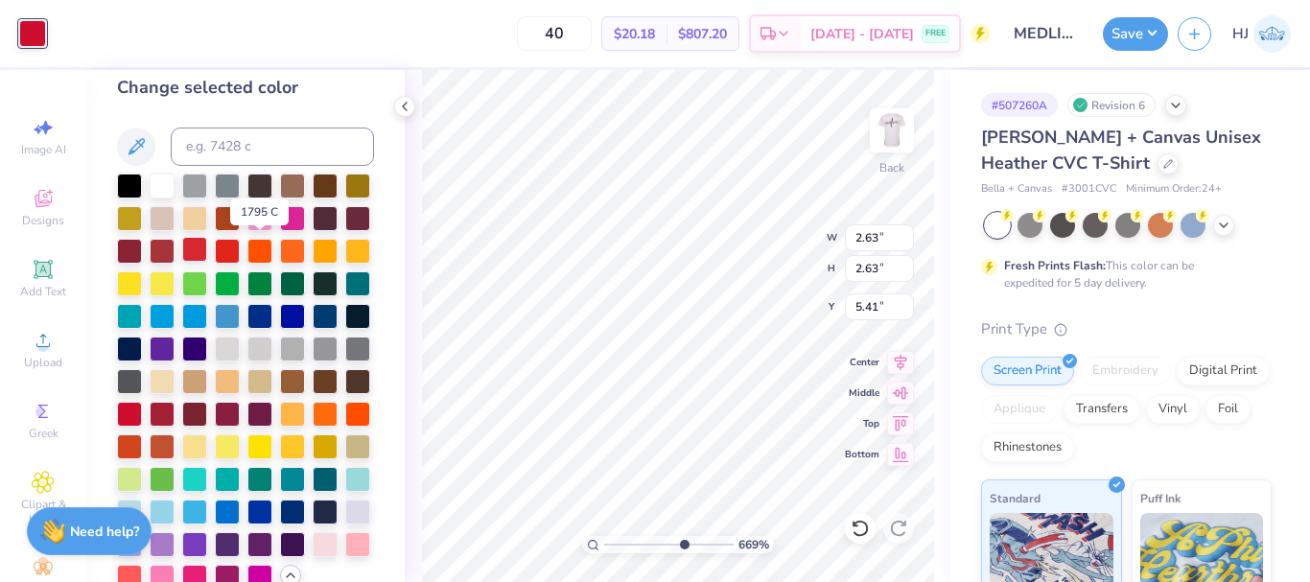
click at [207, 250] on div at bounding box center [194, 249] width 25 height 25
click at [175, 257] on div at bounding box center [162, 249] width 25 height 25
click at [207, 246] on div at bounding box center [194, 249] width 25 height 25
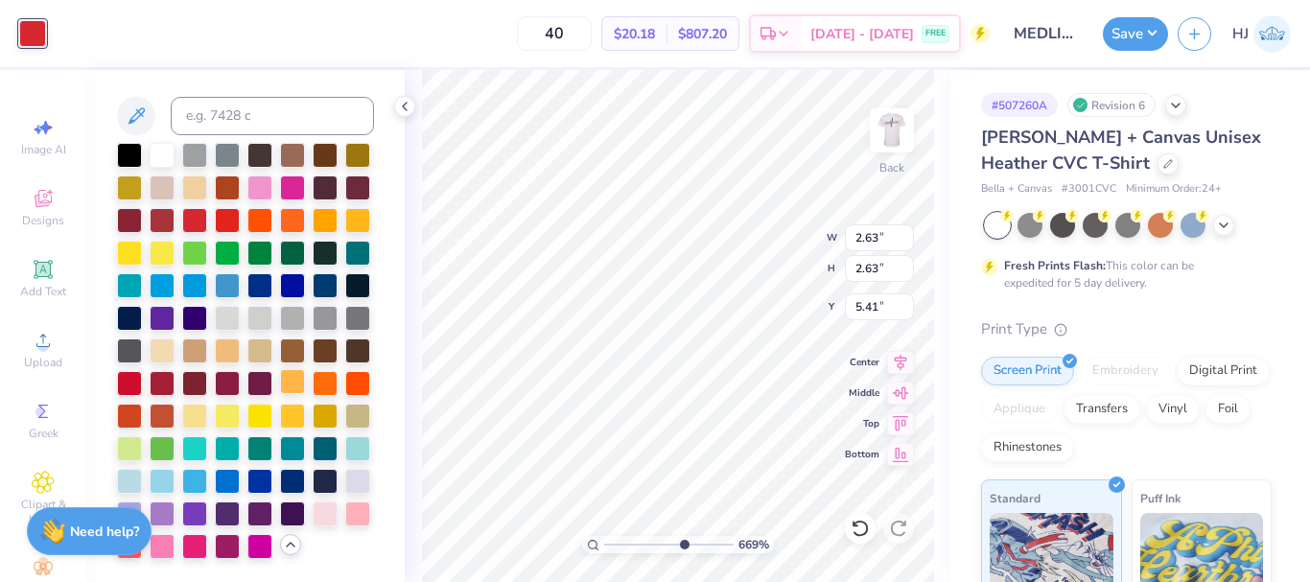
scroll to position [114, 0]
click at [121, 369] on div at bounding box center [129, 381] width 25 height 25
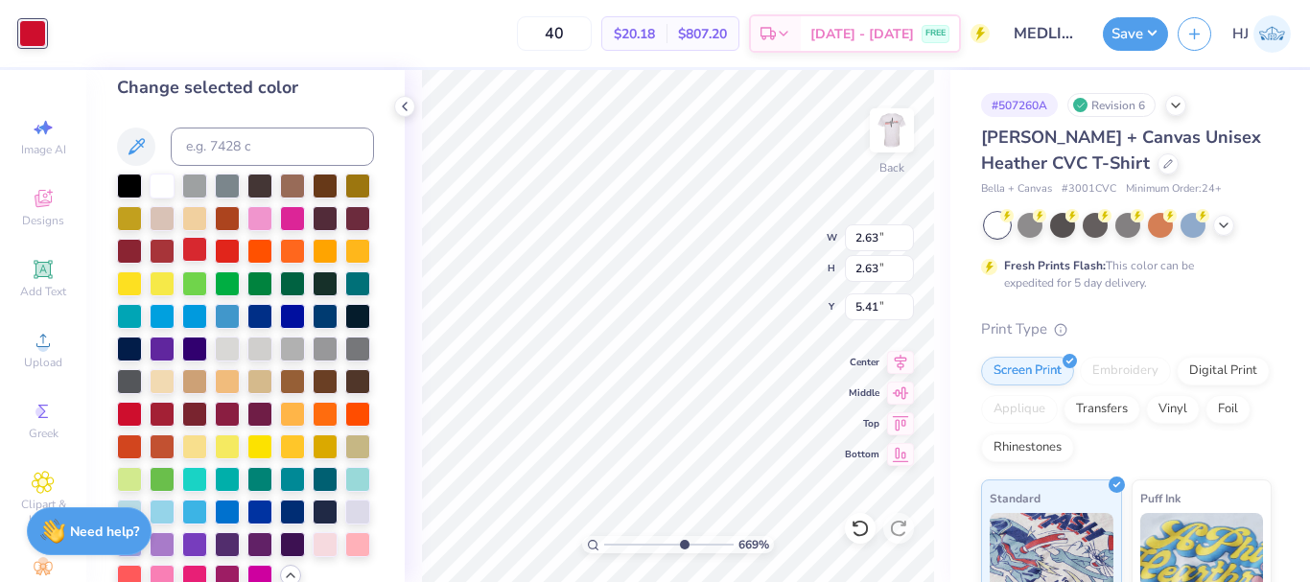
click at [207, 251] on div at bounding box center [194, 249] width 25 height 25
click at [18, 50] on div "Art colors" at bounding box center [23, 33] width 46 height 67
click at [35, 31] on div at bounding box center [32, 33] width 27 height 27
type input "3.00581987268404"
click at [221, 154] on input at bounding box center [272, 147] width 203 height 38
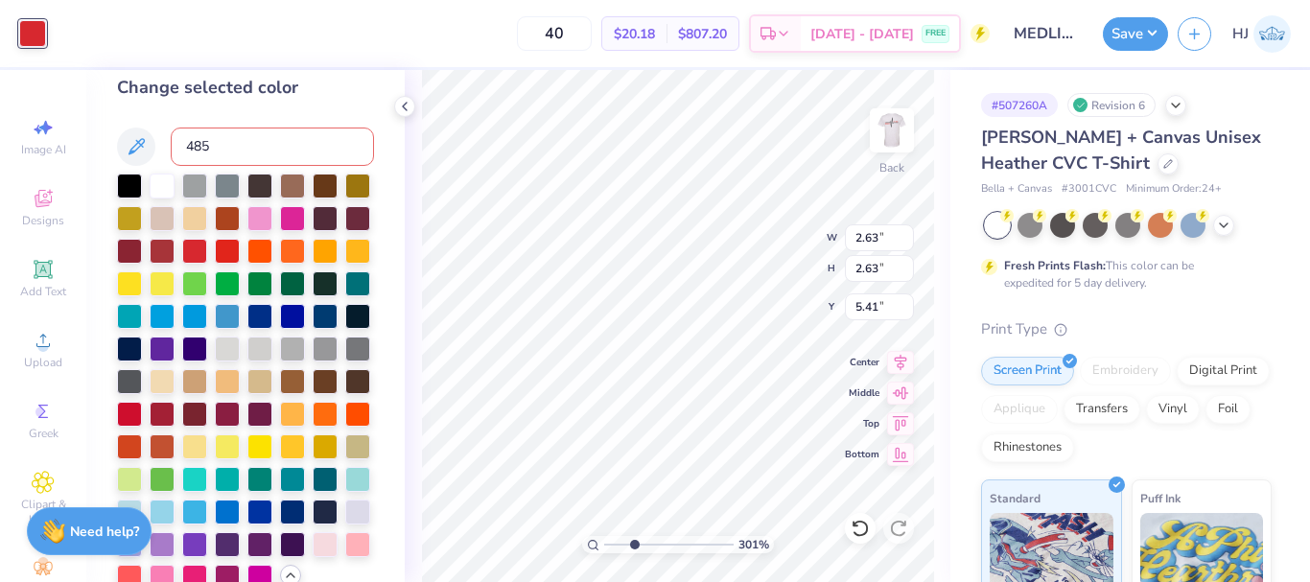
type input "485"
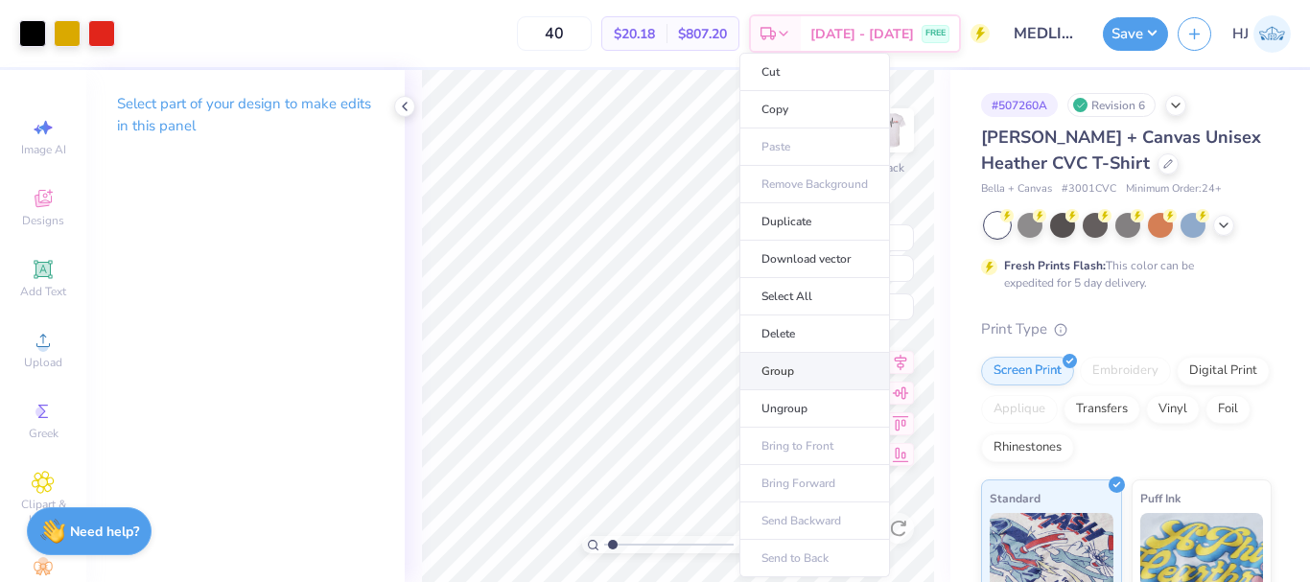
click at [777, 373] on li "Group" at bounding box center [814, 371] width 151 height 37
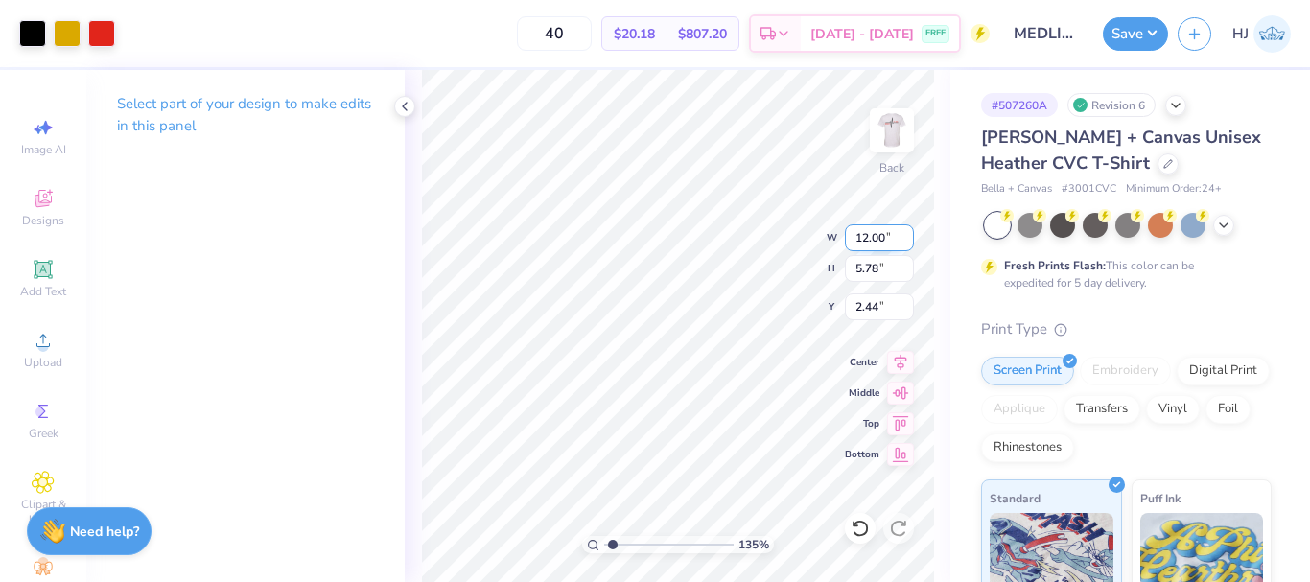
type input "1.35006143669128"
click at [869, 302] on input "2.44" at bounding box center [879, 306] width 69 height 27
type input "3"
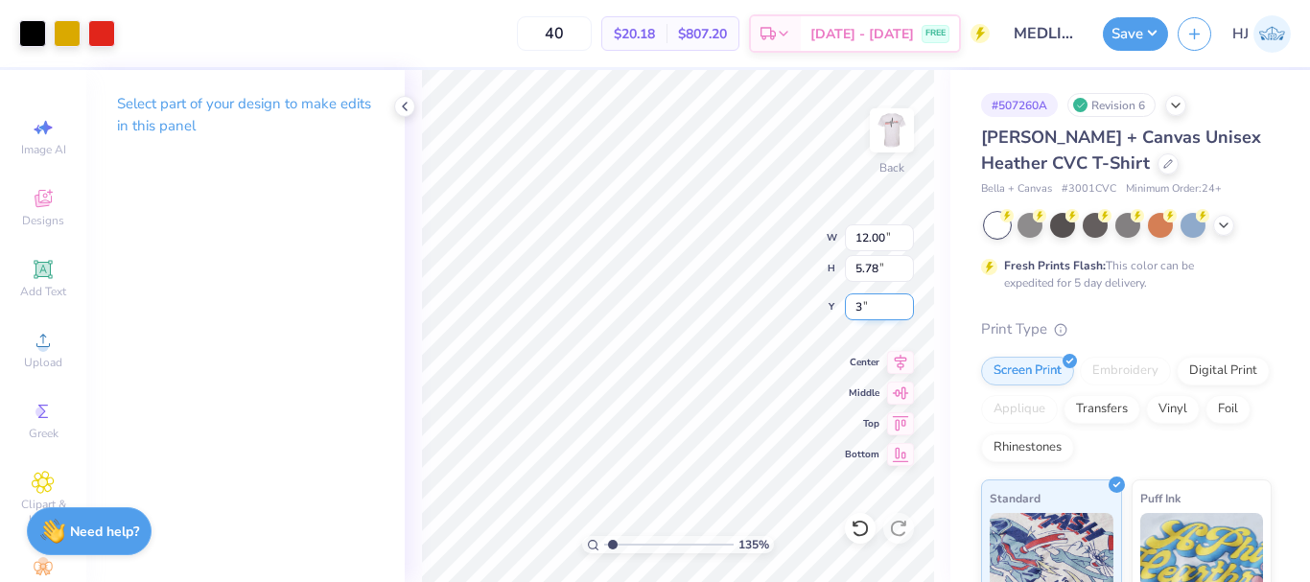
type input "1.35006143669128"
type input "3.00"
drag, startPoint x: 615, startPoint y: 544, endPoint x: 498, endPoint y: 542, distance: 117.0
click at [604, 542] on input "range" at bounding box center [668, 544] width 129 height 17
click at [106, 29] on div at bounding box center [101, 31] width 27 height 27
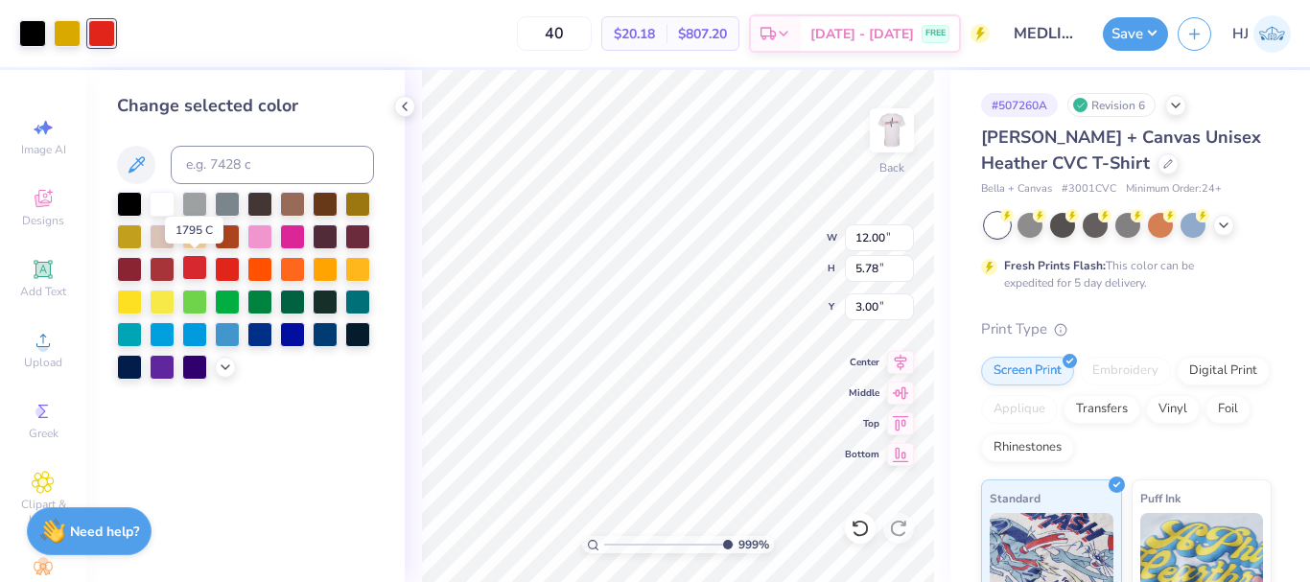
click at [197, 266] on div at bounding box center [194, 267] width 25 height 25
click at [173, 262] on div at bounding box center [162, 267] width 25 height 25
click at [222, 368] on icon at bounding box center [225, 367] width 15 height 15
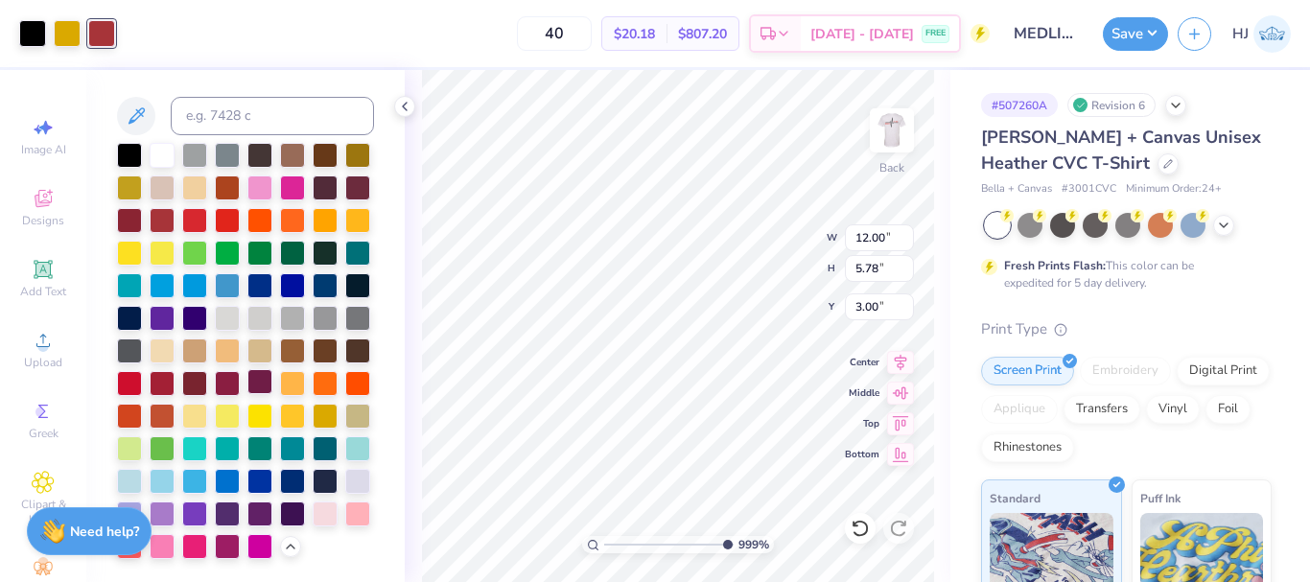
scroll to position [114, 0]
click at [142, 206] on div at bounding box center [129, 218] width 25 height 25
click at [133, 369] on div at bounding box center [129, 381] width 25 height 25
click at [175, 206] on div at bounding box center [162, 218] width 25 height 25
type input "4.05804149575103"
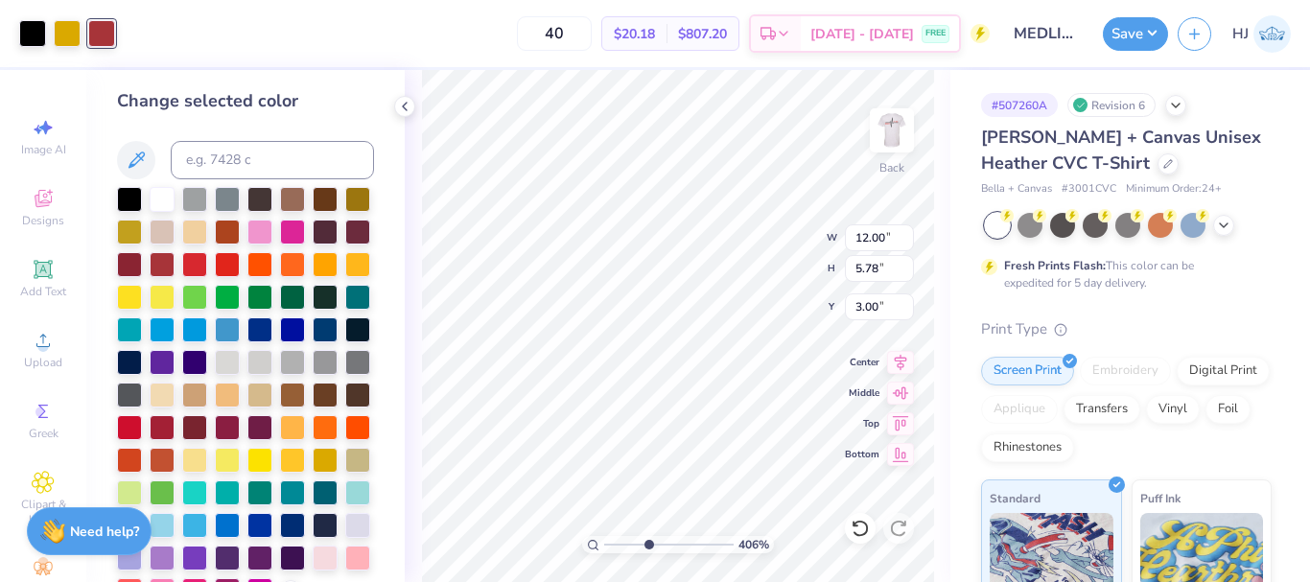
scroll to position [0, 0]
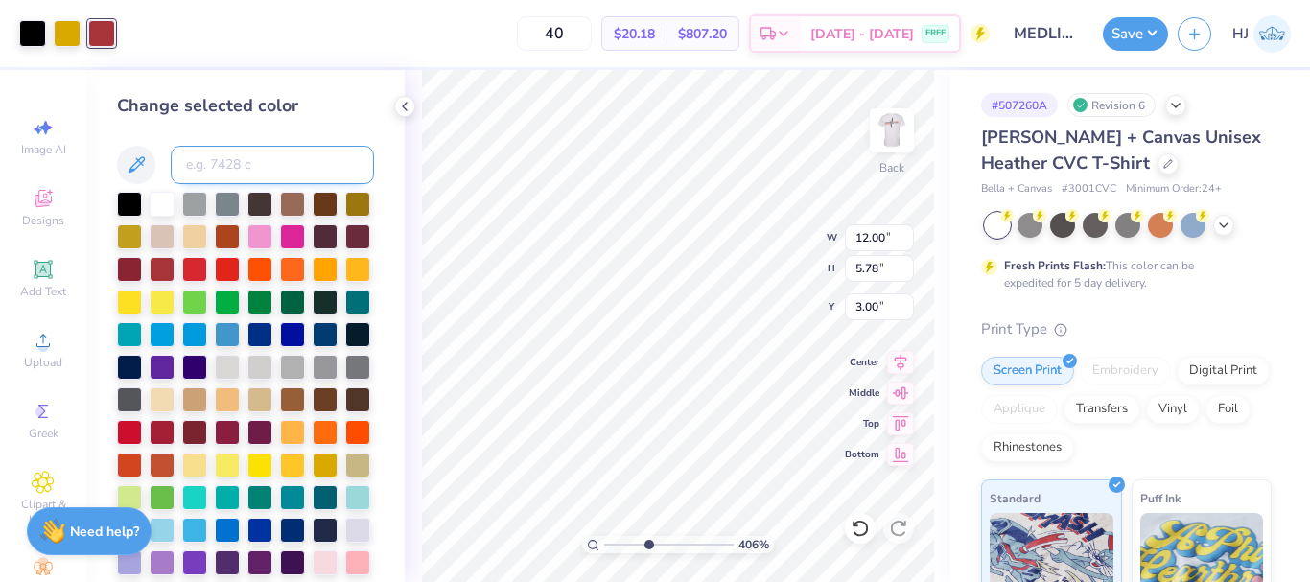
click at [271, 150] on input at bounding box center [272, 165] width 203 height 38
type input "485"
type input "4.05804149575103"
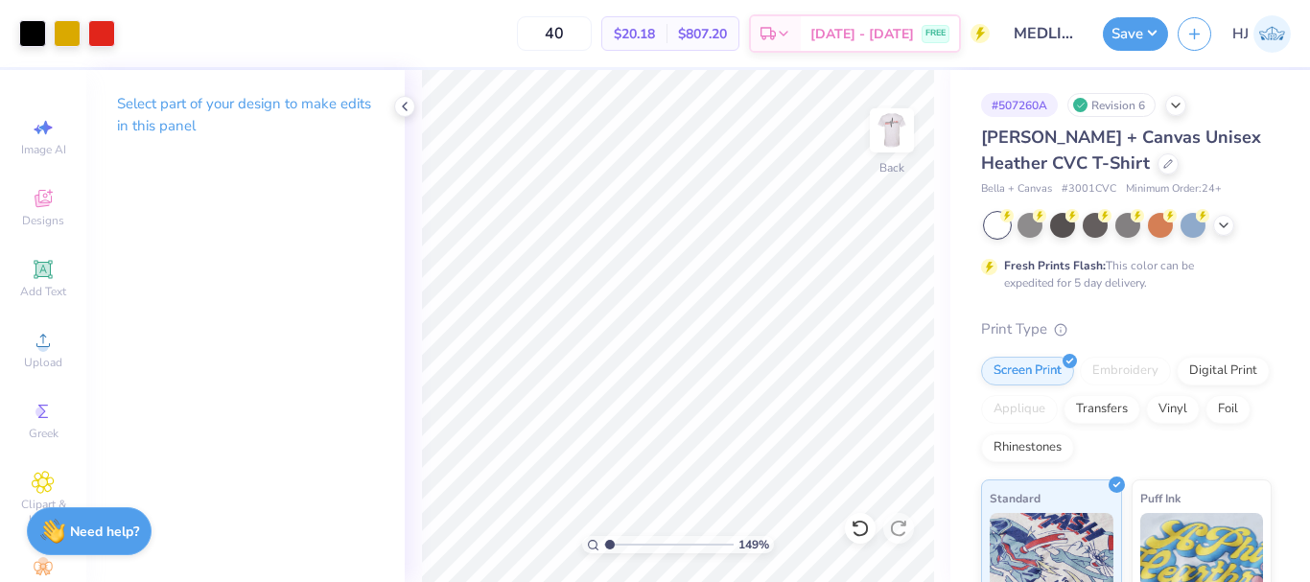
type input "1"
click at [1162, 41] on button "Save" at bounding box center [1135, 31] width 65 height 34
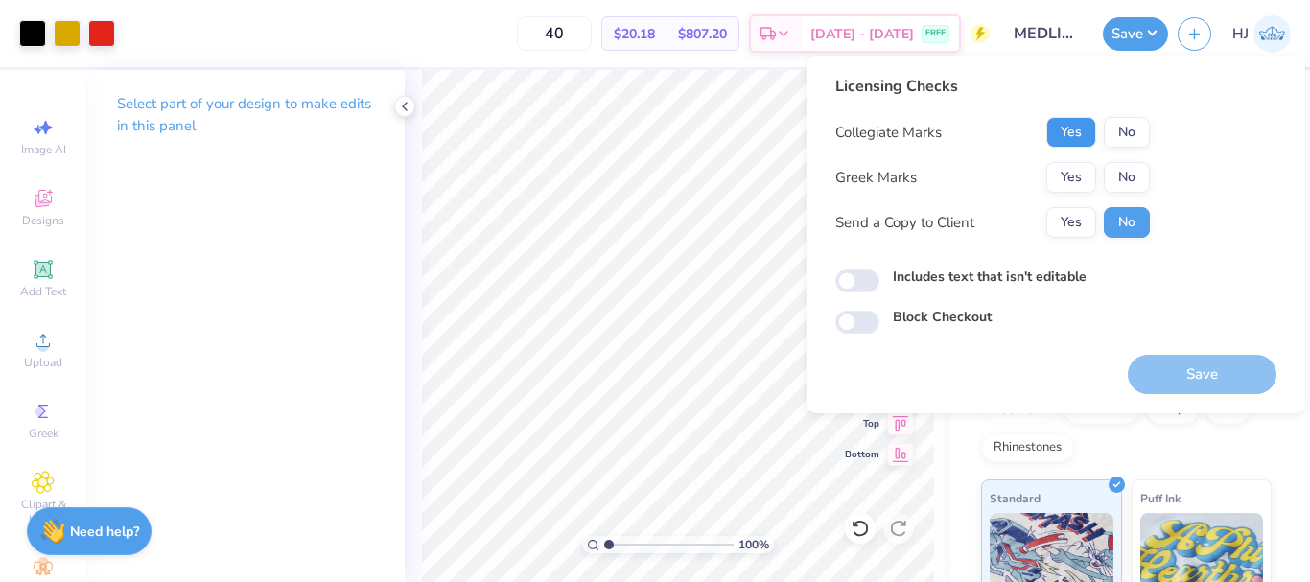
click at [1076, 136] on button "Yes" at bounding box center [1071, 132] width 50 height 31
click at [1122, 168] on button "No" at bounding box center [1127, 177] width 46 height 31
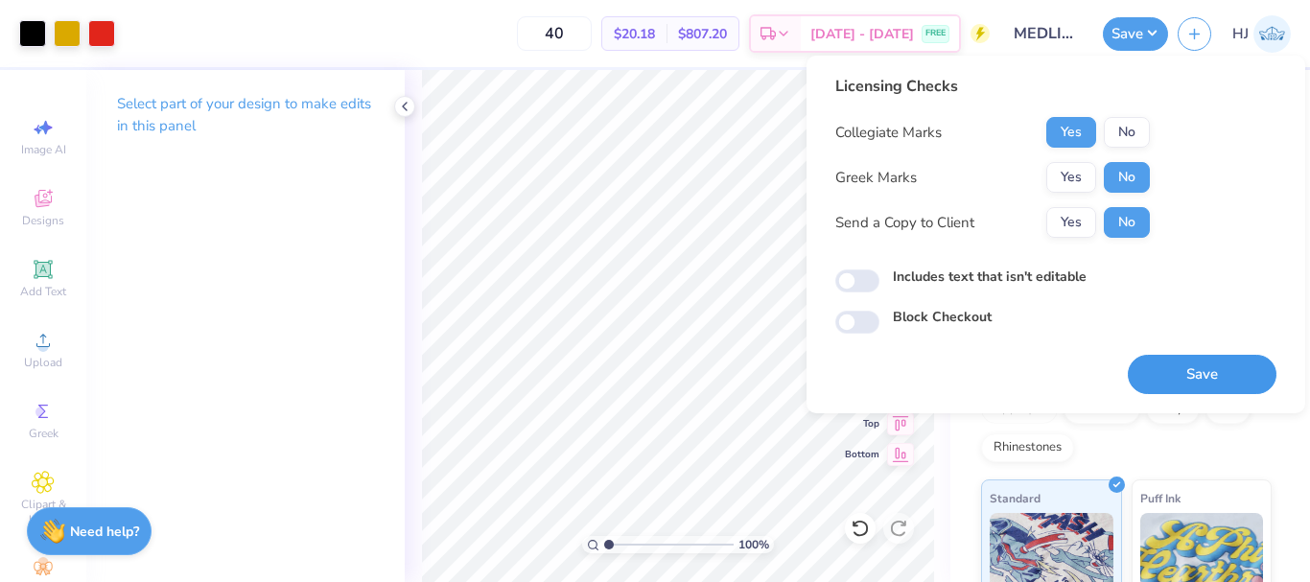
click at [1177, 367] on button "Save" at bounding box center [1202, 374] width 149 height 39
